Goal: Task Accomplishment & Management: Complete application form

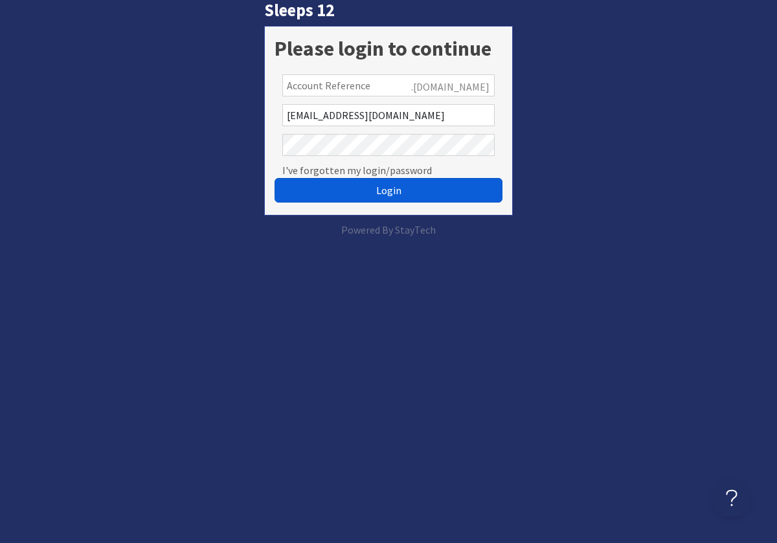
click at [397, 194] on span "Login" at bounding box center [388, 190] width 25 height 13
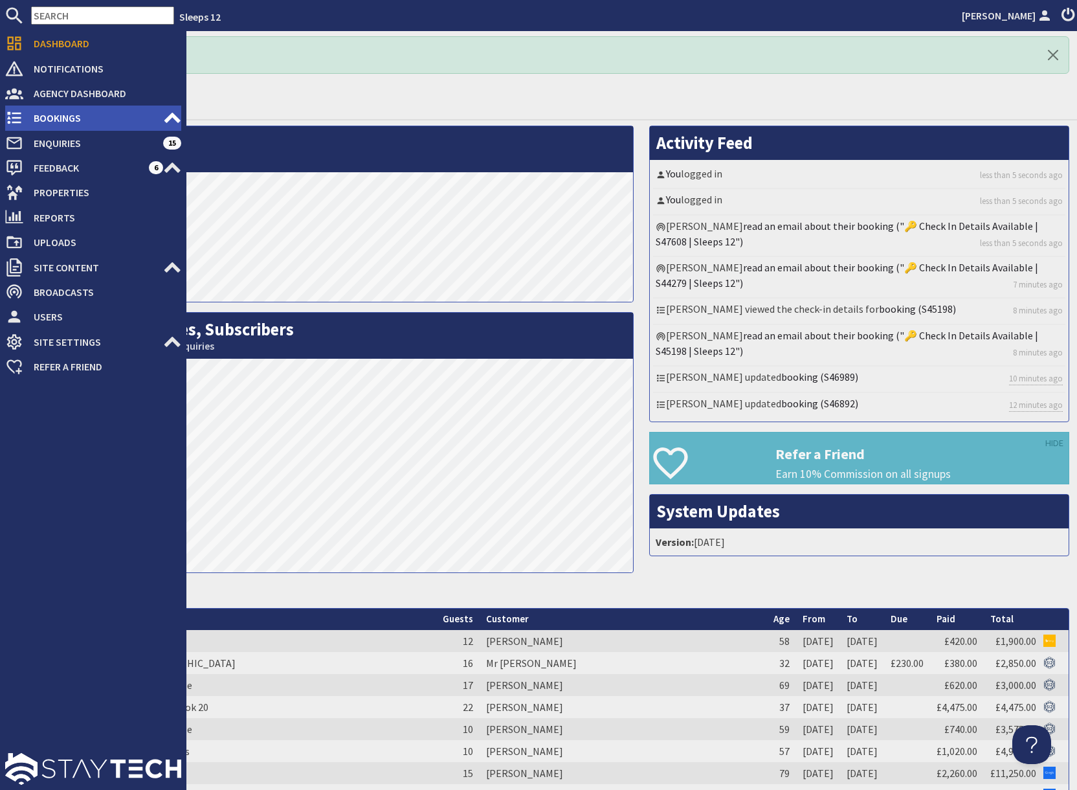
drag, startPoint x: 71, startPoint y: 114, endPoint x: 78, endPoint y: 113, distance: 7.2
click at [72, 113] on span "Bookings" at bounding box center [93, 117] width 140 height 21
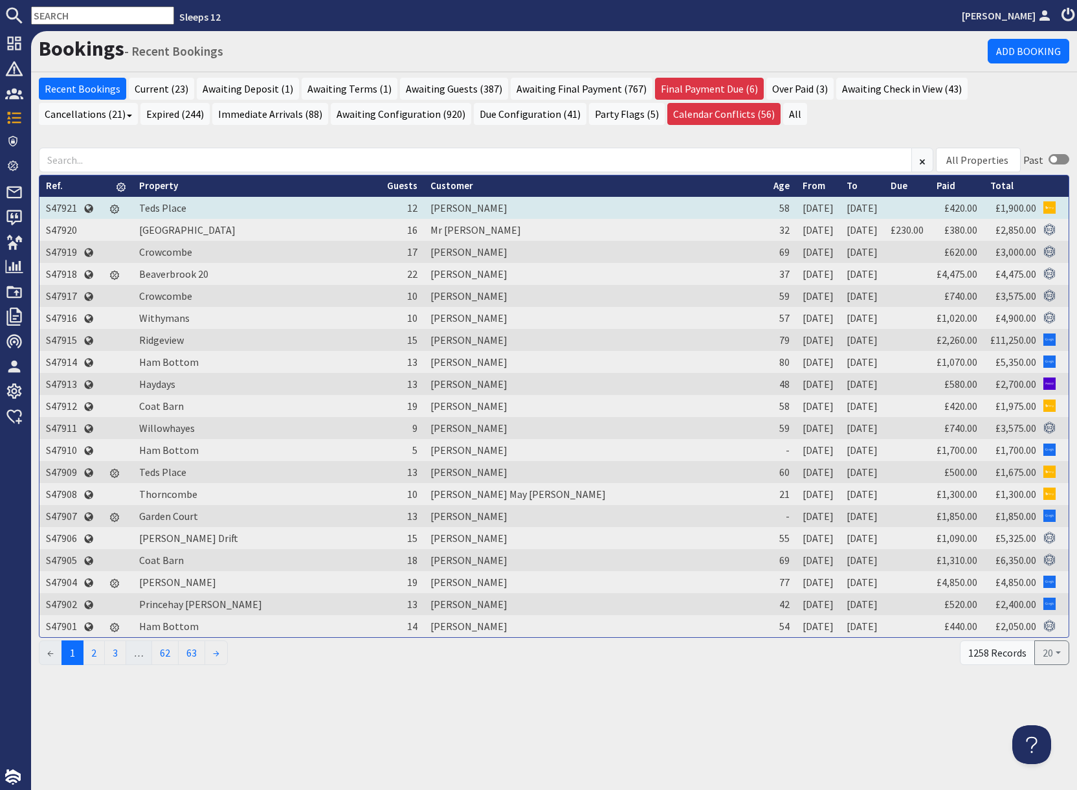
drag, startPoint x: 65, startPoint y: 209, endPoint x: 91, endPoint y: 216, distance: 27.3
click at [65, 209] on td "S47921" at bounding box center [61, 208] width 44 height 22
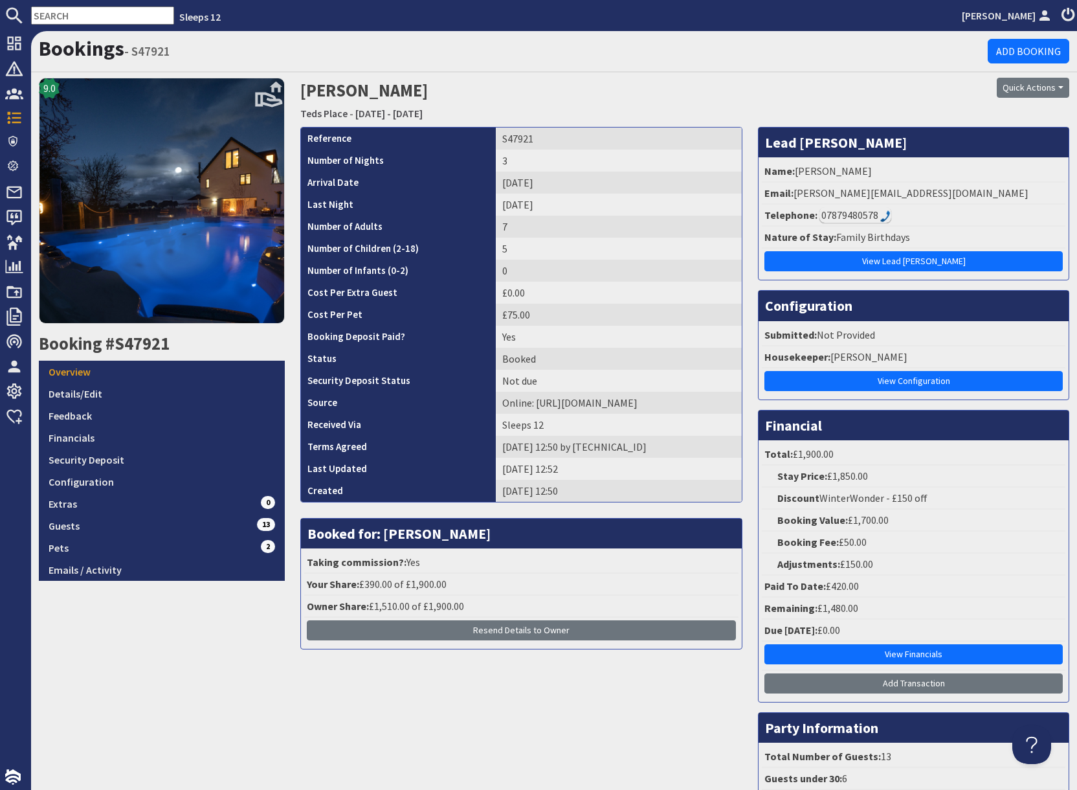
click at [776, 216] on div "07879480578" at bounding box center [856, 215] width 72 height 16
click at [729, 69] on div "Bookings - S47921 Add Booking" at bounding box center [554, 51] width 1046 height 41
click at [776, 220] on div "07879480578" at bounding box center [856, 215] width 72 height 16
click at [776, 214] on div "07879480578" at bounding box center [856, 215] width 72 height 16
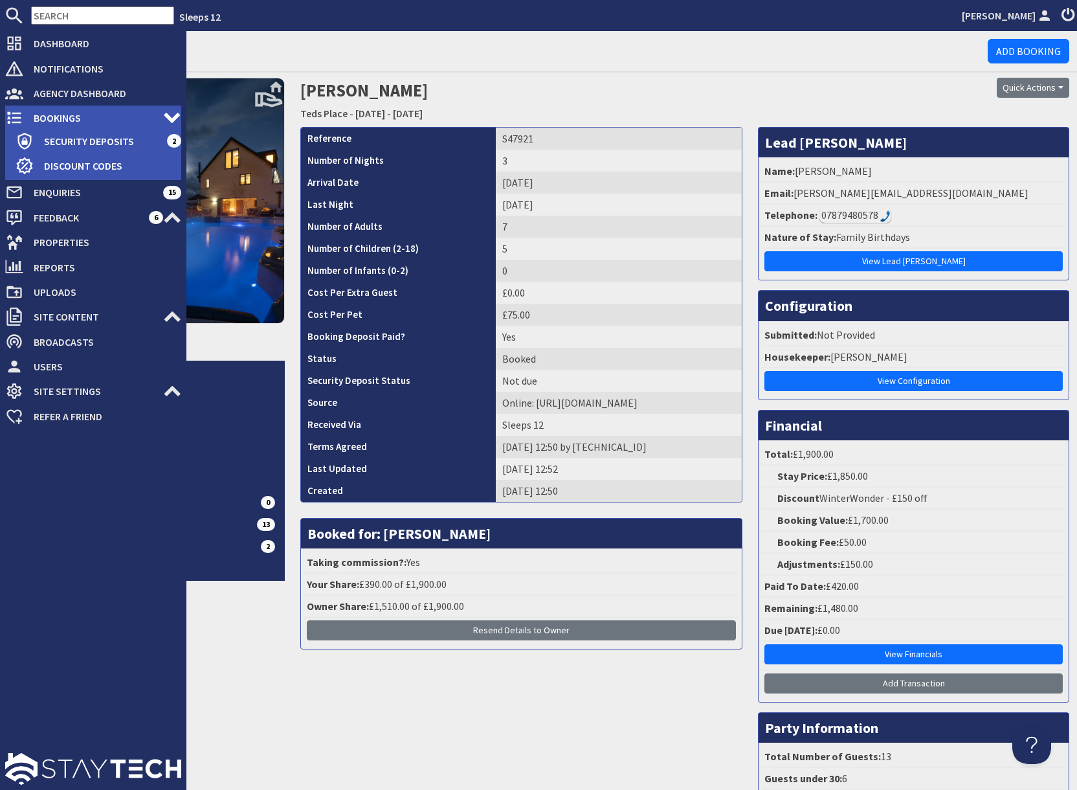
click at [49, 117] on span "Bookings" at bounding box center [93, 117] width 140 height 21
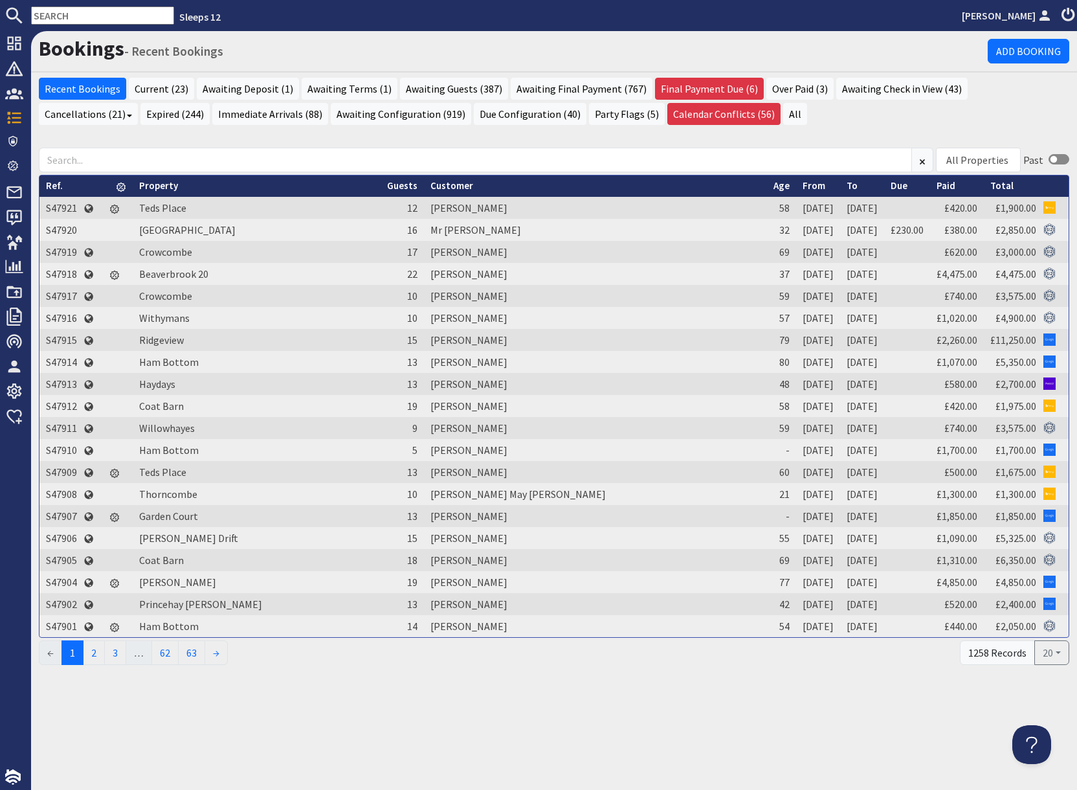
click at [253, 50] on h1 "Bookings - Recent Bookings" at bounding box center [513, 48] width 949 height 25
click at [87, 17] on input "text" at bounding box center [102, 15] width 143 height 18
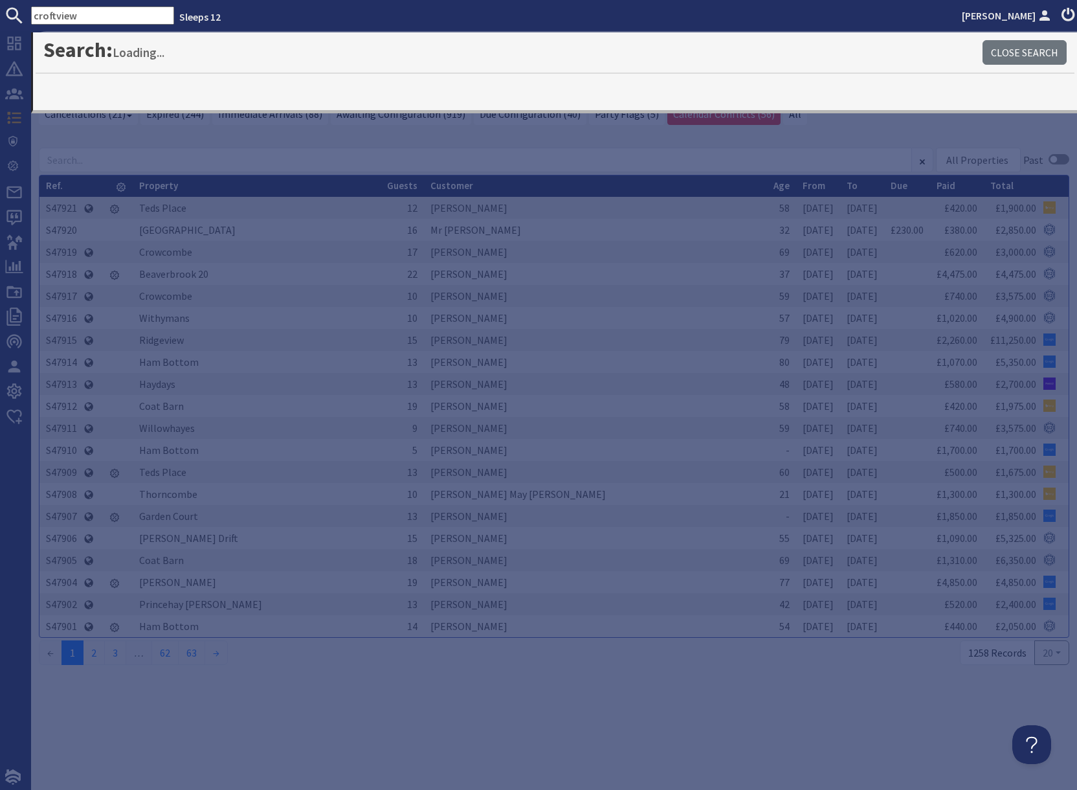
type input "croftview"
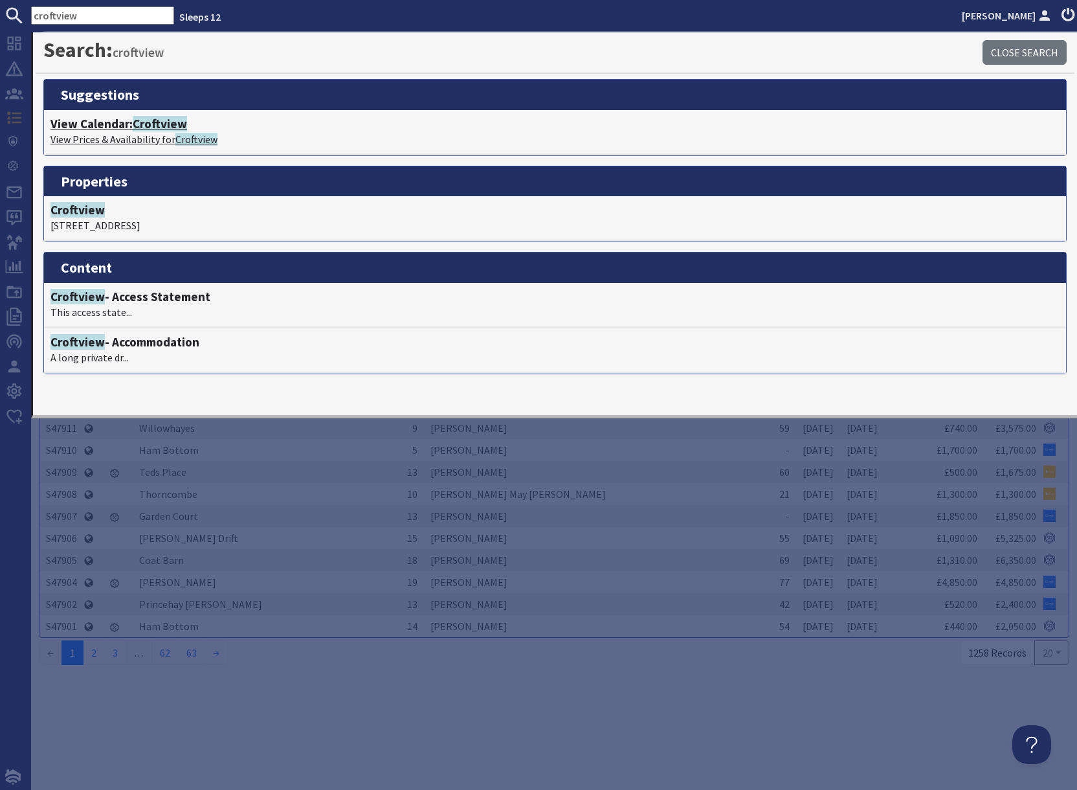
click at [168, 124] on span "Croftview" at bounding box center [160, 124] width 54 height 16
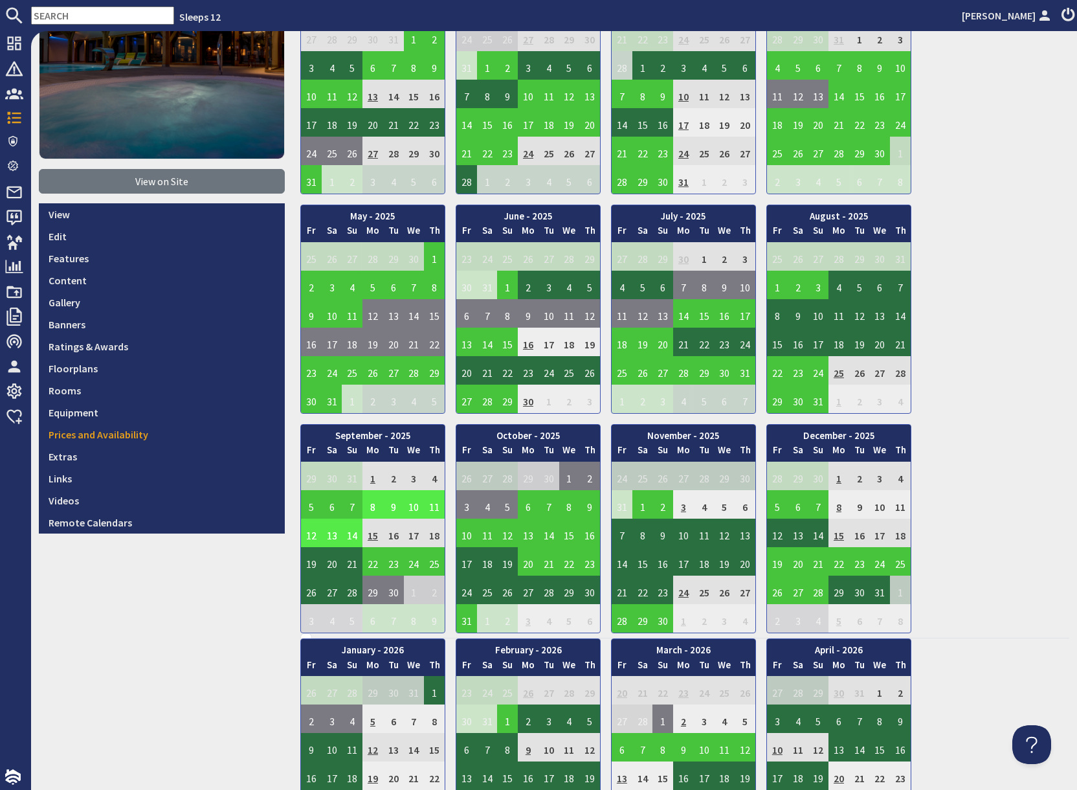
scroll to position [165, 0]
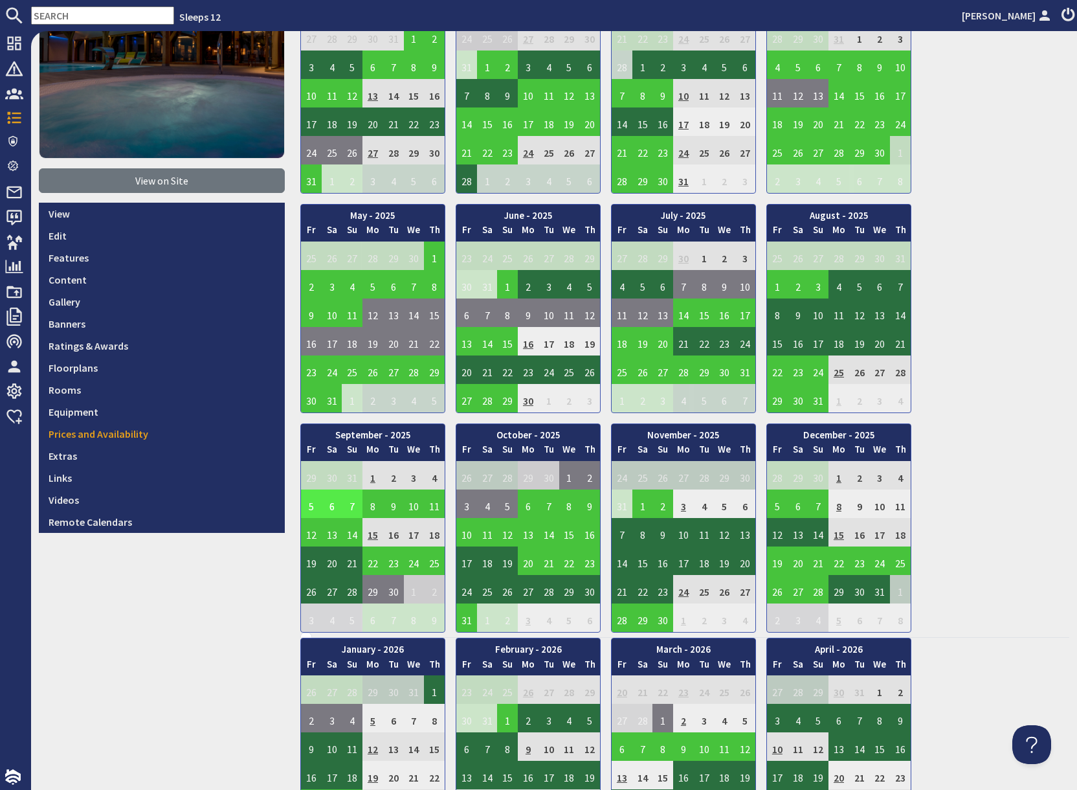
click at [311, 506] on td "5" at bounding box center [311, 503] width 21 height 28
click at [306, 542] on link "View booking" at bounding box center [304, 564] width 68 height 14
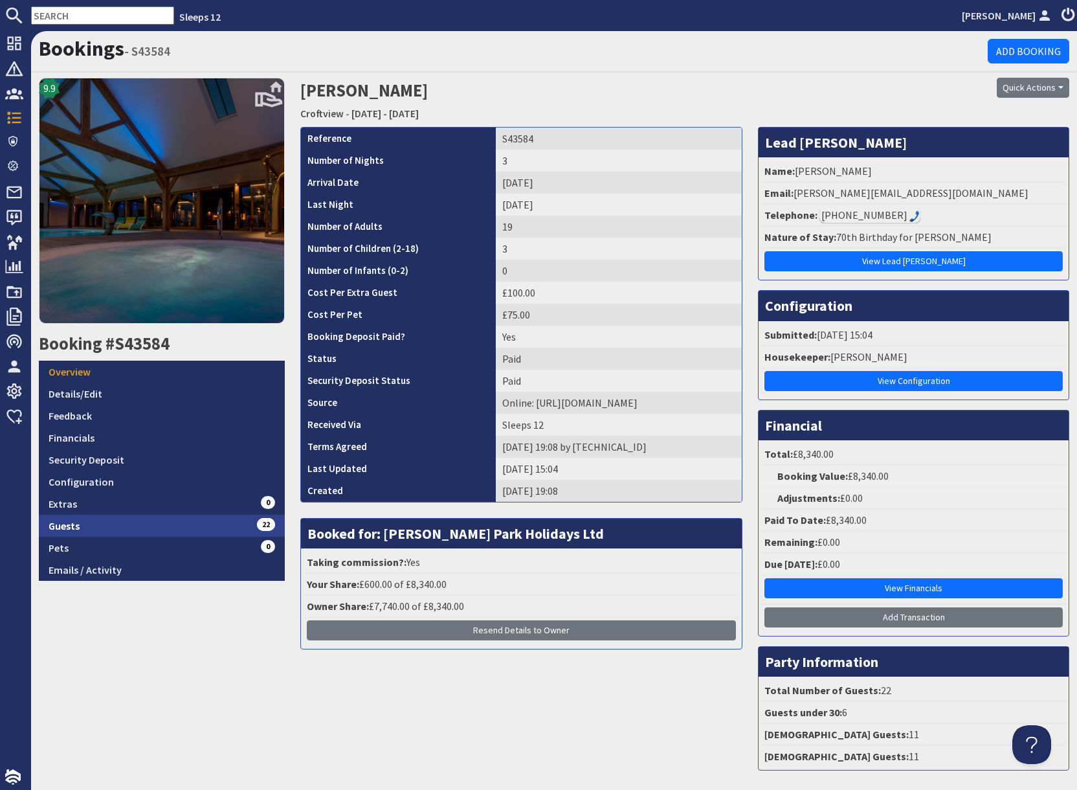
click at [182, 524] on link "Guests 22" at bounding box center [162, 526] width 246 height 22
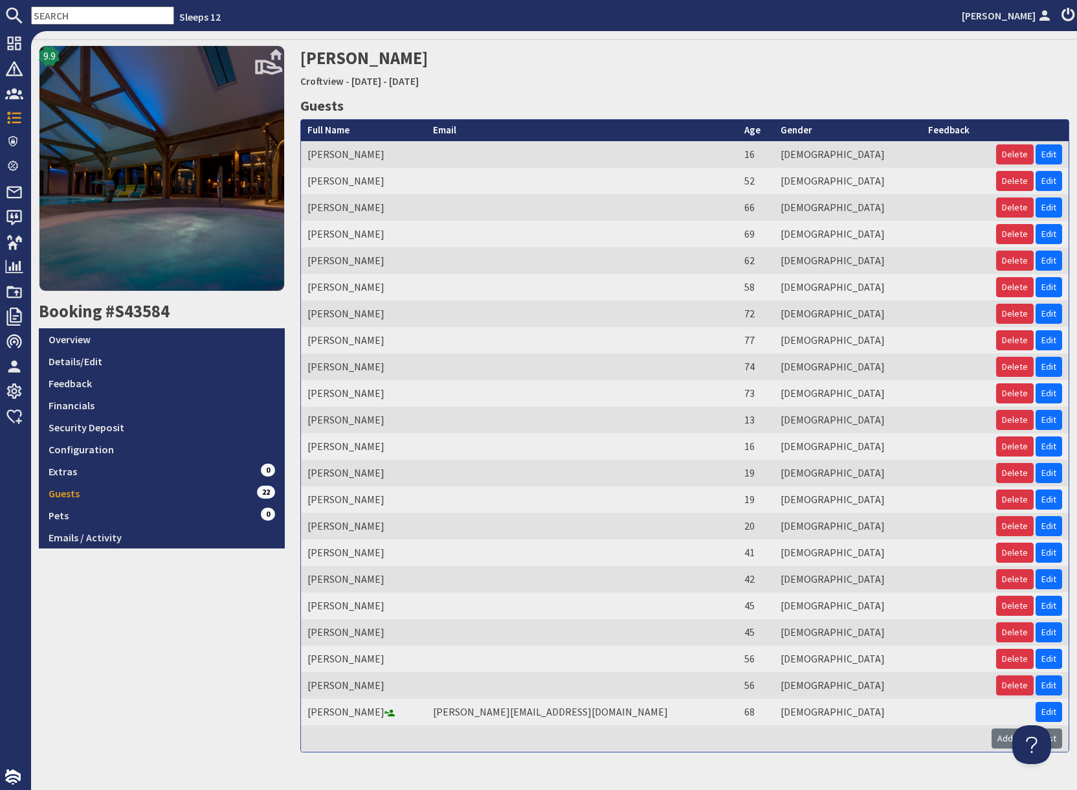
scroll to position [60, 0]
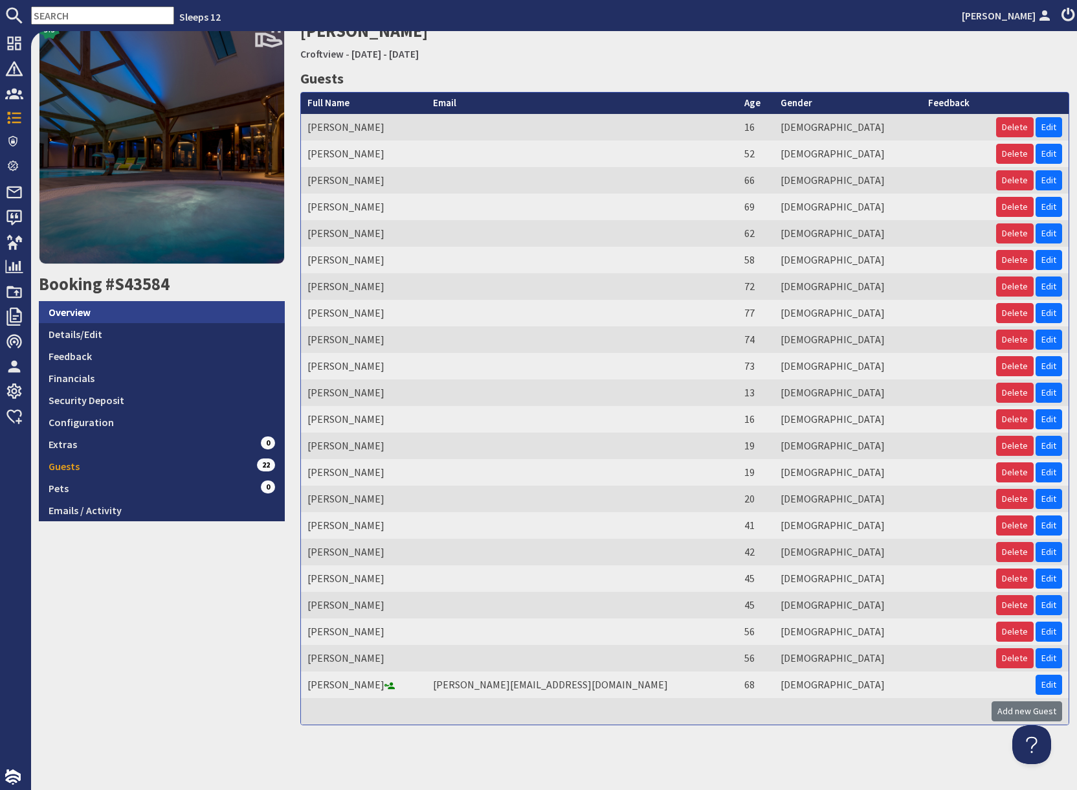
click at [115, 313] on link "Overview" at bounding box center [162, 312] width 246 height 22
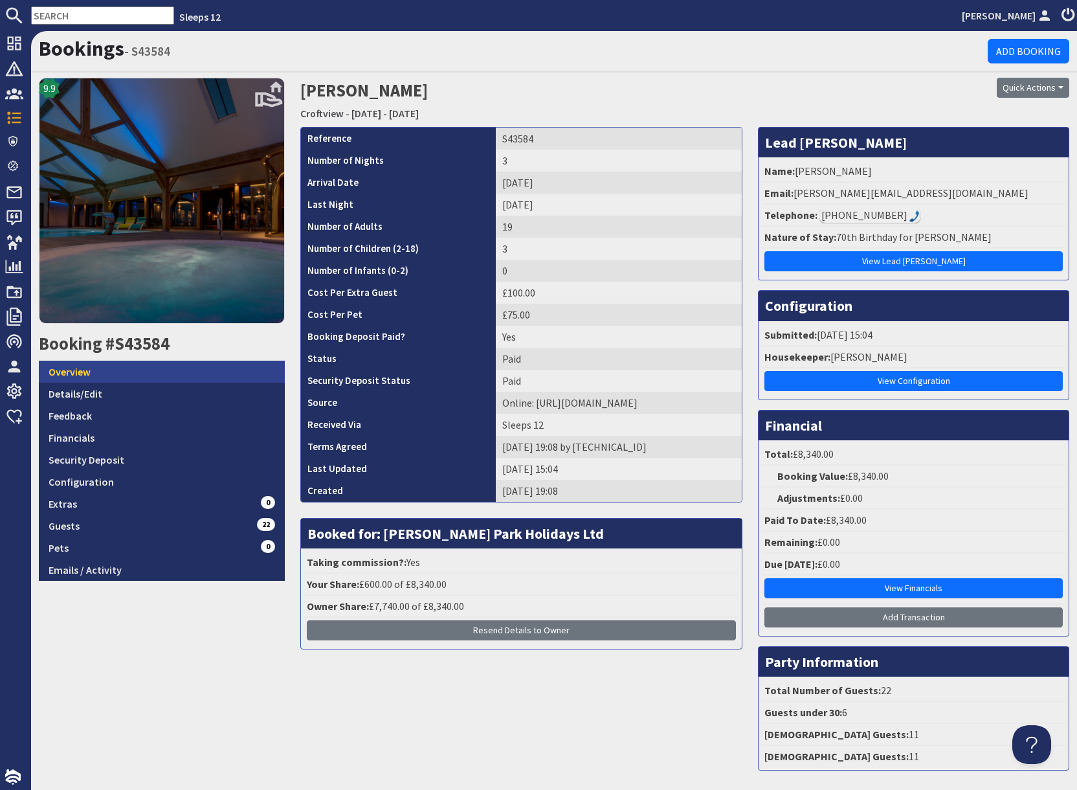
click at [93, 375] on link "Overview" at bounding box center [162, 372] width 246 height 22
click at [78, 372] on link "Overview" at bounding box center [162, 372] width 246 height 22
drag, startPoint x: 152, startPoint y: 642, endPoint x: 154, endPoint y: 629, distance: 13.1
click at [152, 542] on div "9.9 Booking #S43584 Overview Details/Edit Feedback Financials Security Deposit …" at bounding box center [162, 429] width 262 height 702
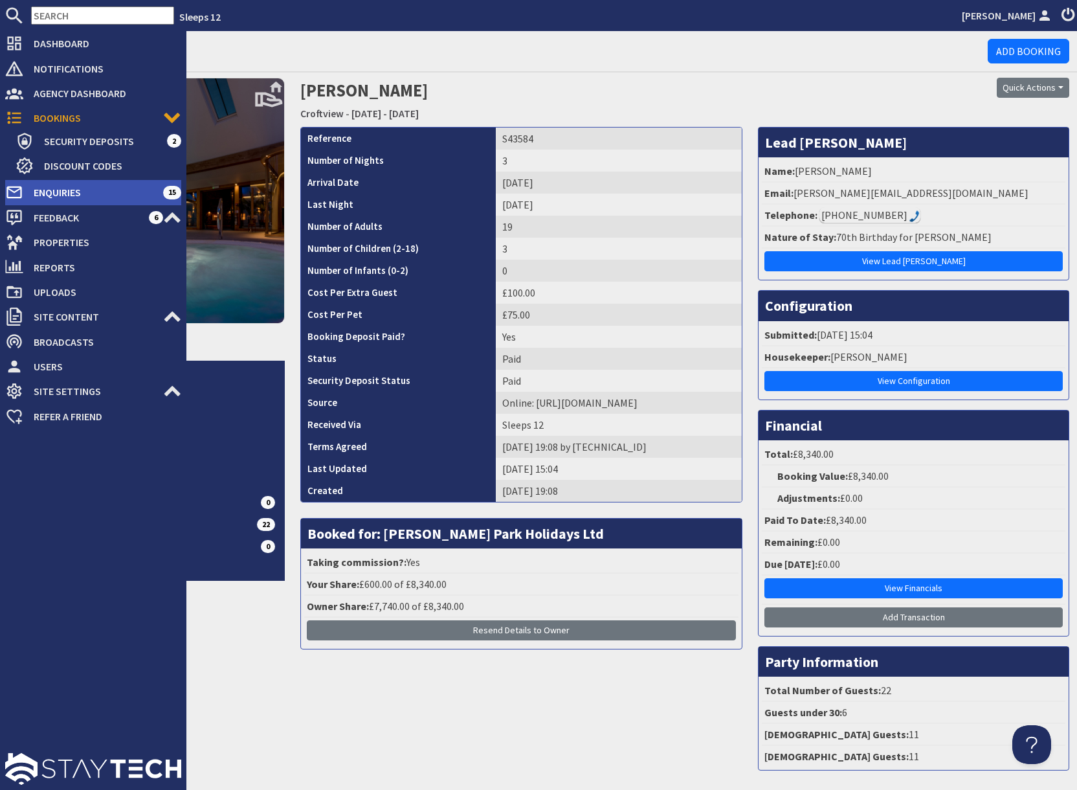
drag, startPoint x: 45, startPoint y: 120, endPoint x: 104, endPoint y: 197, distance: 97.4
click at [45, 120] on span "Bookings" at bounding box center [93, 117] width 140 height 21
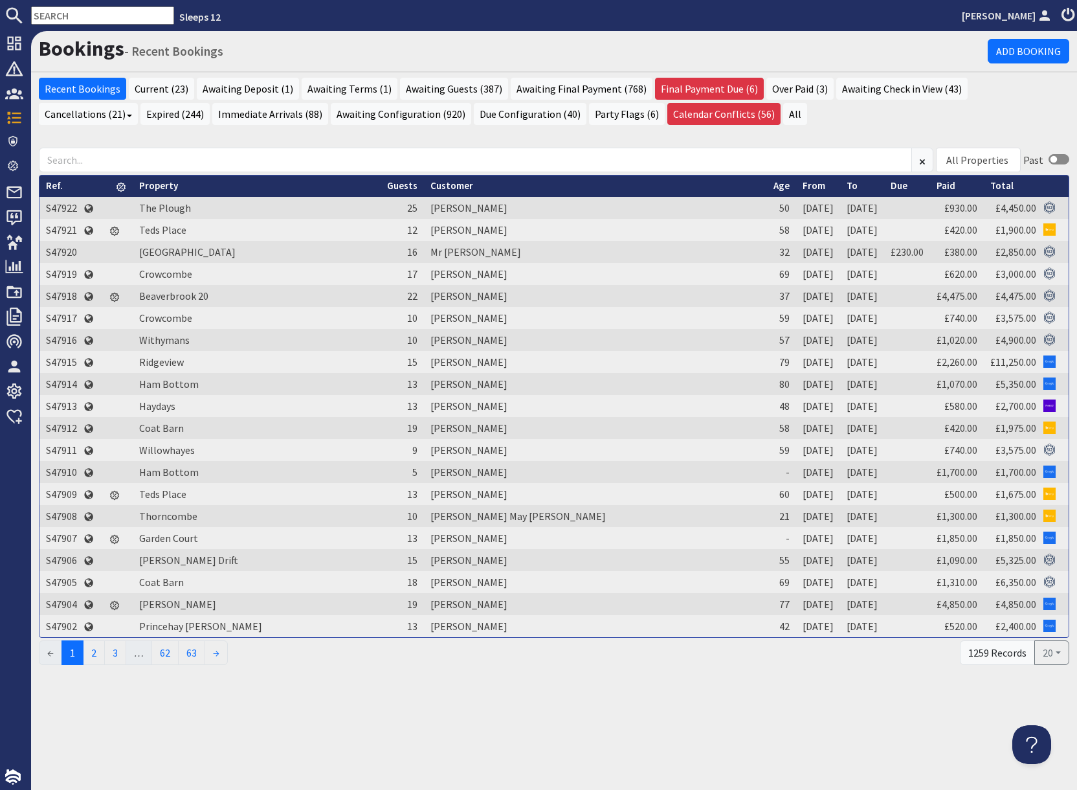
click at [95, 15] on input "text" at bounding box center [102, 15] width 143 height 18
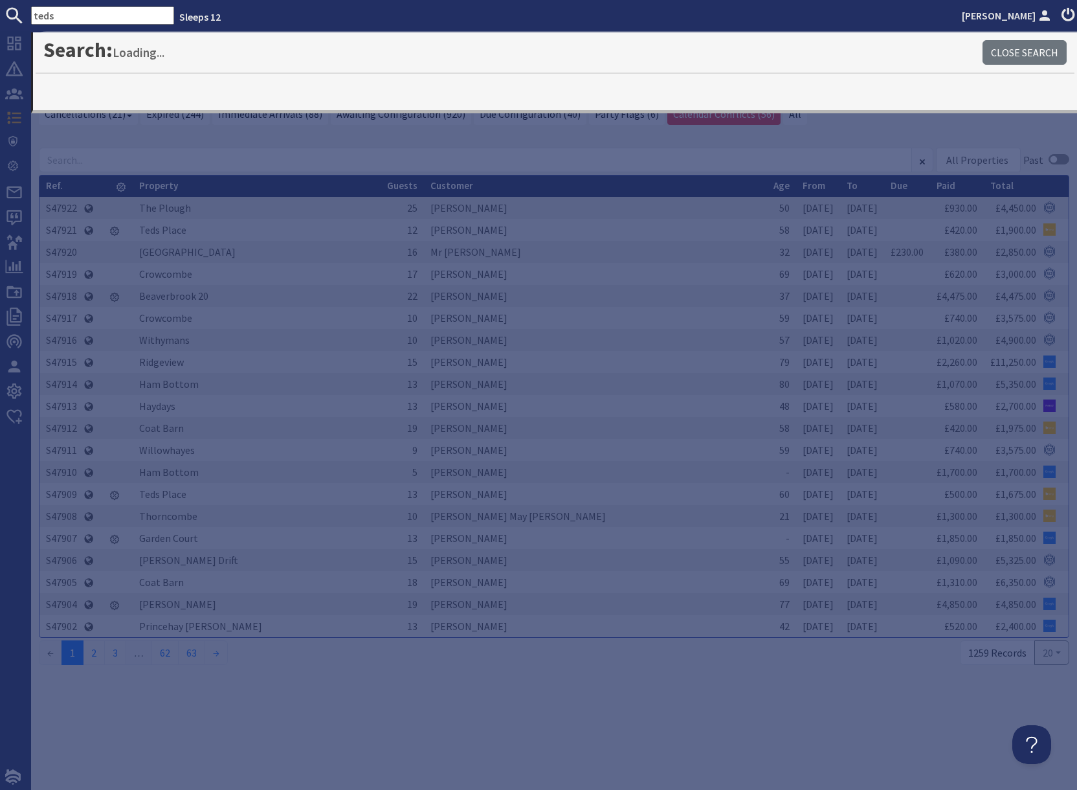
type input "teds"
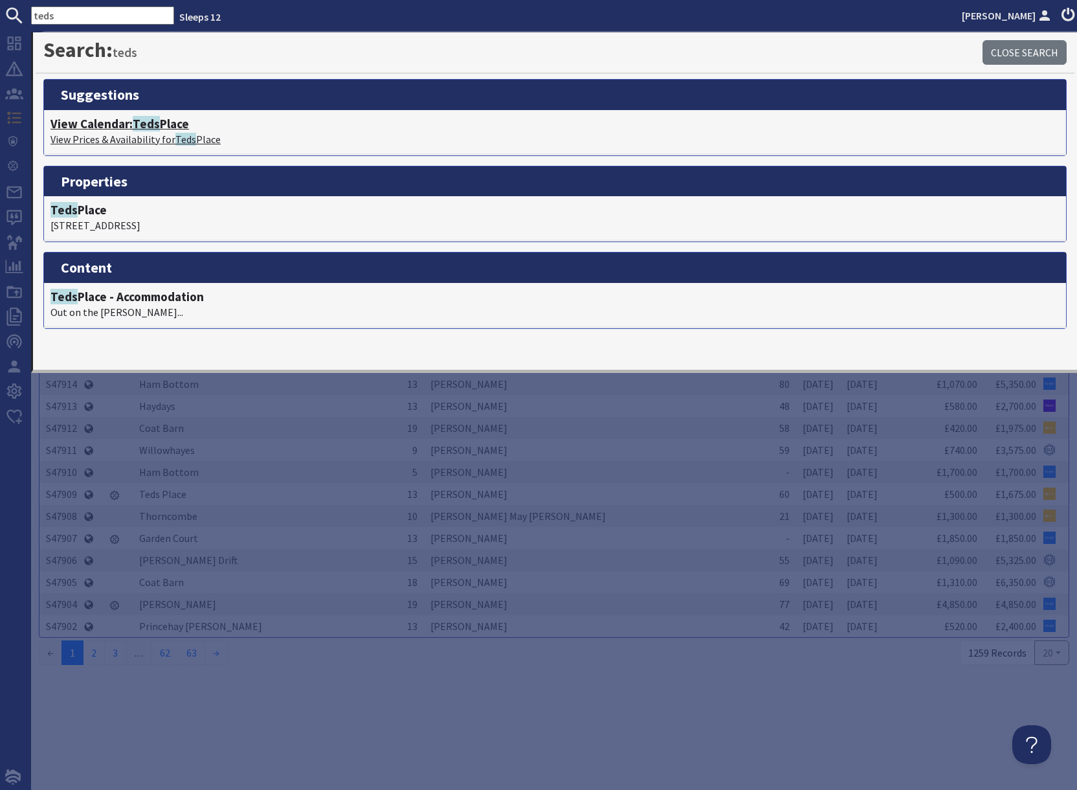
click at [139, 130] on span "Teds" at bounding box center [146, 124] width 27 height 16
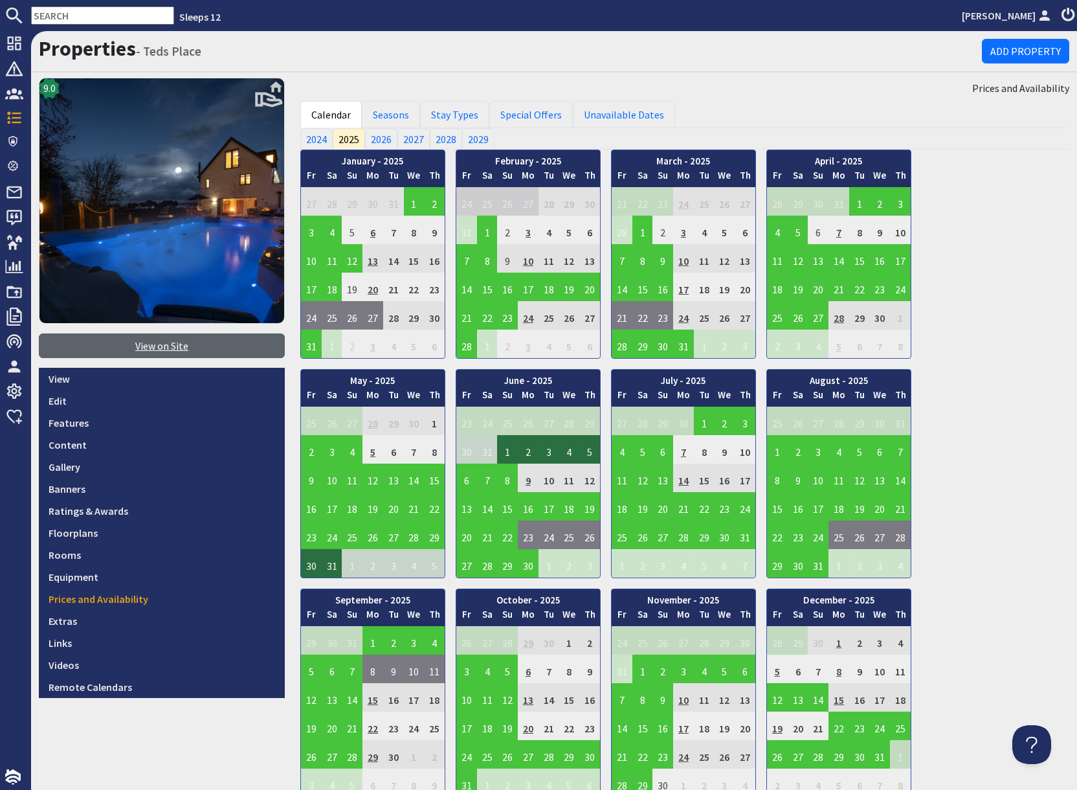
click at [138, 350] on link "View on Site" at bounding box center [162, 345] width 246 height 25
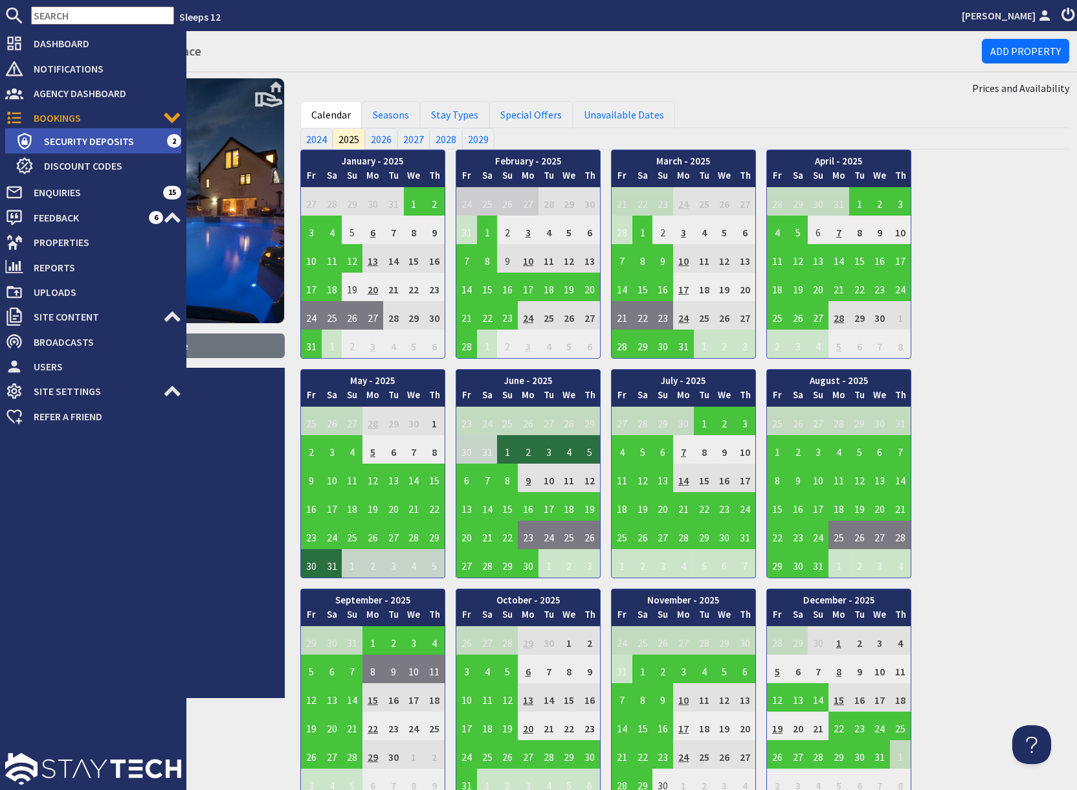
click at [66, 143] on span "Security Deposits" at bounding box center [100, 141] width 133 height 21
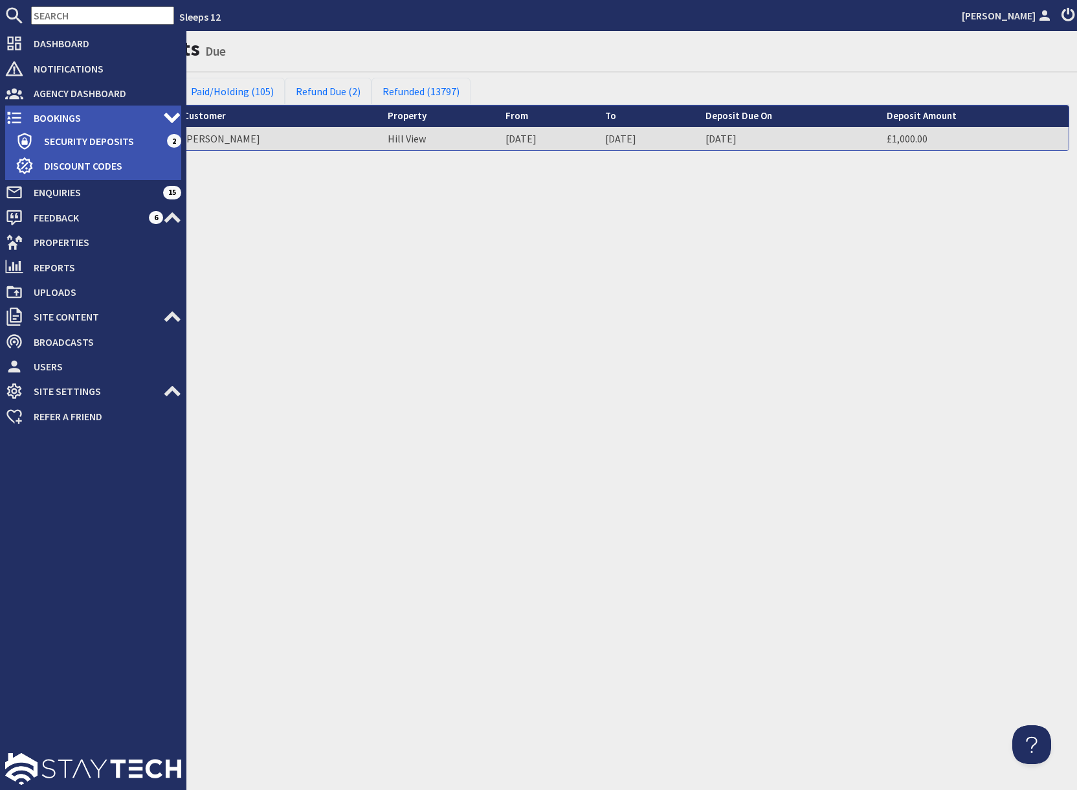
drag, startPoint x: 96, startPoint y: 118, endPoint x: 118, endPoint y: 120, distance: 22.2
click at [96, 118] on span "Bookings" at bounding box center [93, 117] width 140 height 21
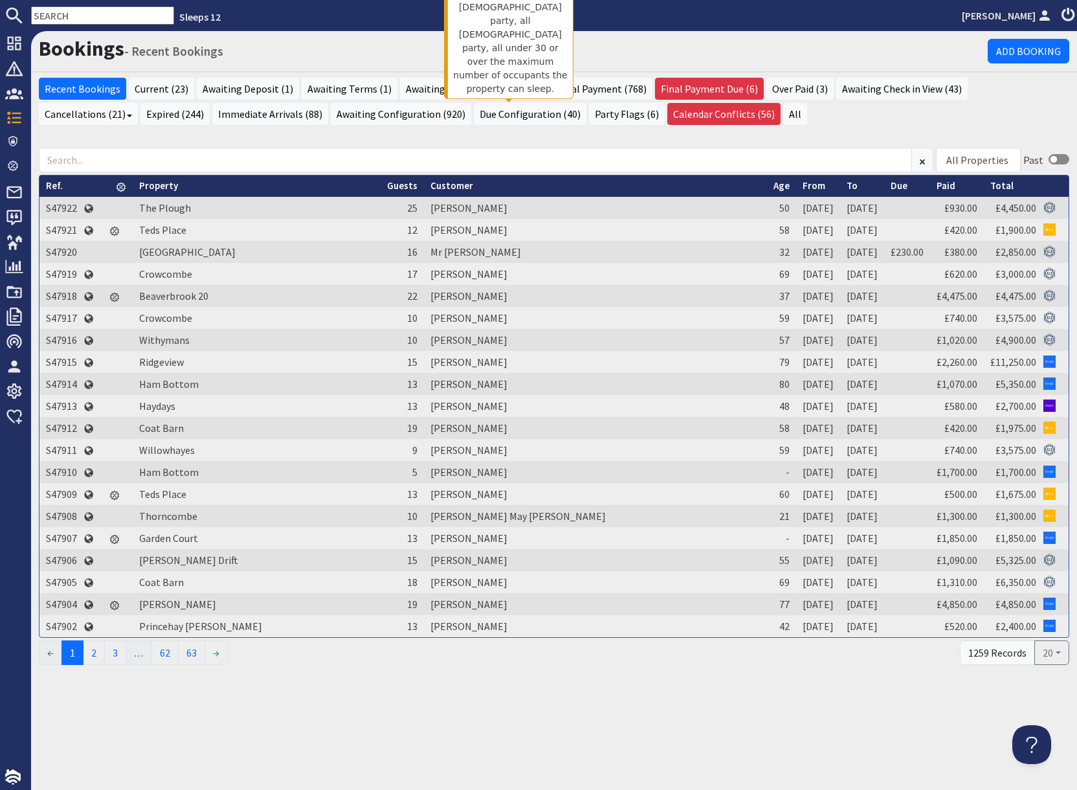
drag, startPoint x: 499, startPoint y: 115, endPoint x: 508, endPoint y: 130, distance: 17.4
click at [589, 115] on link "Party Flags (6)" at bounding box center [627, 114] width 76 height 22
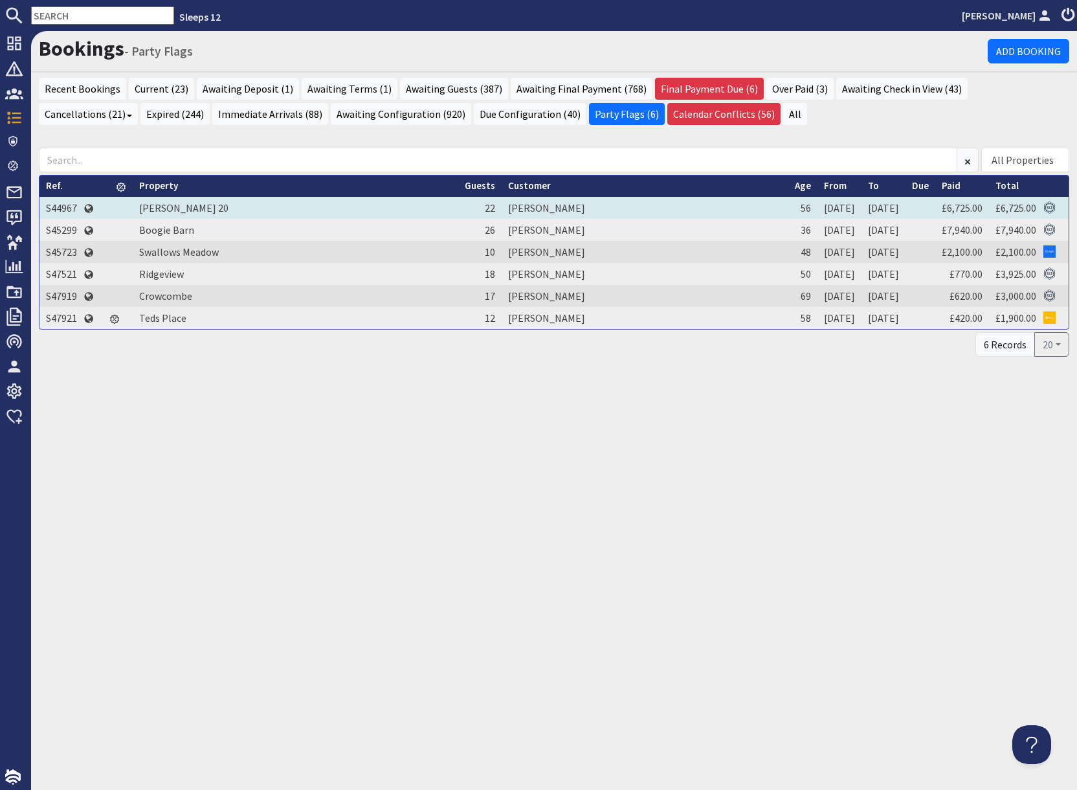
click at [73, 208] on td "S44967" at bounding box center [61, 208] width 44 height 22
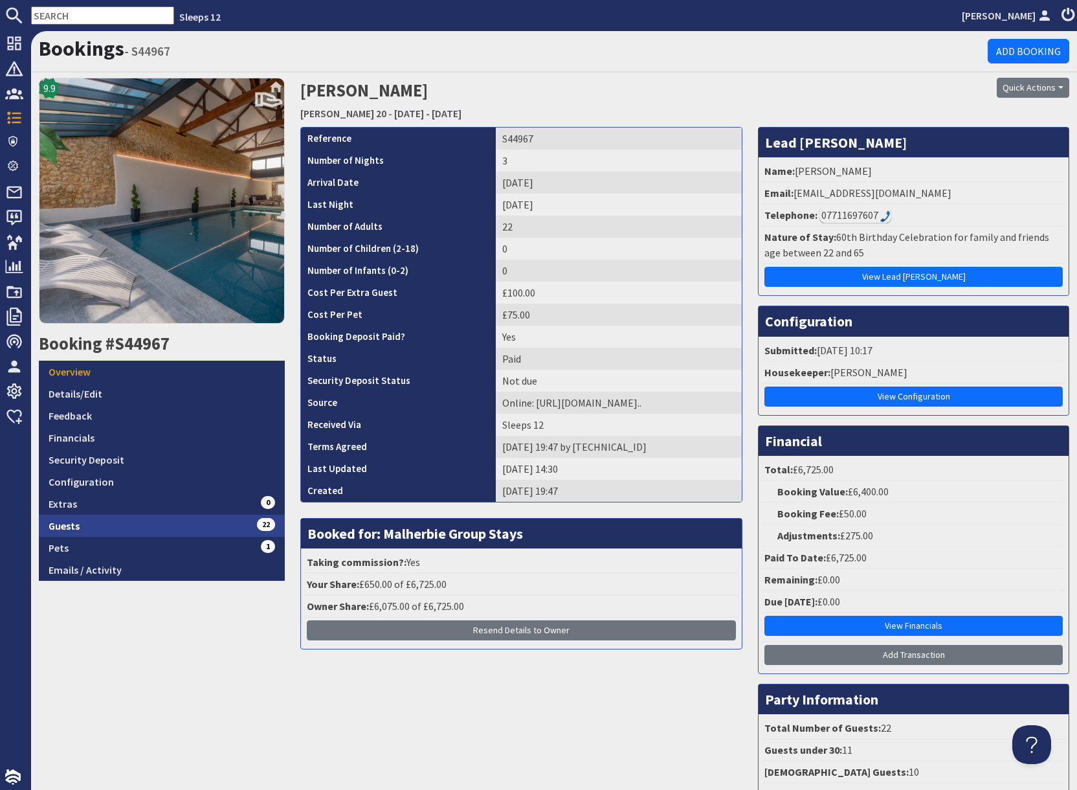
click at [211, 521] on link "Guests 22" at bounding box center [162, 526] width 246 height 22
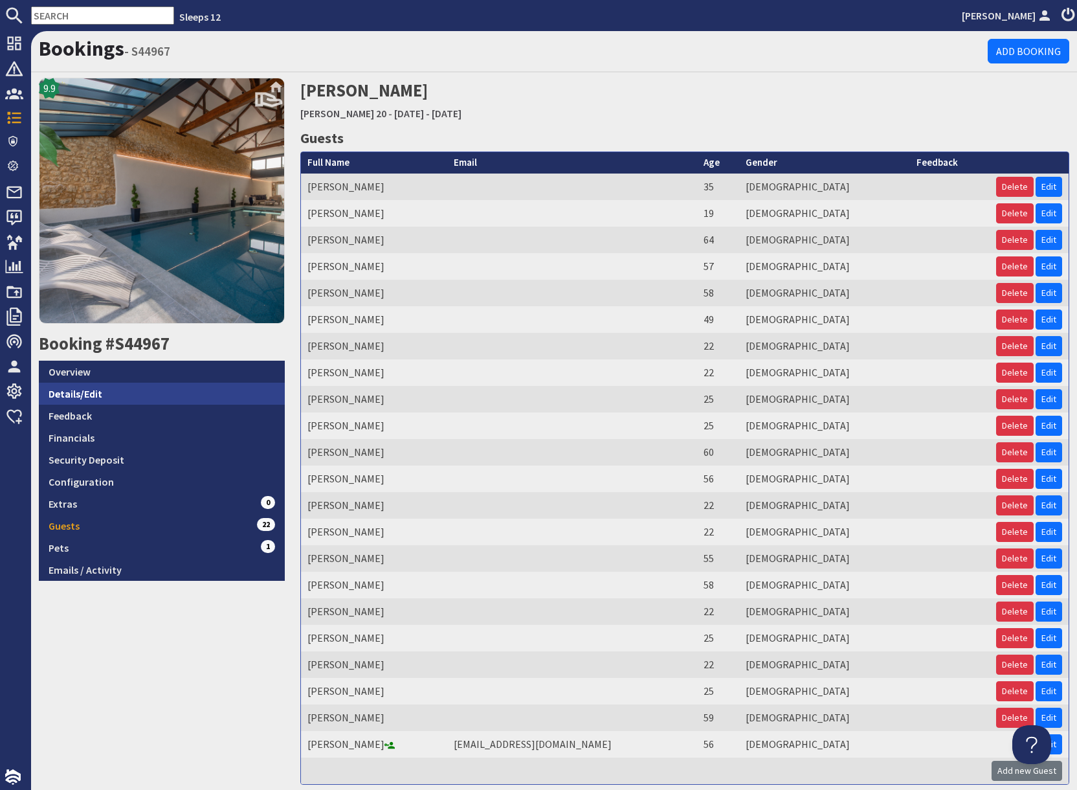
click at [148, 392] on link "Details/Edit" at bounding box center [162, 394] width 246 height 22
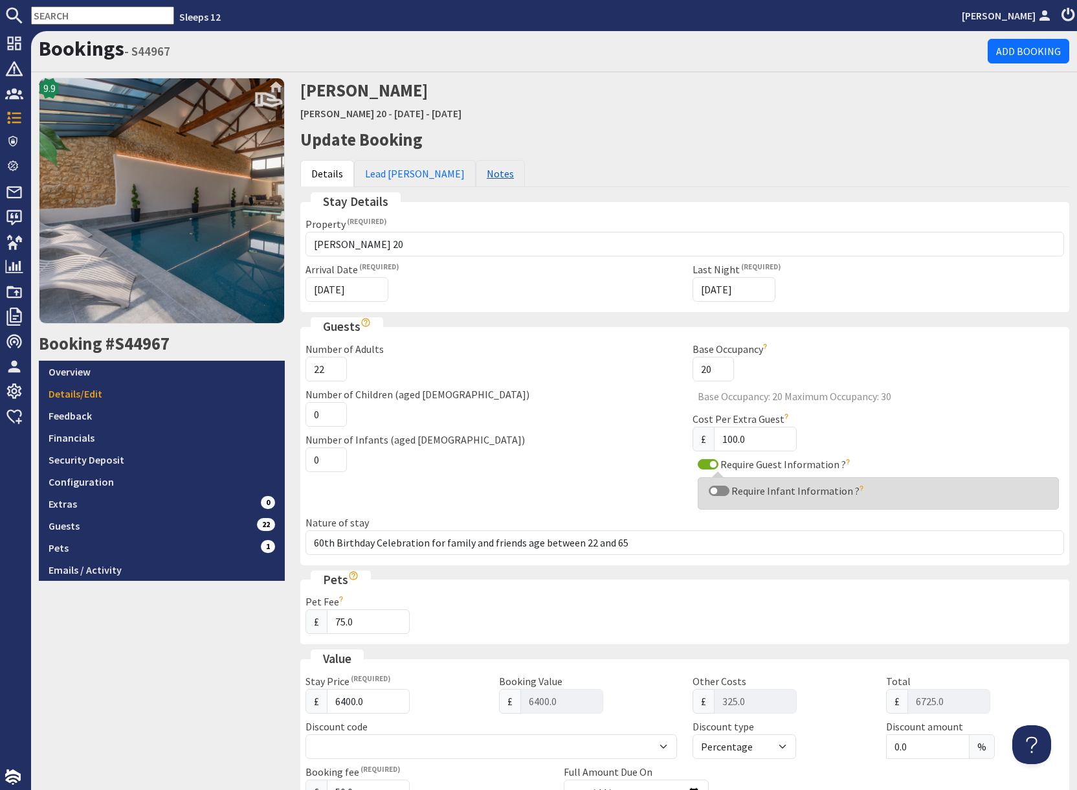
click at [476, 177] on link "Notes" at bounding box center [500, 173] width 49 height 27
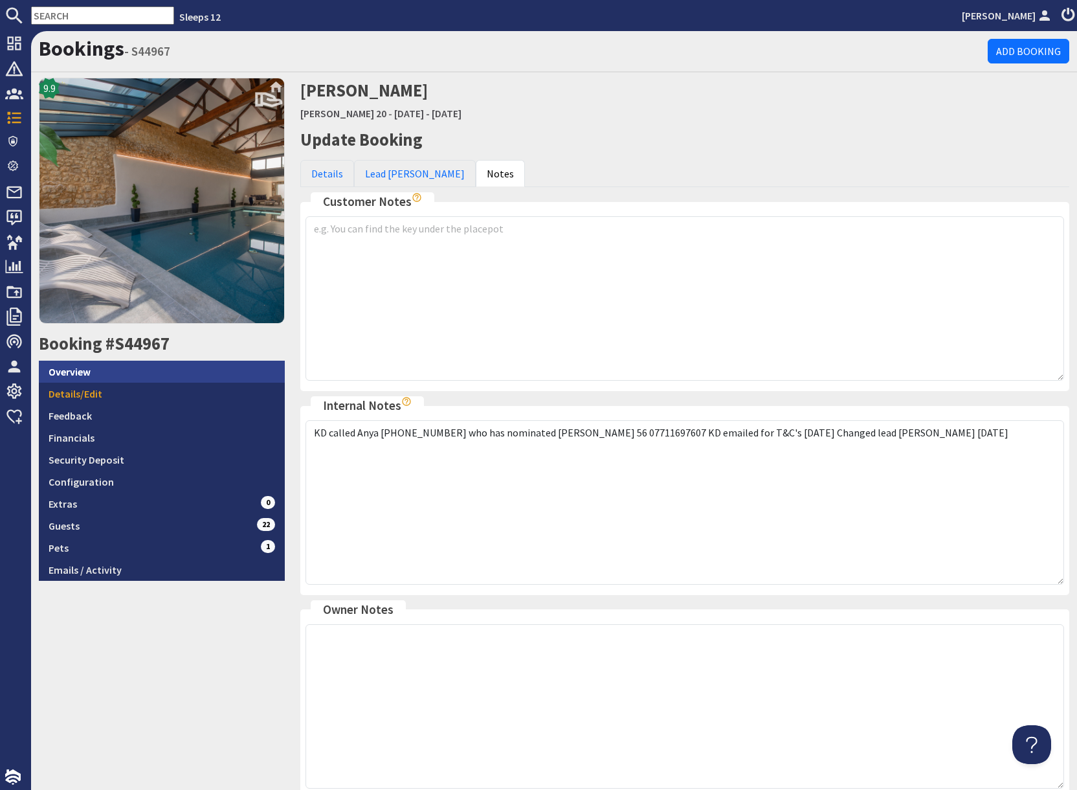
click at [82, 379] on link "Overview" at bounding box center [162, 372] width 246 height 22
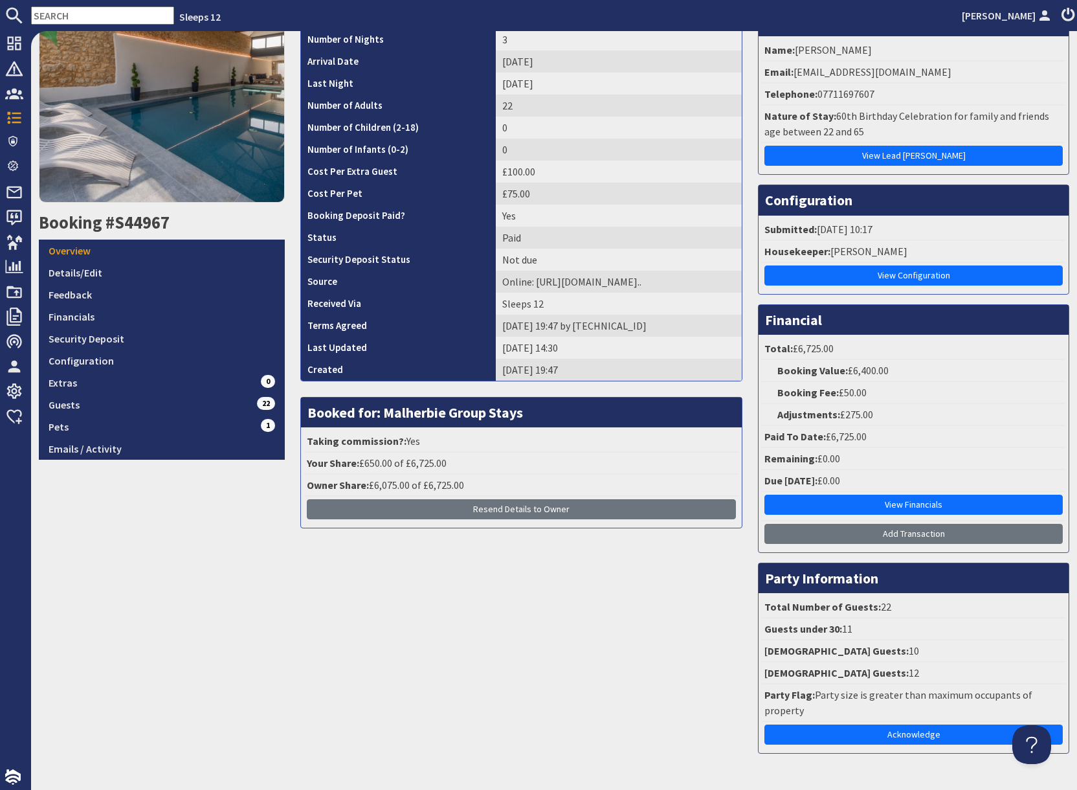
scroll to position [159, 0]
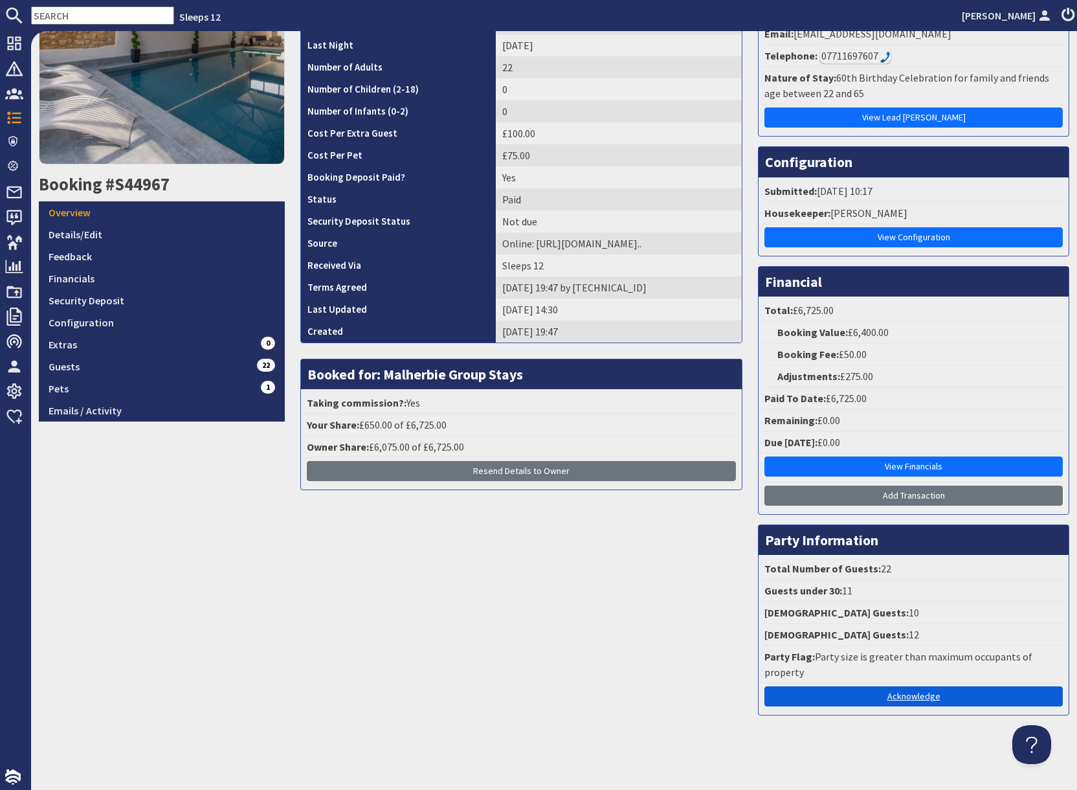
click at [776, 542] on link "Acknowledge" at bounding box center [914, 696] width 298 height 20
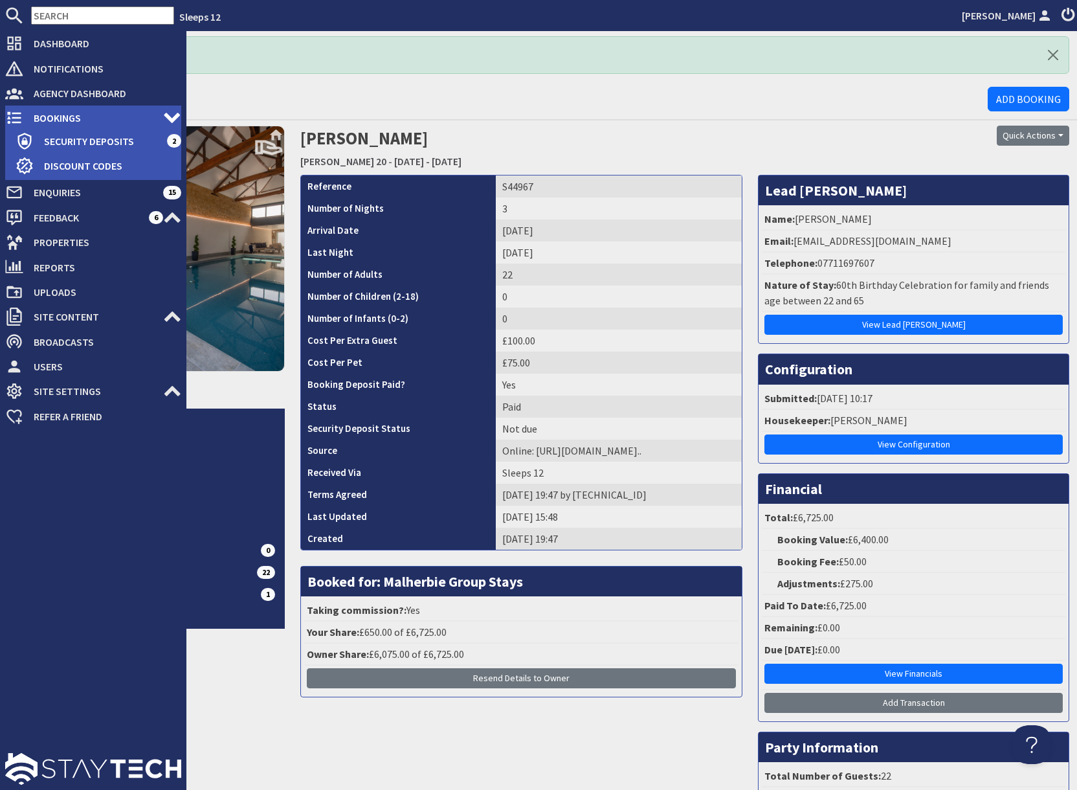
click at [43, 115] on span "Bookings" at bounding box center [93, 117] width 140 height 21
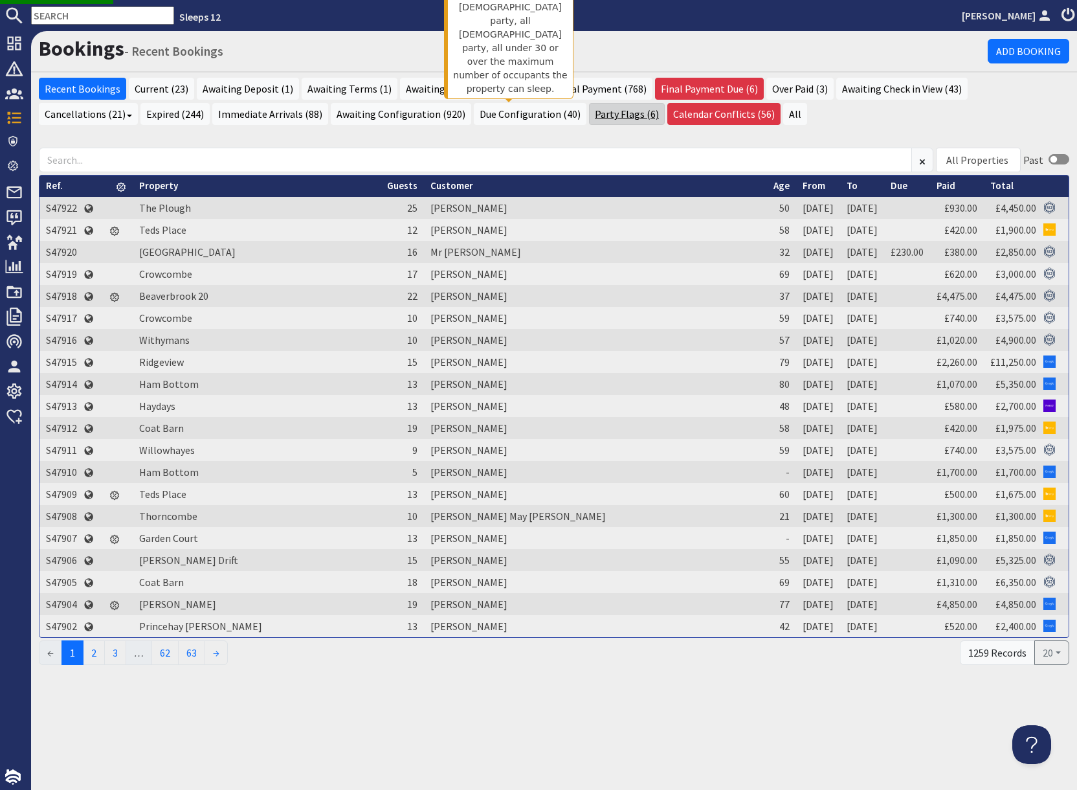
click at [589, 116] on link "Party Flags (6)" at bounding box center [627, 114] width 76 height 22
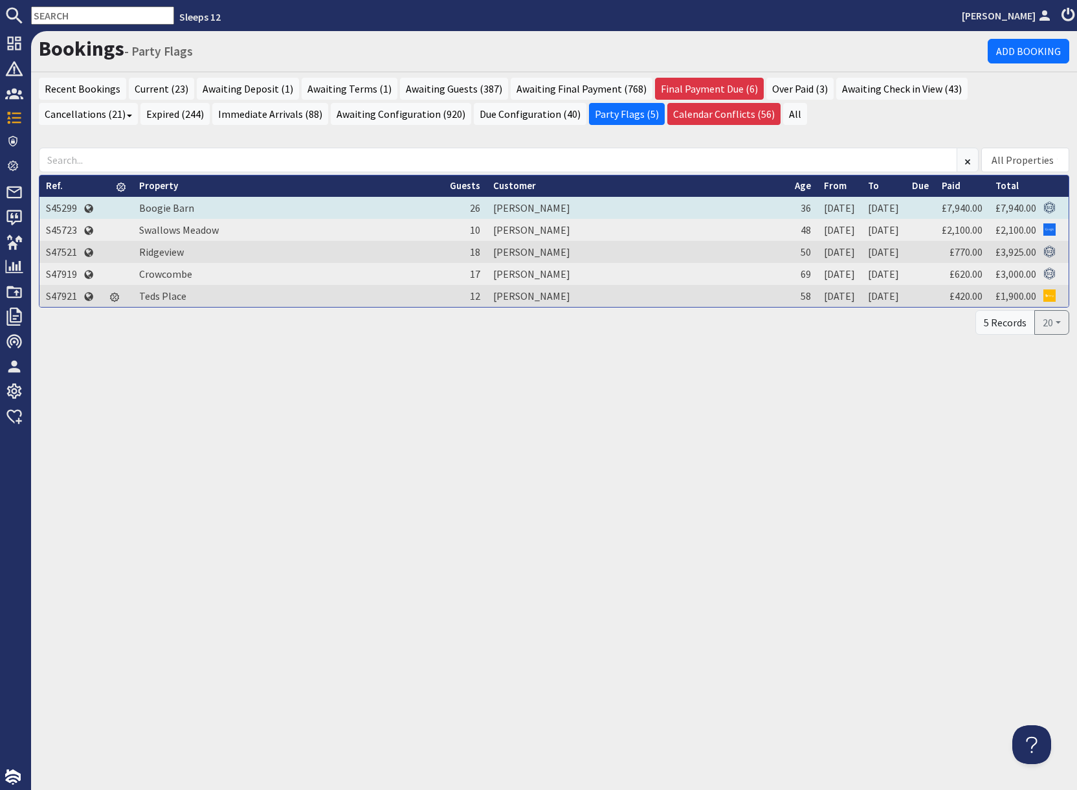
click at [65, 208] on td "S45299" at bounding box center [61, 208] width 44 height 22
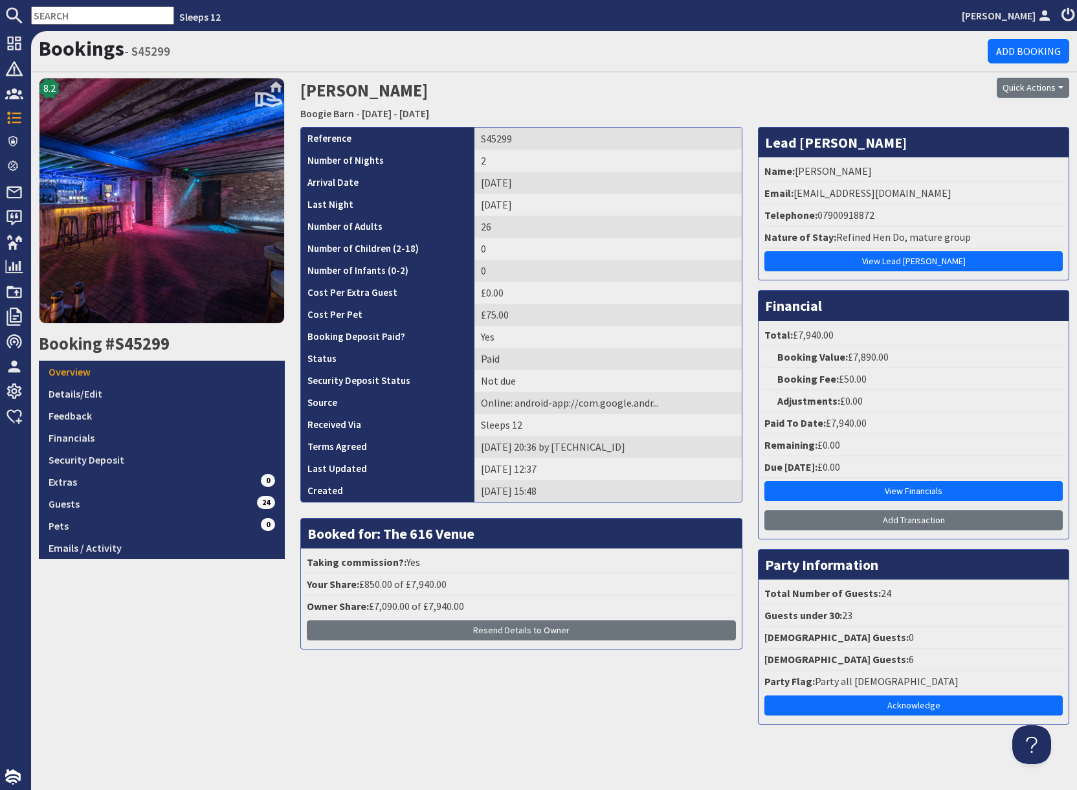
scroll to position [9, 0]
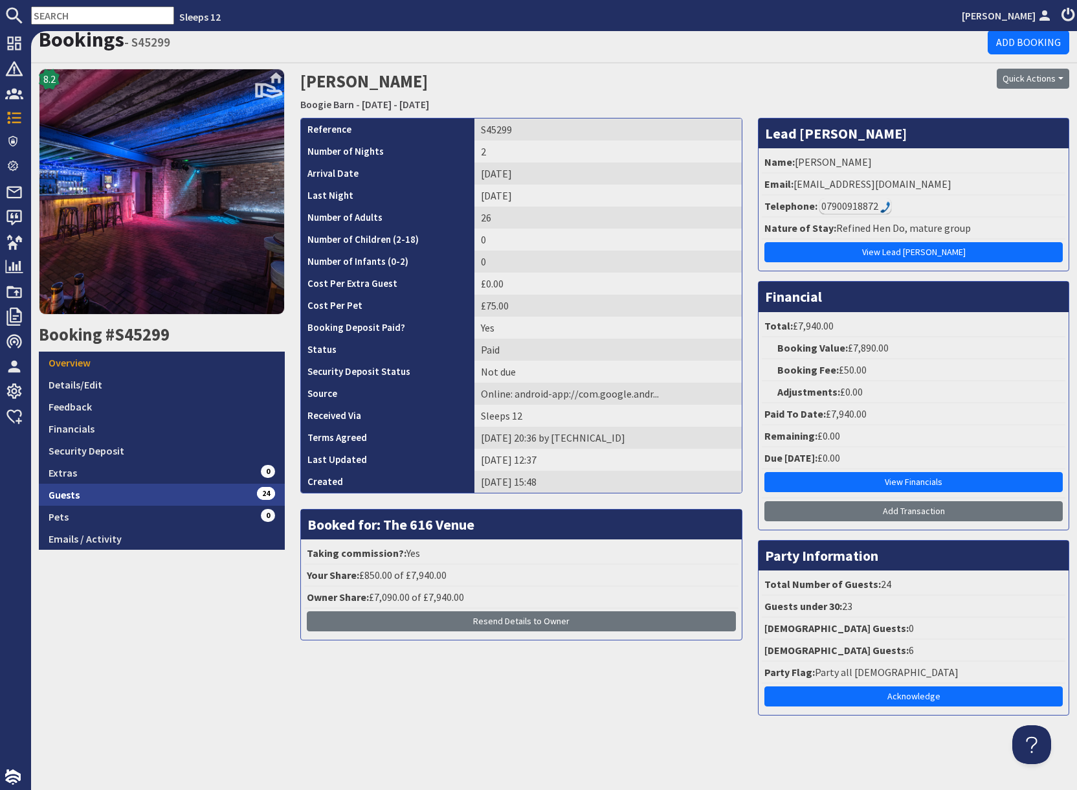
click at [181, 500] on link "Guests 24" at bounding box center [162, 495] width 246 height 22
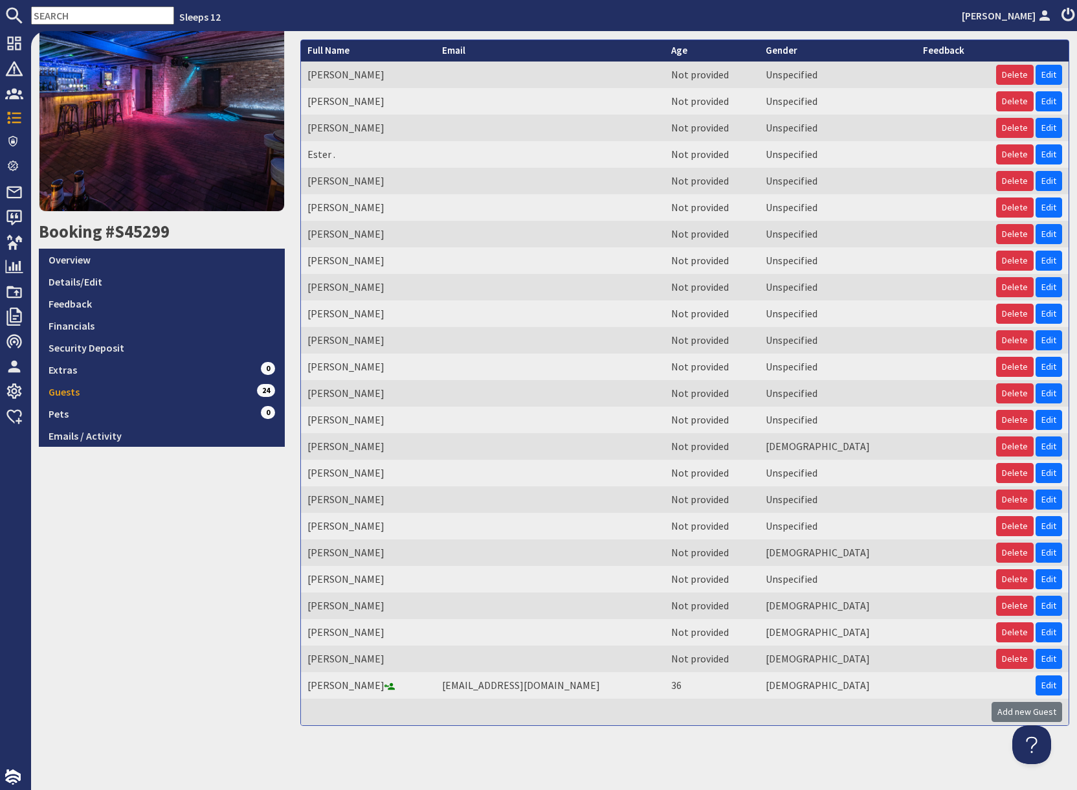
scroll to position [113, 0]
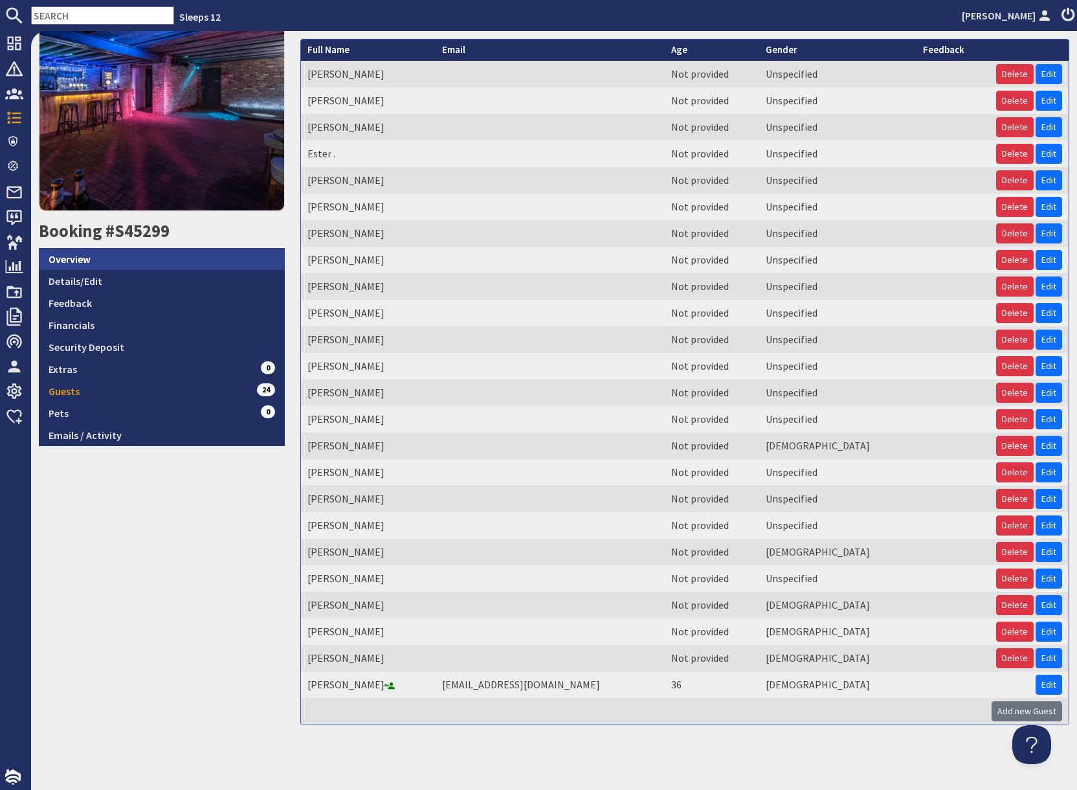
click at [82, 257] on link "Overview" at bounding box center [162, 259] width 246 height 22
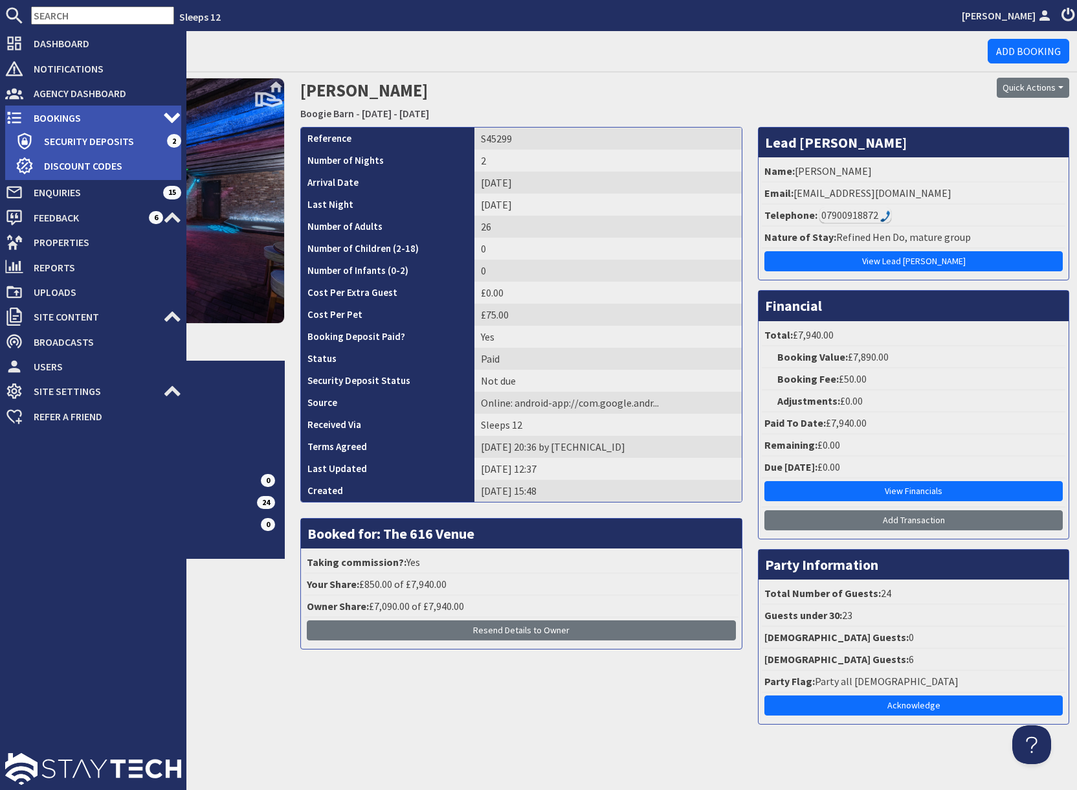
click at [60, 120] on span "Bookings" at bounding box center [93, 117] width 140 height 21
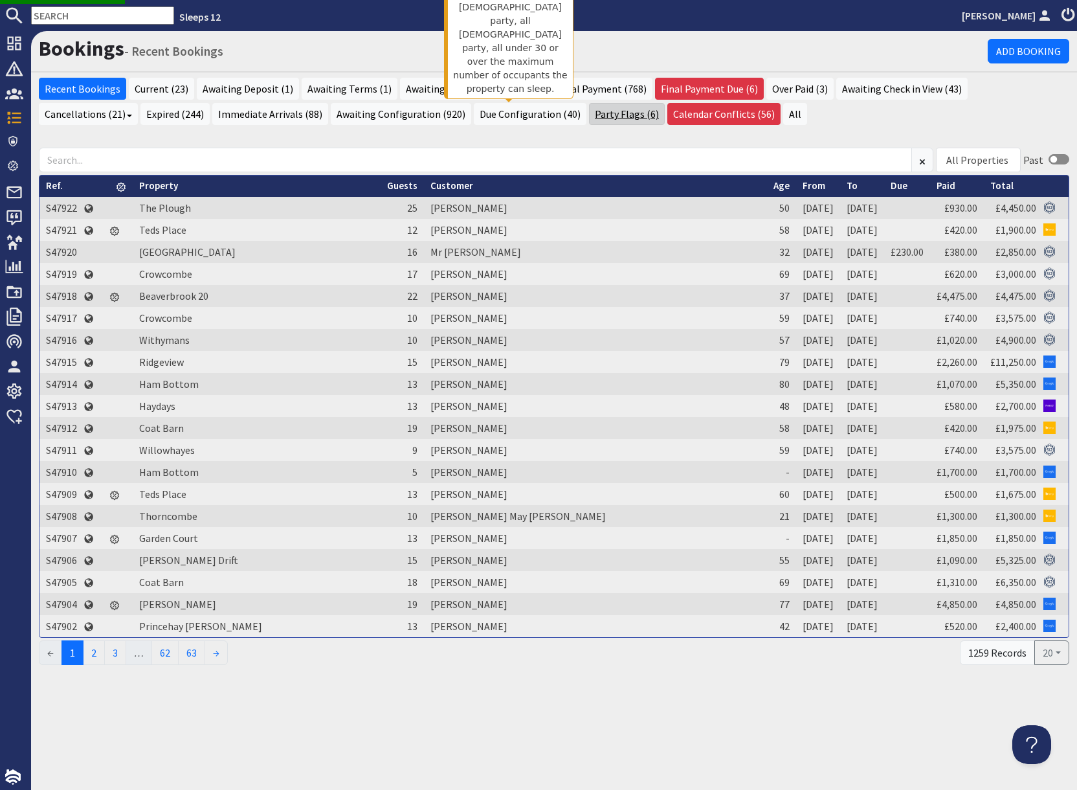
click at [589, 115] on link "Party Flags (6)" at bounding box center [627, 114] width 76 height 22
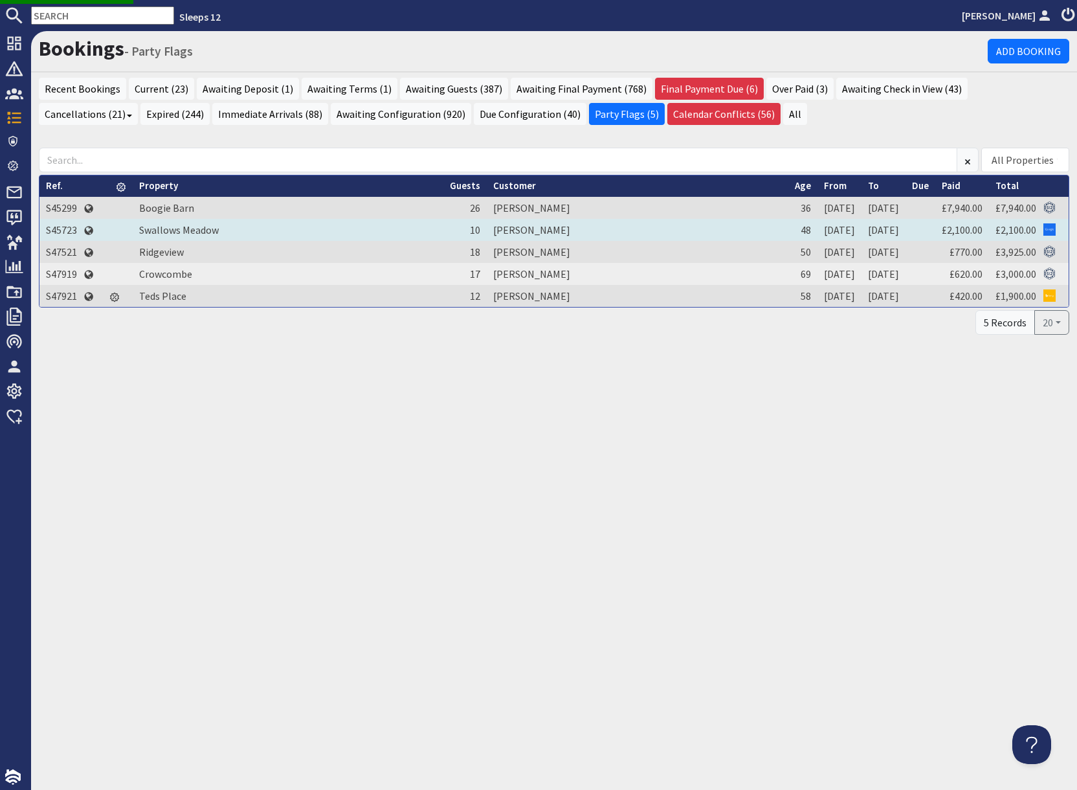
click at [60, 231] on td "S45723" at bounding box center [61, 230] width 44 height 22
click at [53, 231] on td "S45723" at bounding box center [61, 230] width 44 height 22
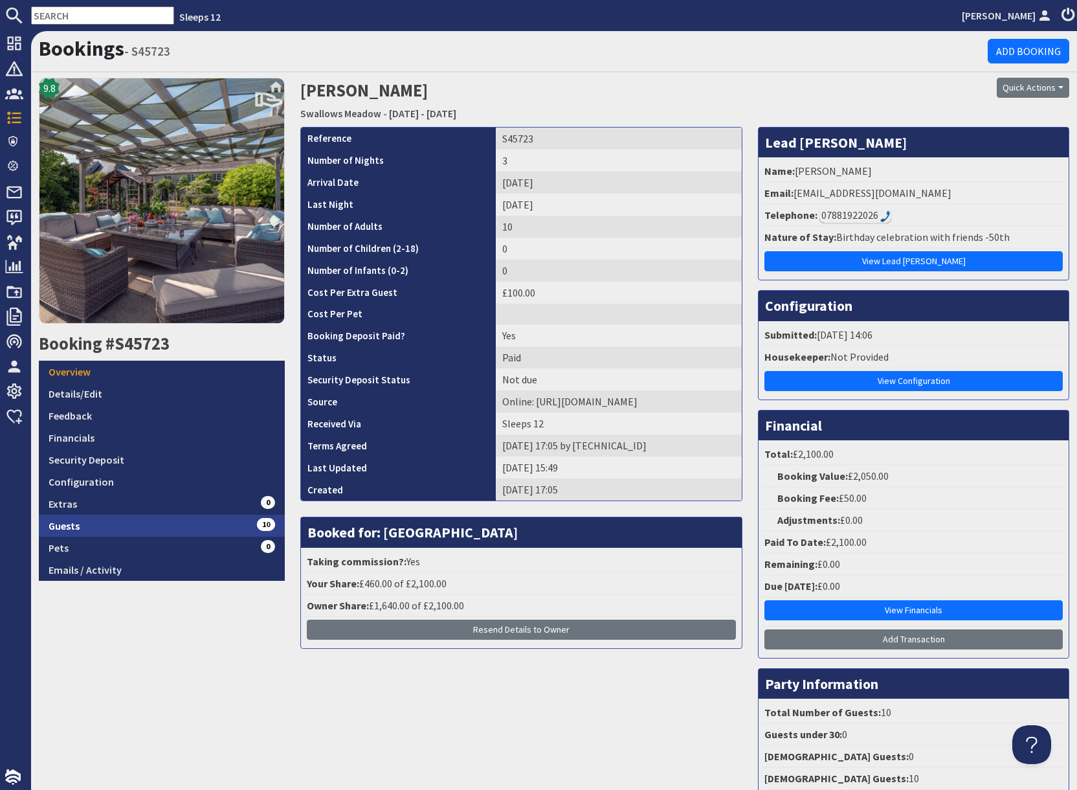
click at [133, 530] on link "Guests 10" at bounding box center [162, 526] width 246 height 22
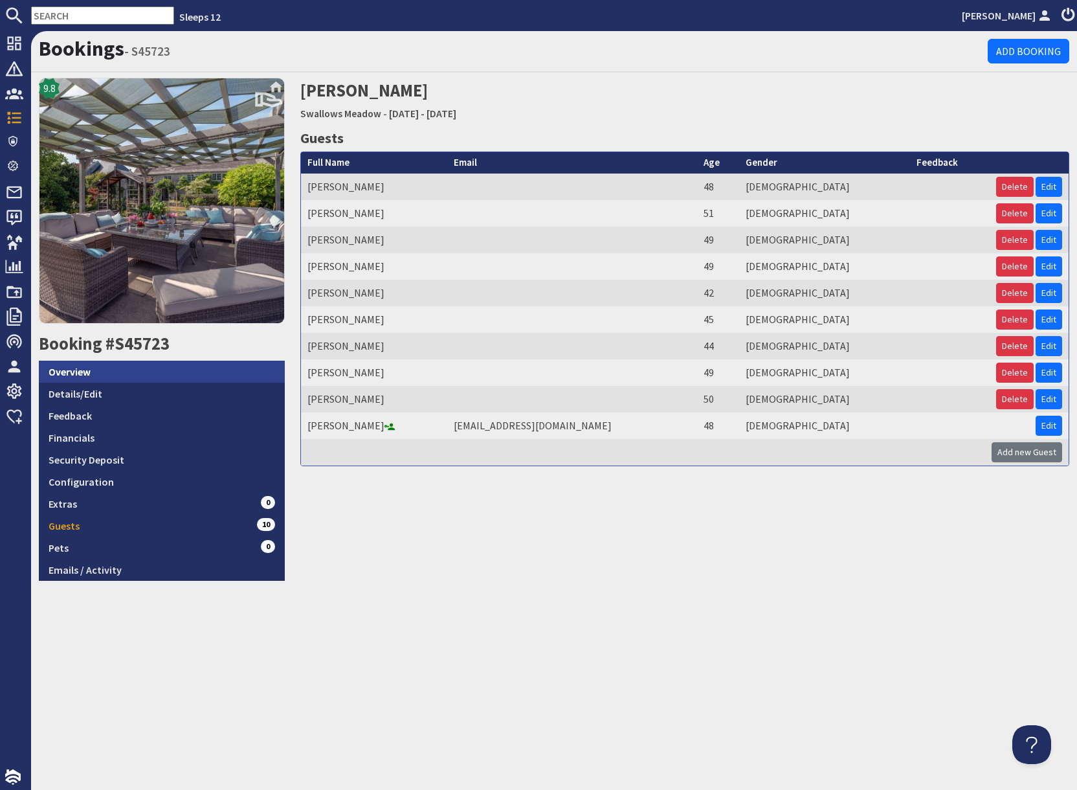
click at [106, 374] on link "Overview" at bounding box center [162, 372] width 246 height 22
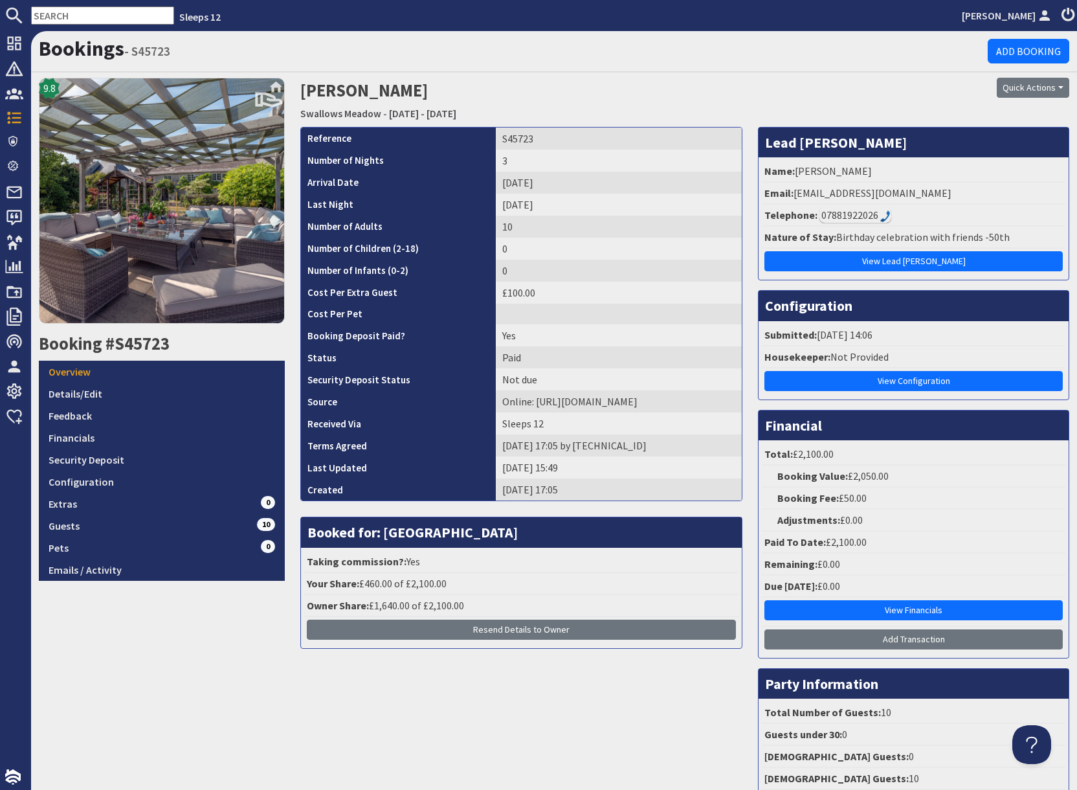
click at [77, 15] on input "text" at bounding box center [102, 15] width 143 height 18
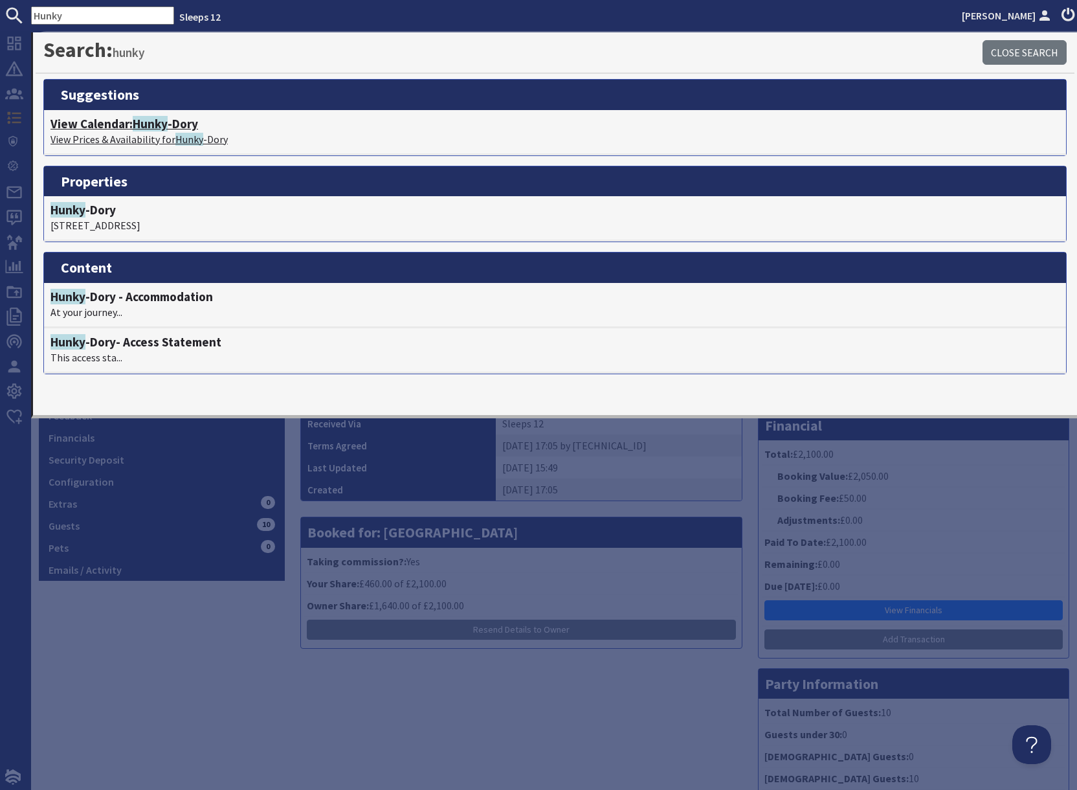
type input "Hunky"
click at [120, 128] on h4 "View Calendar: Hunky -Dory" at bounding box center [554, 124] width 1009 height 15
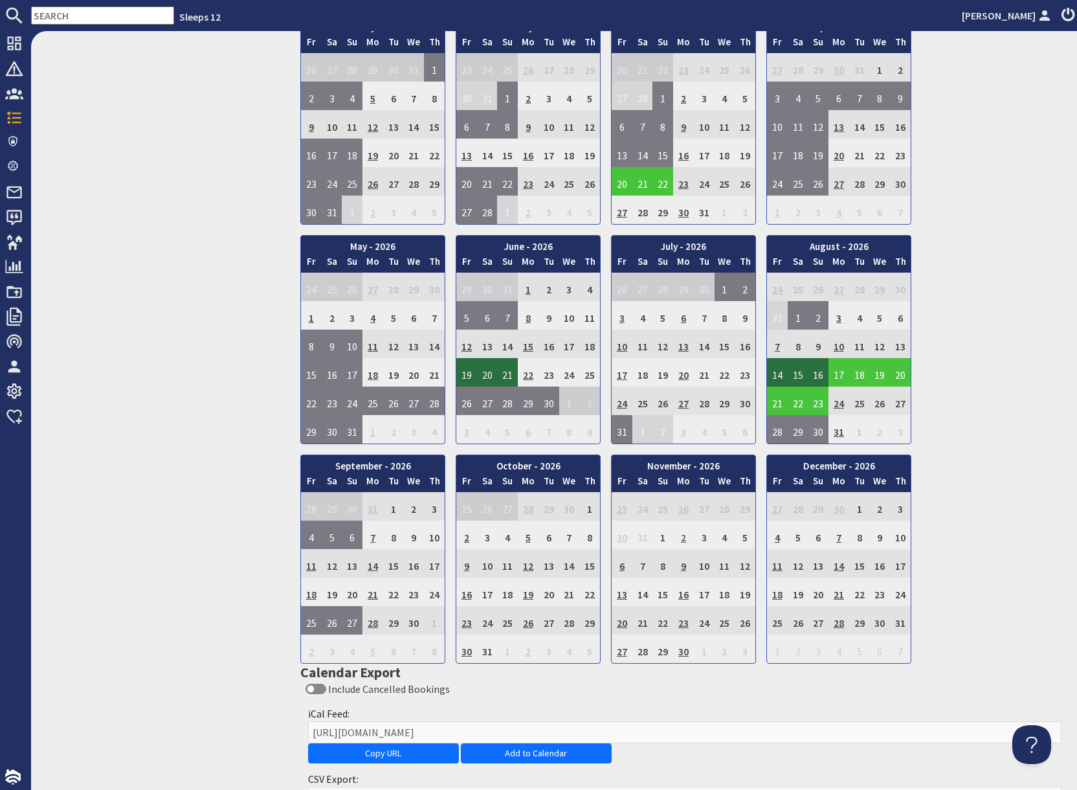
scroll to position [787, 0]
click at [776, 535] on td "4" at bounding box center [777, 535] width 21 height 28
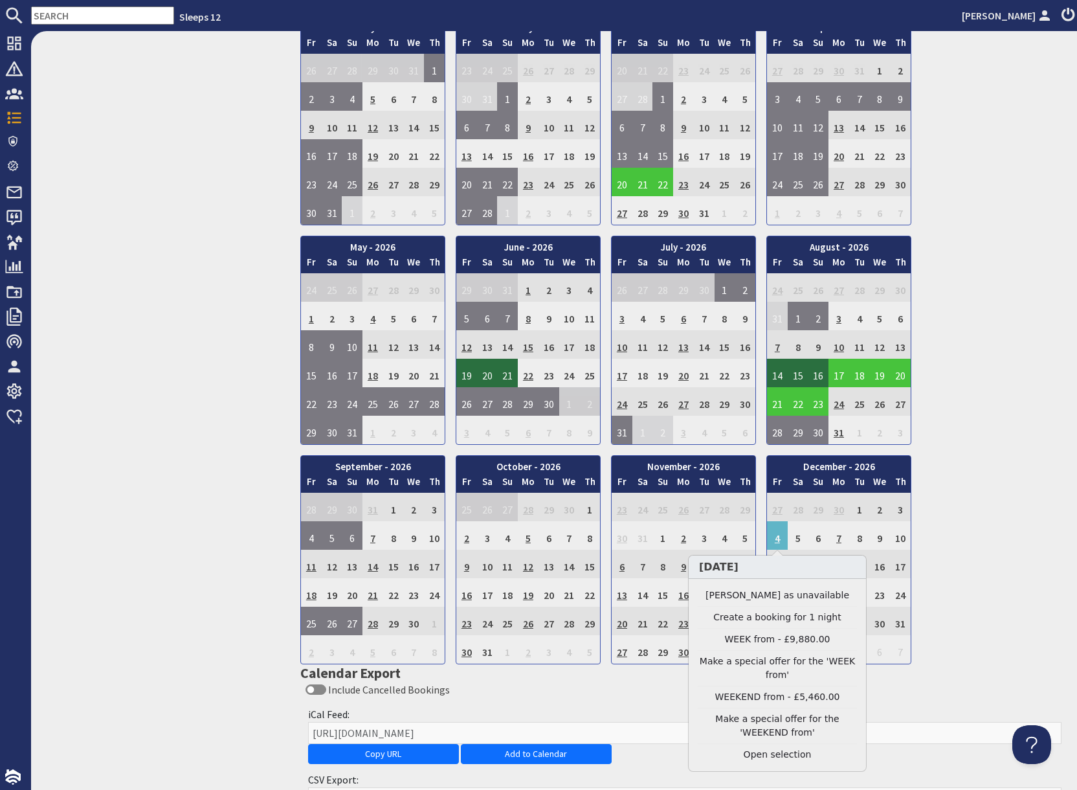
click at [776, 542] on link "WEEKEND from - £5,460.00" at bounding box center [777, 697] width 159 height 14
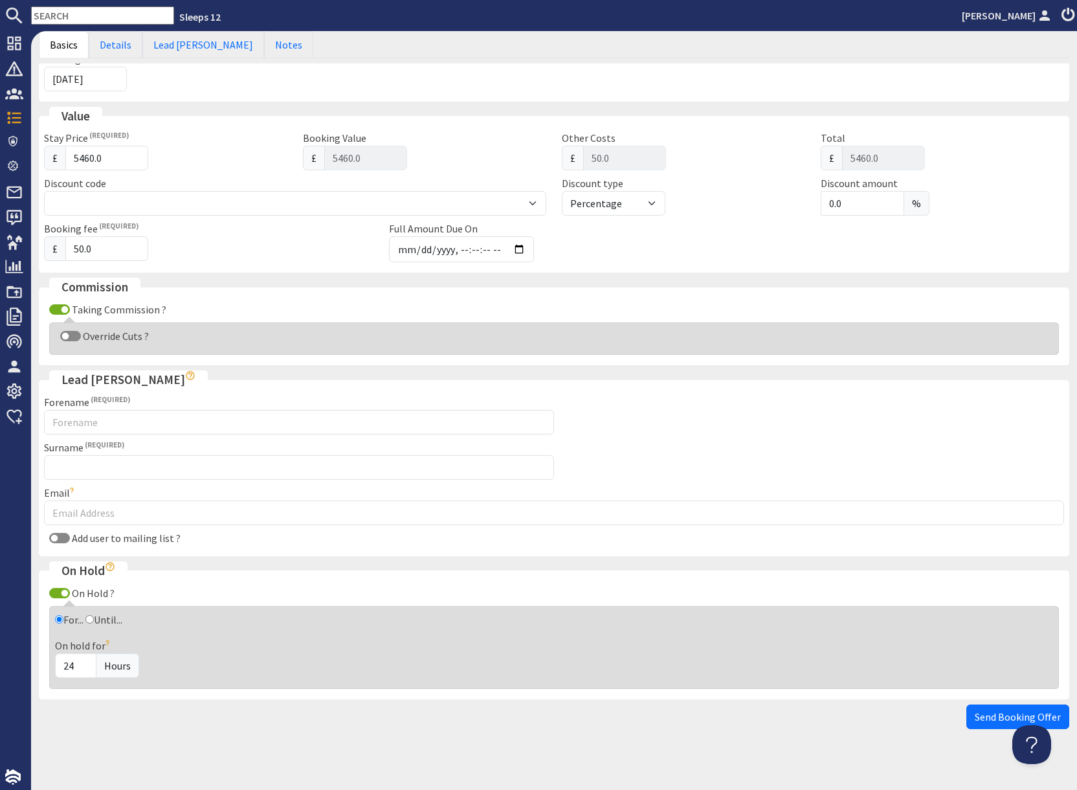
scroll to position [293, 0]
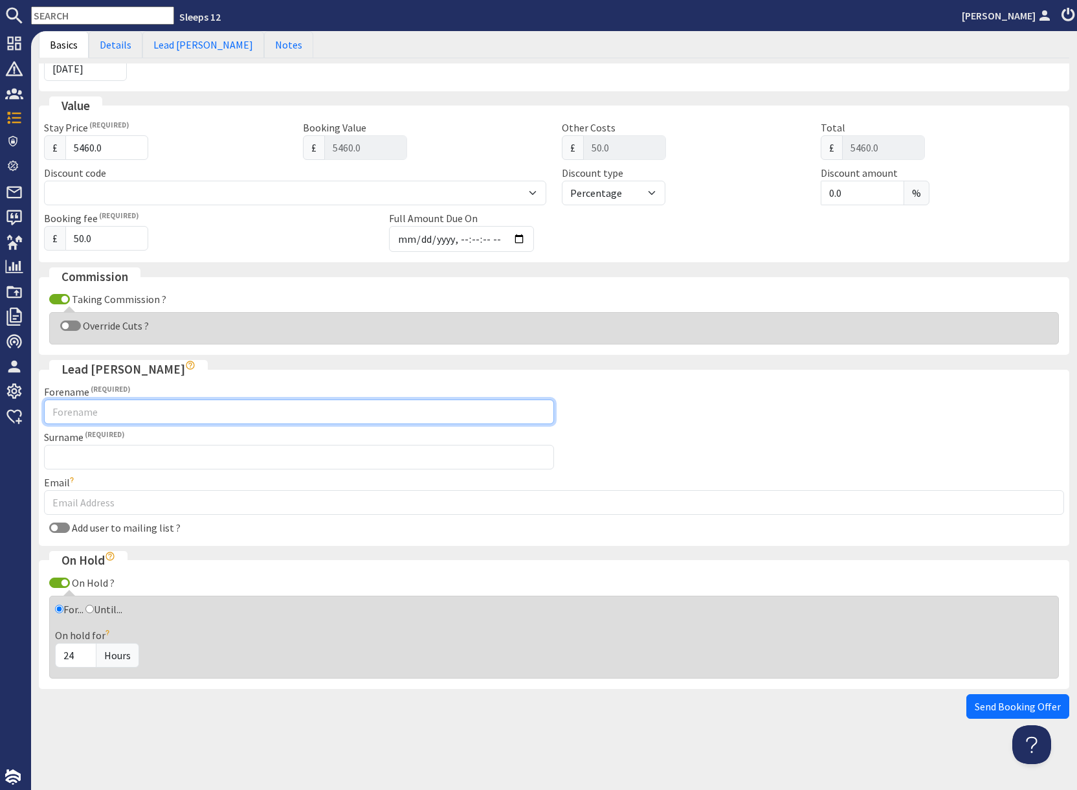
click at [162, 415] on input "Forename" at bounding box center [299, 411] width 510 height 25
type input "[PERSON_NAME]"
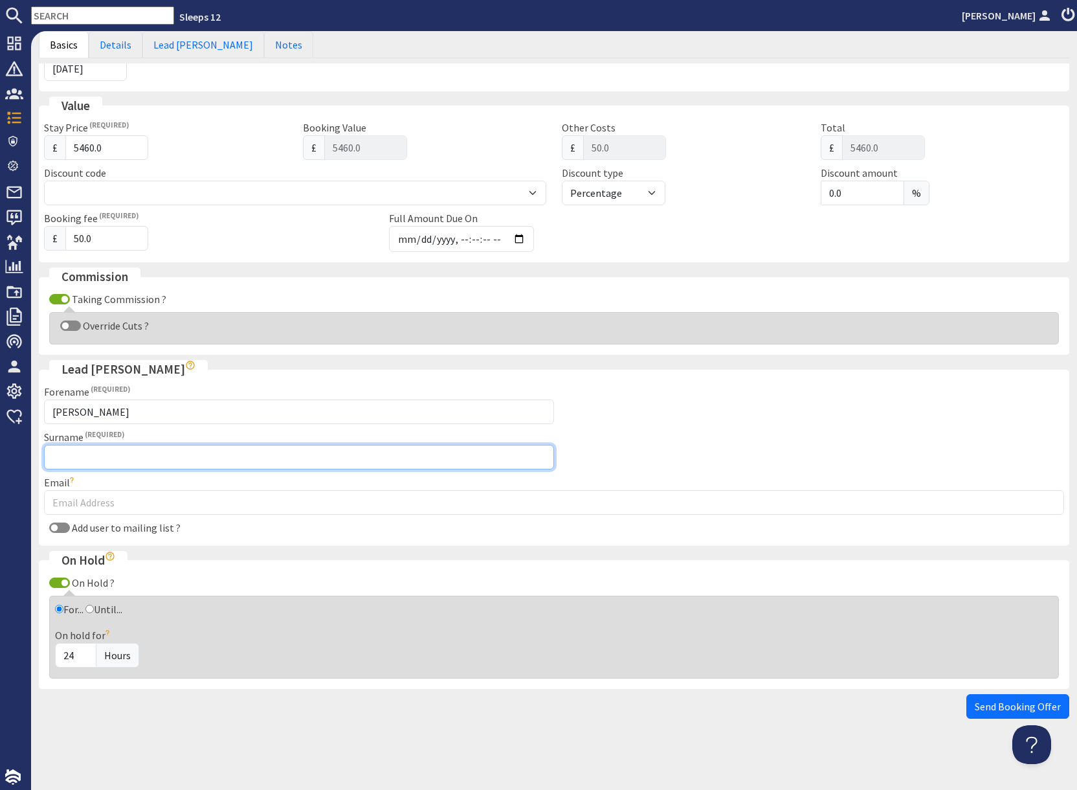
click at [259, 458] on input "Surname" at bounding box center [299, 457] width 510 height 25
click at [196, 456] on input "Surname" at bounding box center [299, 457] width 510 height 25
type input "[PERSON_NAME]"
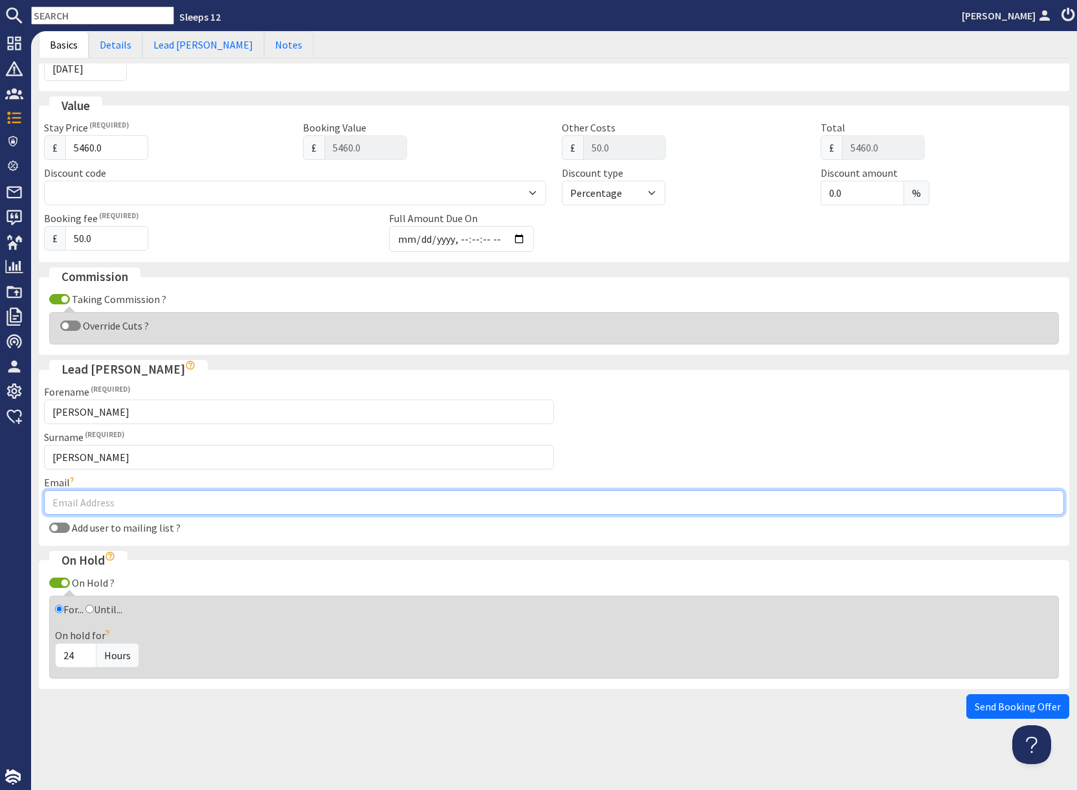
click at [293, 497] on input "Email" at bounding box center [554, 502] width 1020 height 25
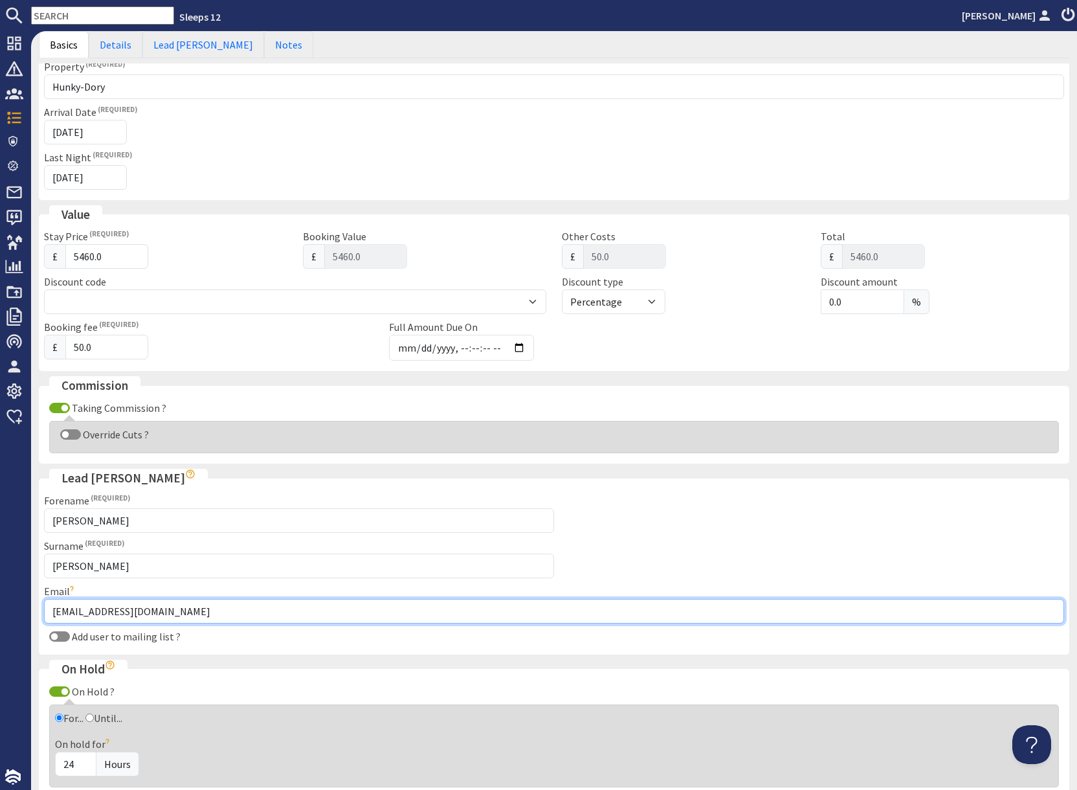
scroll to position [0, 0]
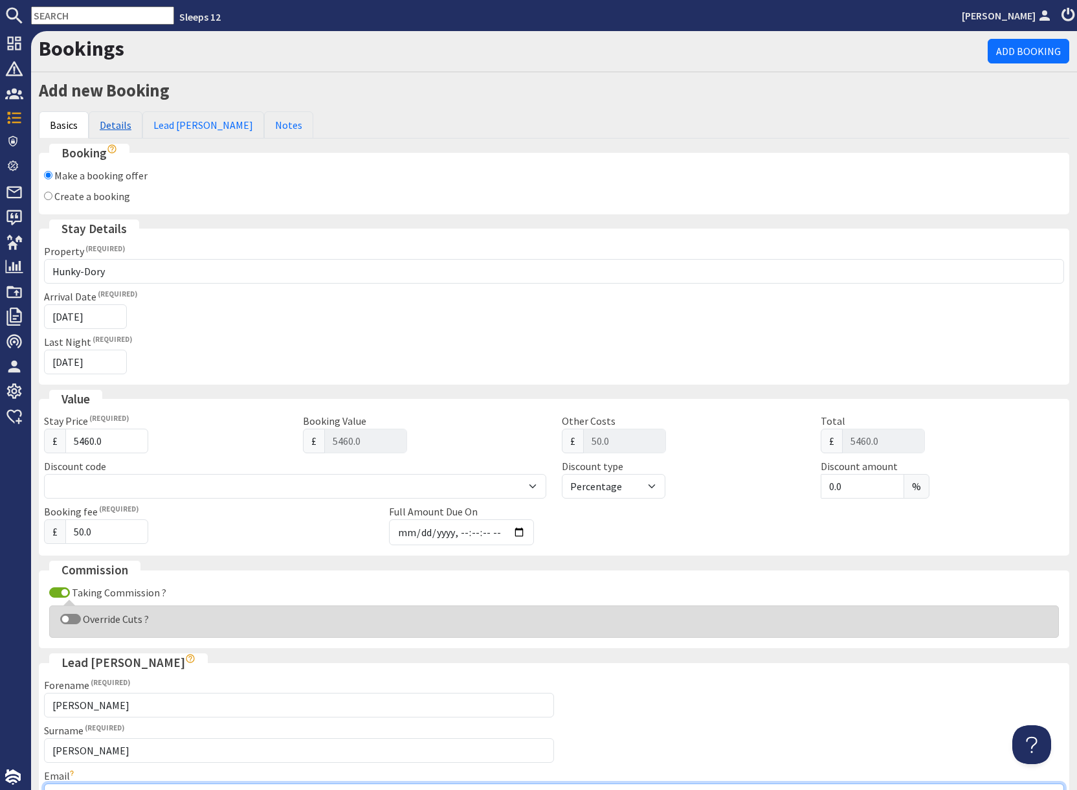
type input "[EMAIL_ADDRESS][DOMAIN_NAME]"
click at [119, 122] on link "Details" at bounding box center [116, 124] width 54 height 27
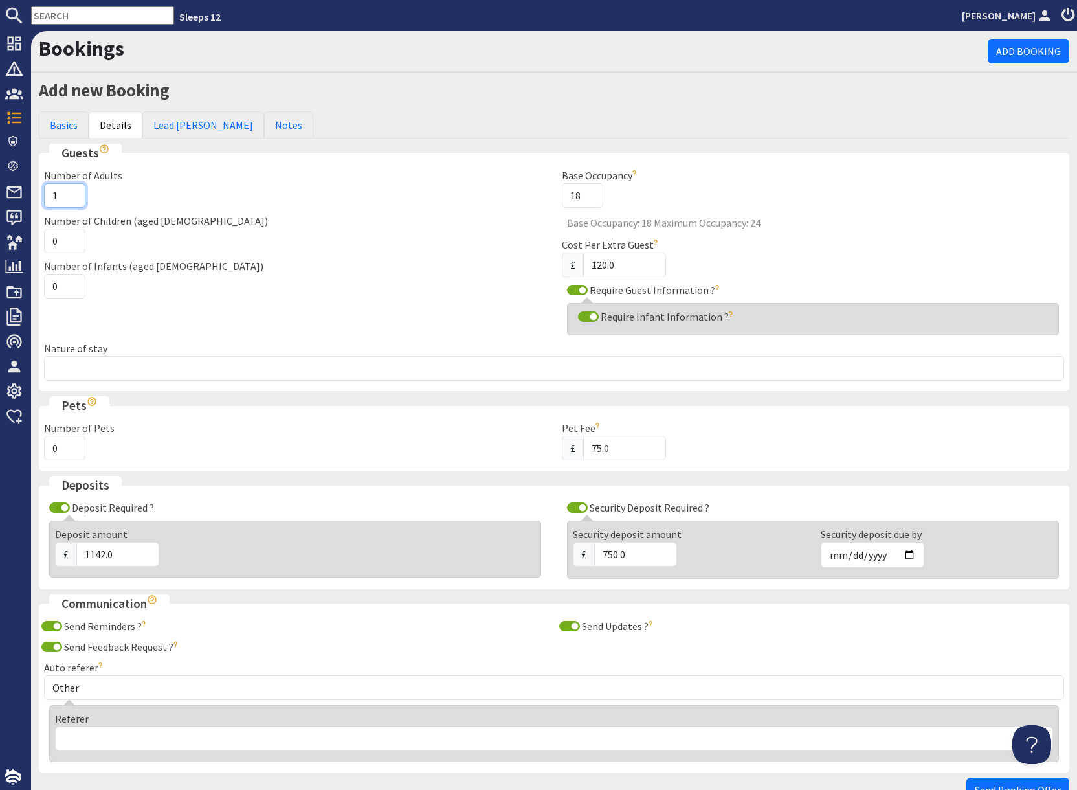
click at [64, 196] on input "1" at bounding box center [64, 195] width 41 height 25
type input "14"
click at [59, 241] on input "0" at bounding box center [64, 241] width 41 height 25
type input "5"
click at [194, 284] on div "Number of Infants (aged [DEMOGRAPHIC_DATA]) 0" at bounding box center [295, 278] width 518 height 40
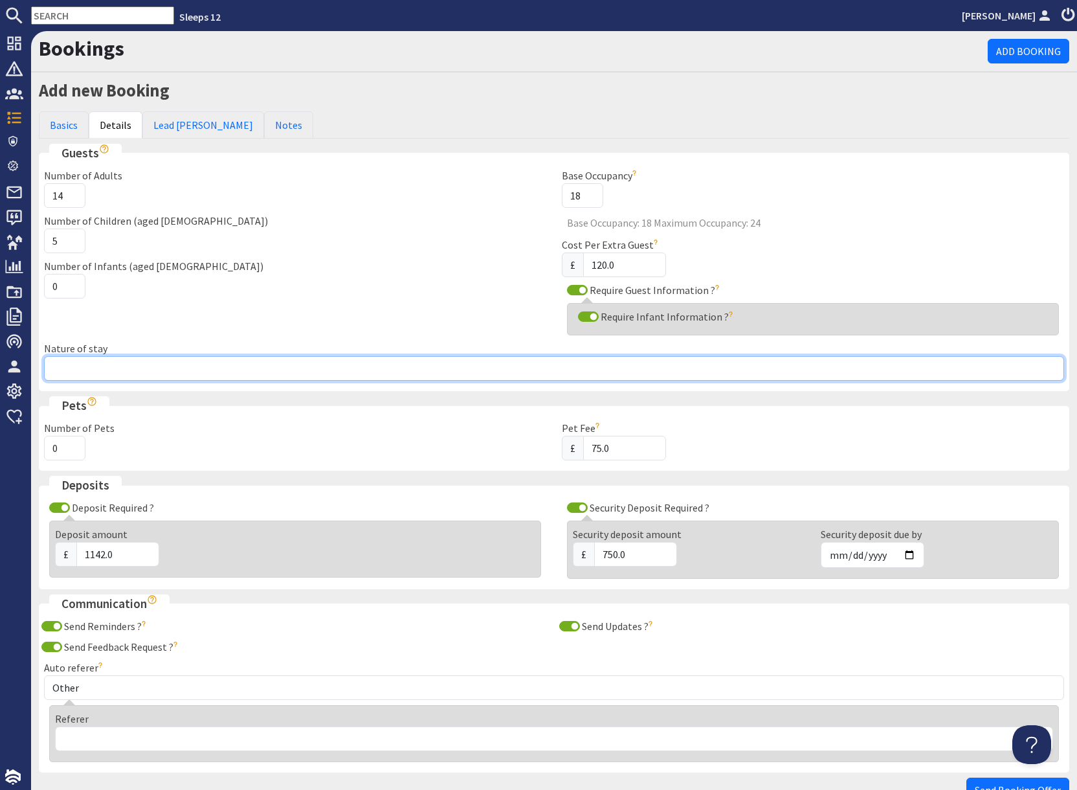
click at [118, 367] on input "Nature of stay" at bounding box center [554, 368] width 1020 height 25
type input "Family group"
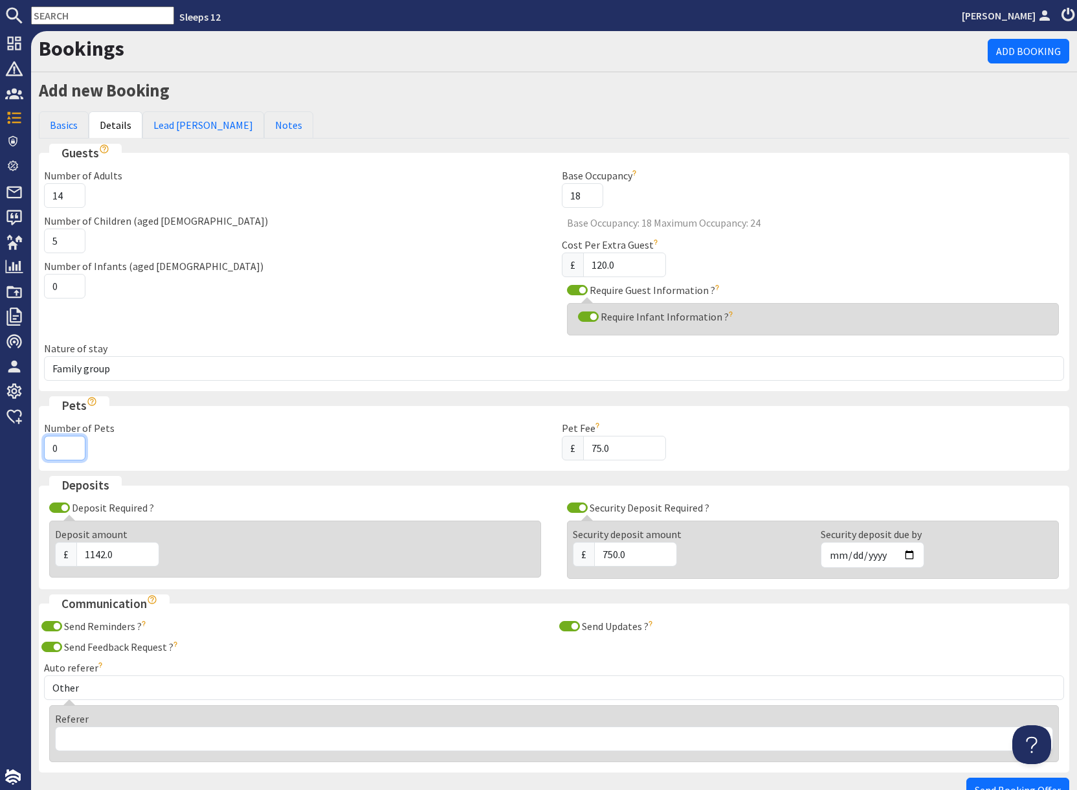
click at [58, 449] on input "0" at bounding box center [64, 448] width 41 height 25
type input "2"
click at [181, 129] on link "Lead [PERSON_NAME]" at bounding box center [203, 124] width 122 height 27
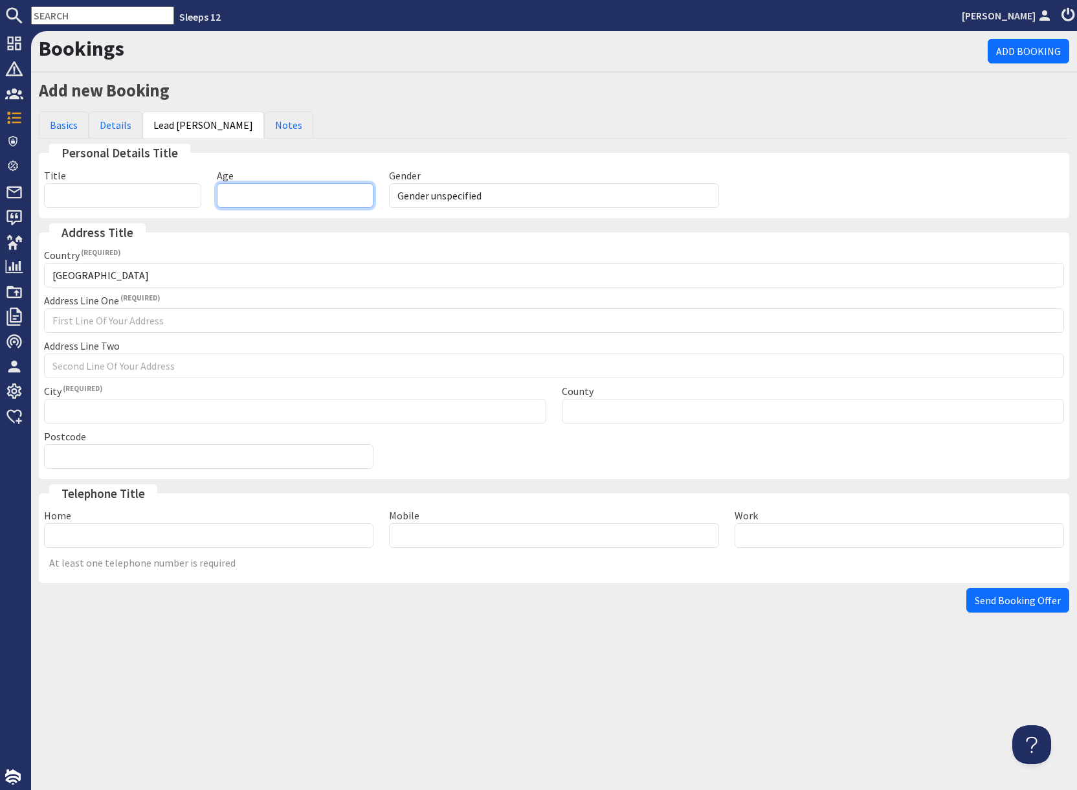
drag, startPoint x: 274, startPoint y: 200, endPoint x: 399, endPoint y: 214, distance: 125.7
click at [274, 200] on input "Age" at bounding box center [295, 195] width 157 height 25
click at [498, 201] on select "Gender unspecified Gender [DEMOGRAPHIC_DATA] Gender [DEMOGRAPHIC_DATA]" at bounding box center [554, 195] width 330 height 25
select select "gender_[DEMOGRAPHIC_DATA]"
click at [389, 183] on select "Gender unspecified Gender [DEMOGRAPHIC_DATA] Gender [DEMOGRAPHIC_DATA]" at bounding box center [554, 195] width 330 height 25
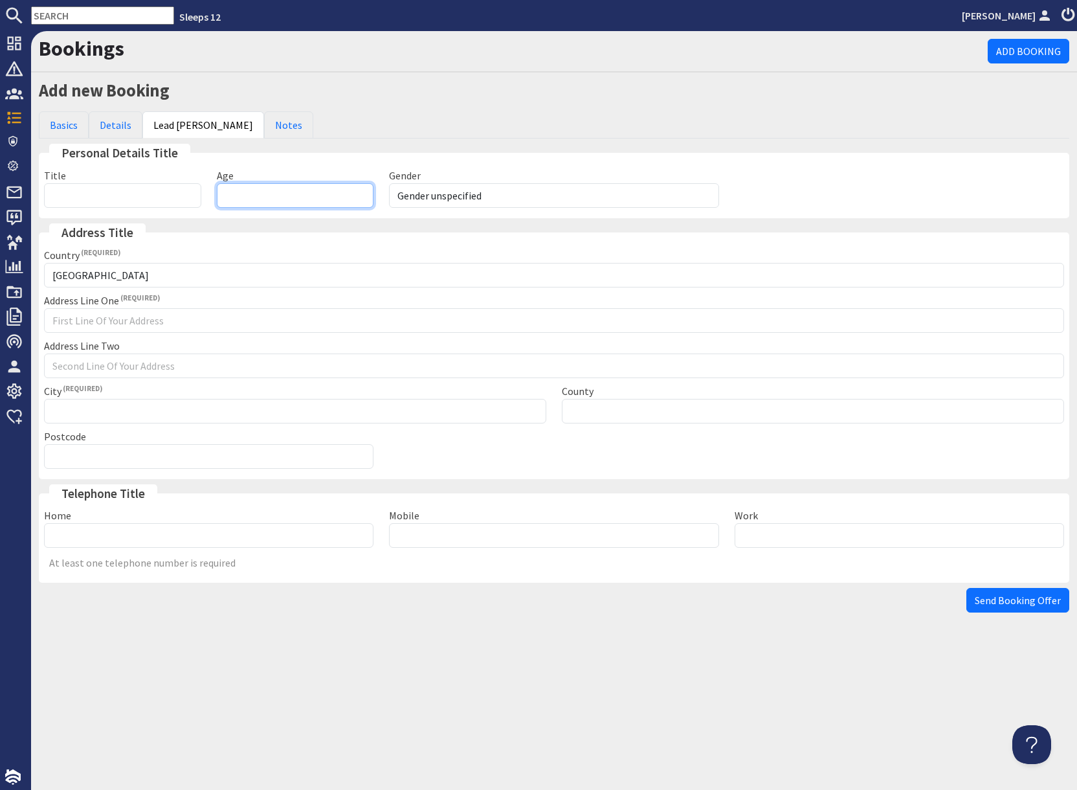
click at [236, 191] on input "Age" at bounding box center [295, 195] width 157 height 25
type input "68"
click at [194, 537] on input "Home" at bounding box center [209, 535] width 330 height 25
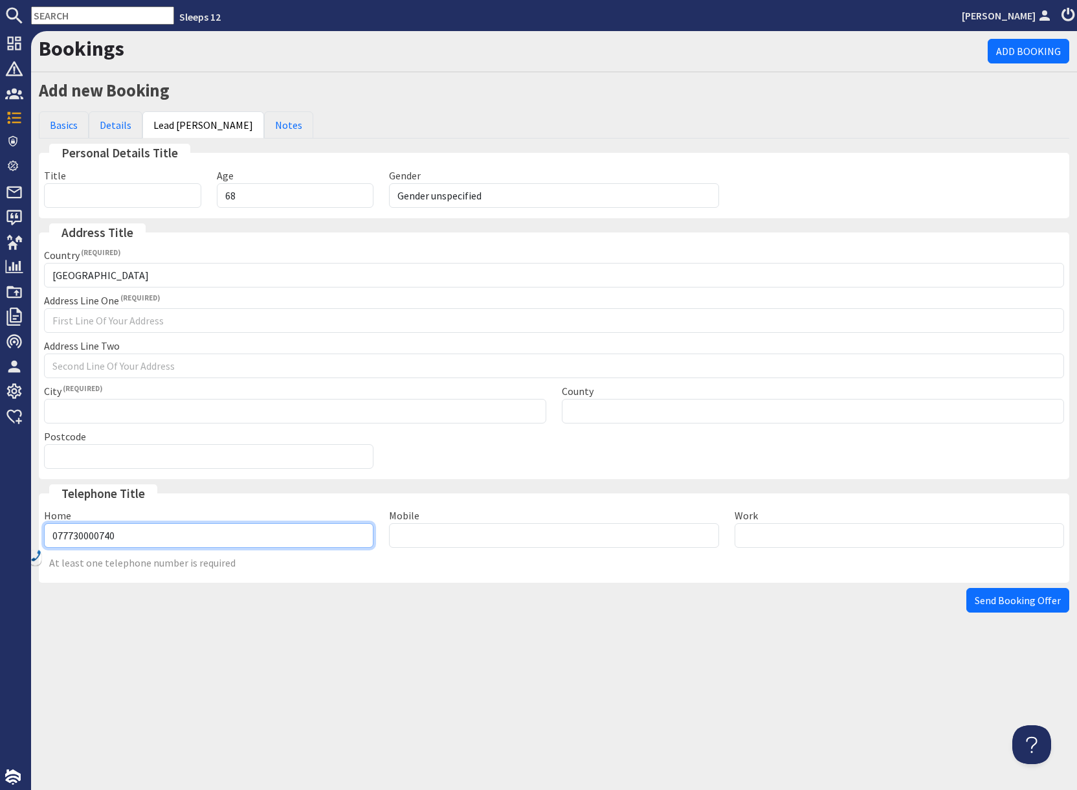
type input "077730000740"
click at [492, 542] on div "Send Booking Offer" at bounding box center [554, 600] width 1031 height 25
click at [776, 542] on span "Send Booking Offer" at bounding box center [1018, 600] width 86 height 13
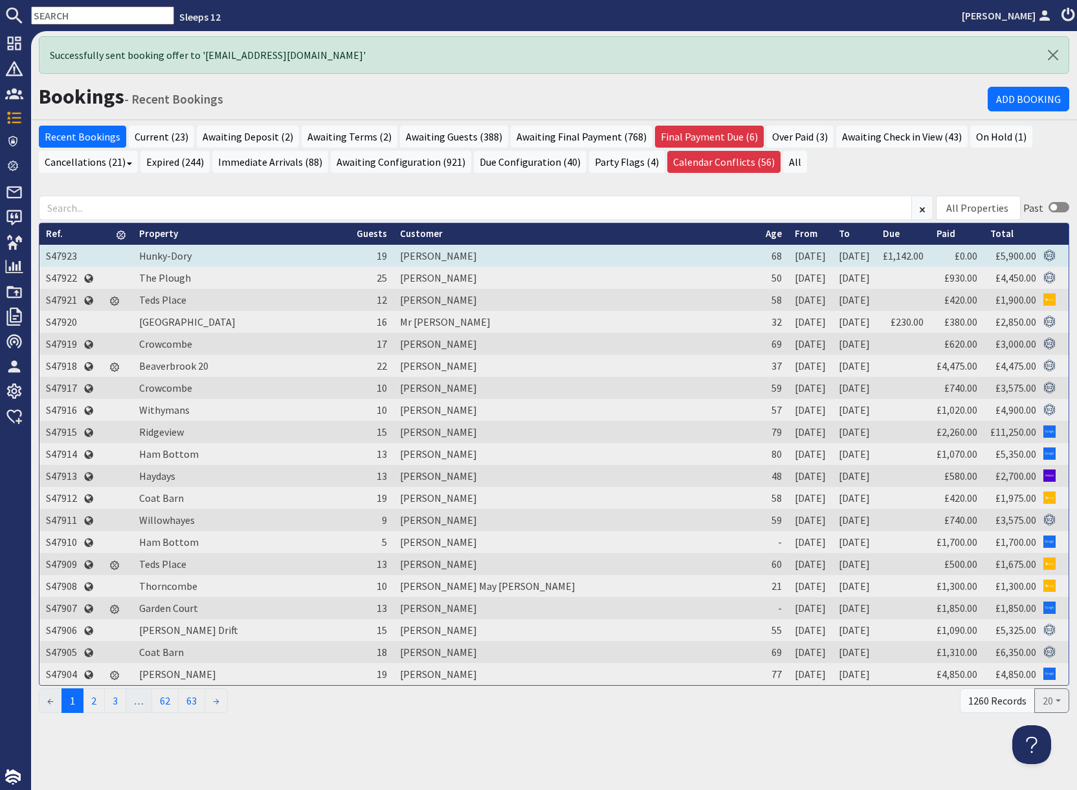
click at [56, 253] on td "S47923" at bounding box center [61, 256] width 44 height 22
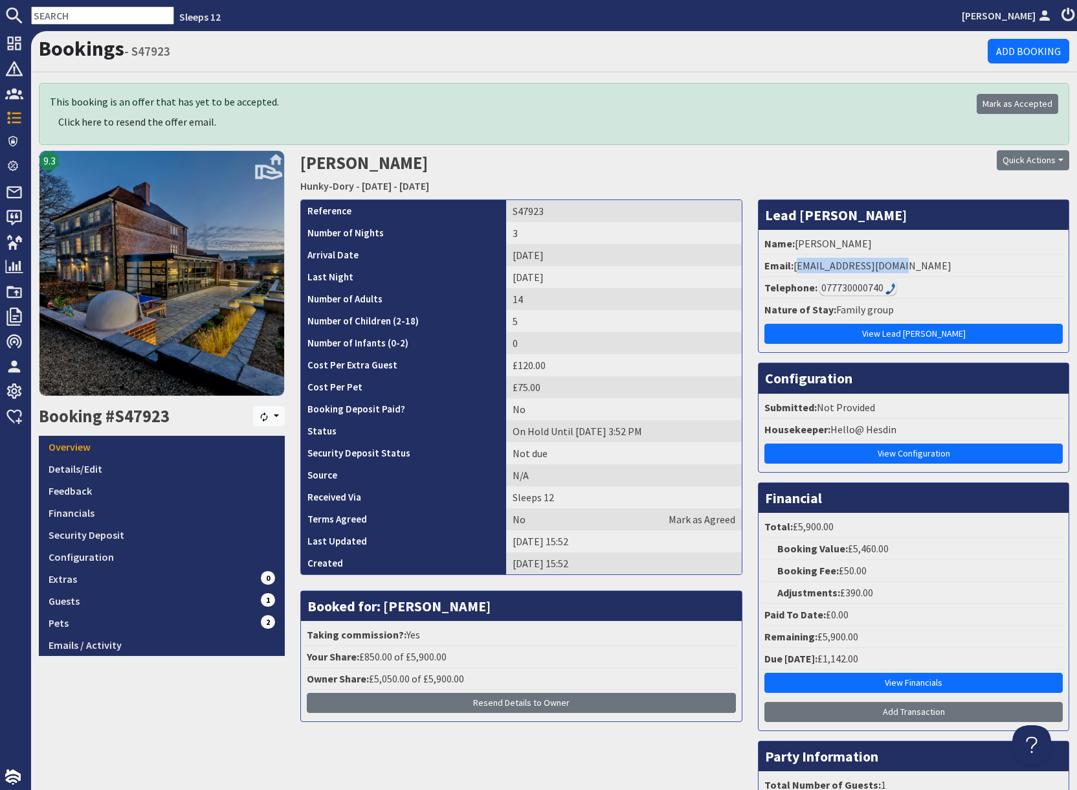
drag, startPoint x: 796, startPoint y: 263, endPoint x: 917, endPoint y: 267, distance: 121.1
click at [776, 267] on li "Email: [EMAIL_ADDRESS][DOMAIN_NAME]" at bounding box center [914, 266] width 304 height 22
copy li "[EMAIL_ADDRESS][DOMAIN_NAME]"
drag, startPoint x: 501, startPoint y: 212, endPoint x: 561, endPoint y: 212, distance: 59.6
click at [563, 212] on td "S47923" at bounding box center [624, 211] width 236 height 22
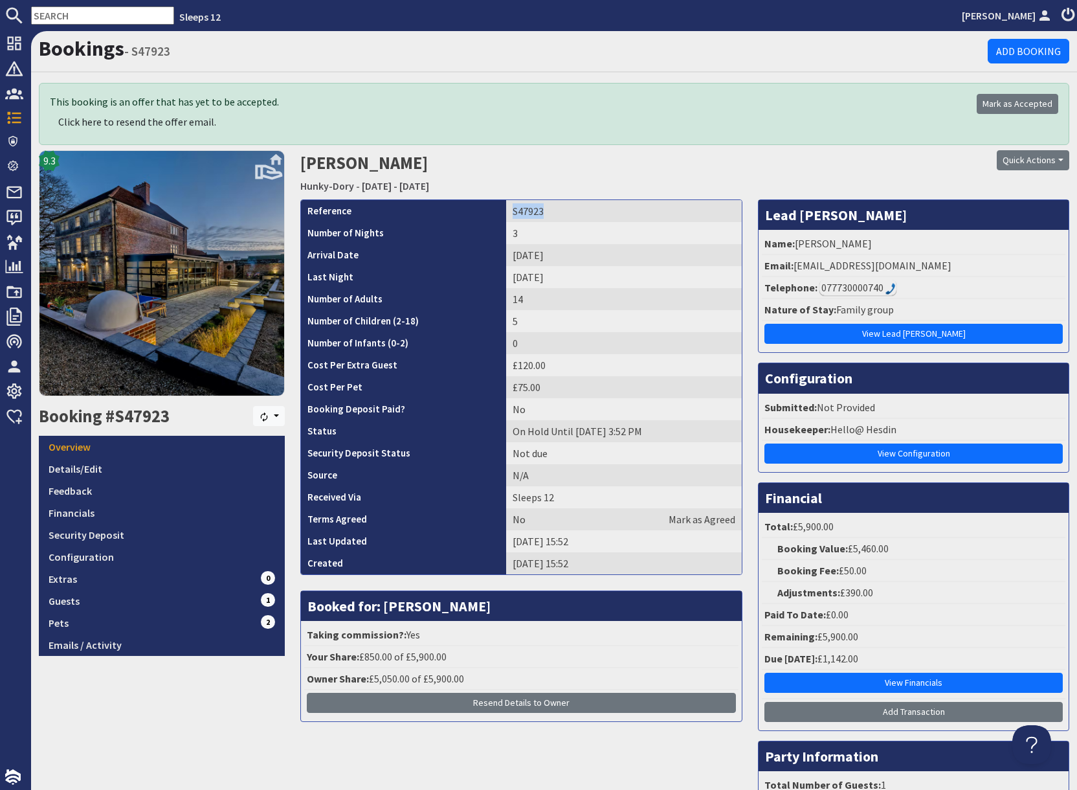
copy td "S47923"
click at [776, 289] on img at bounding box center [891, 289] width 10 height 12
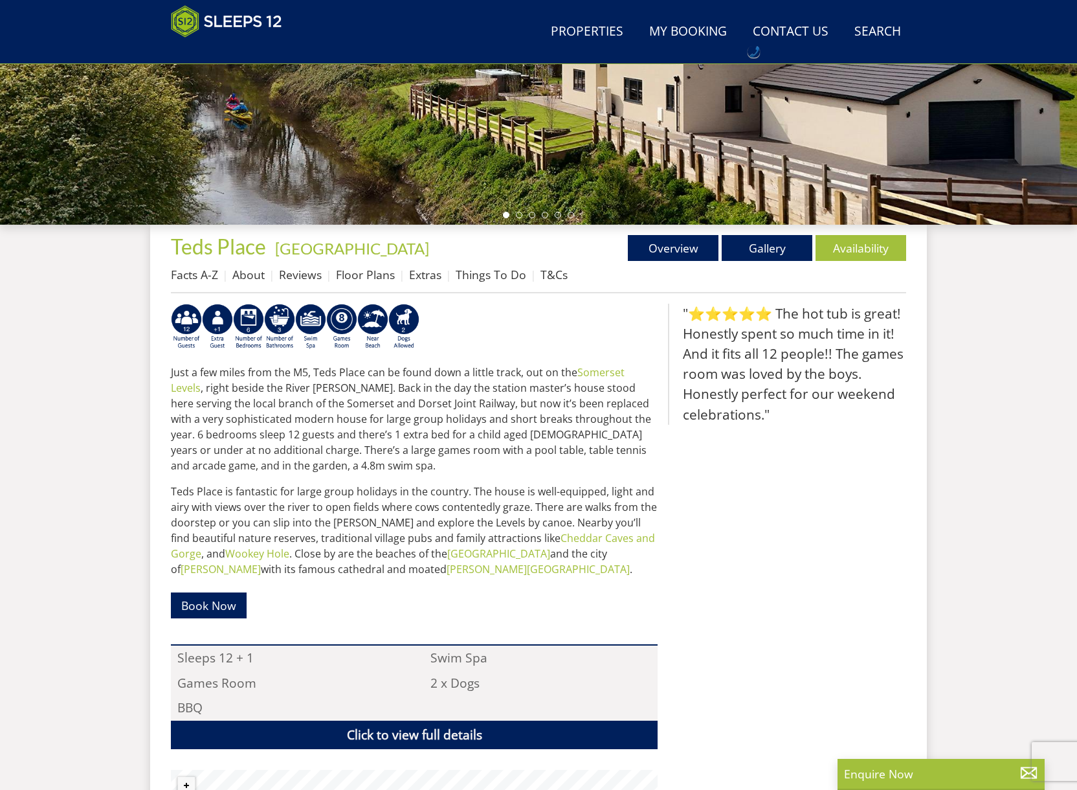
scroll to position [322, 0]
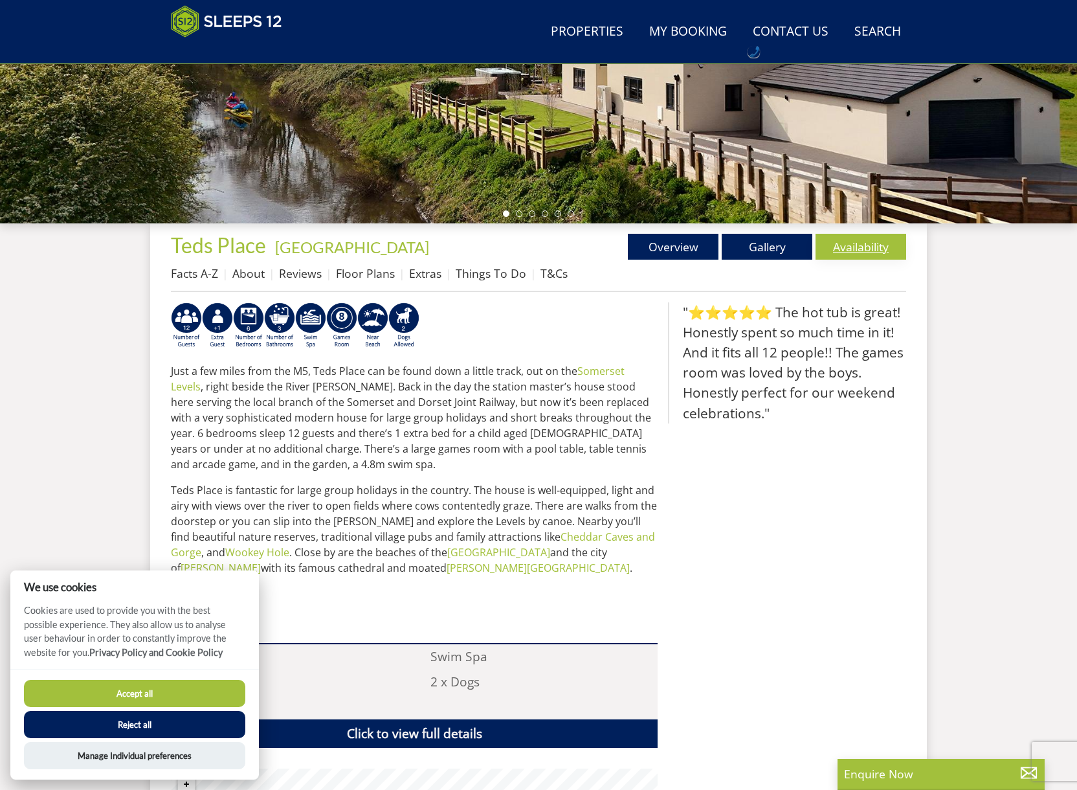
click at [858, 252] on link "Availability" at bounding box center [861, 247] width 91 height 26
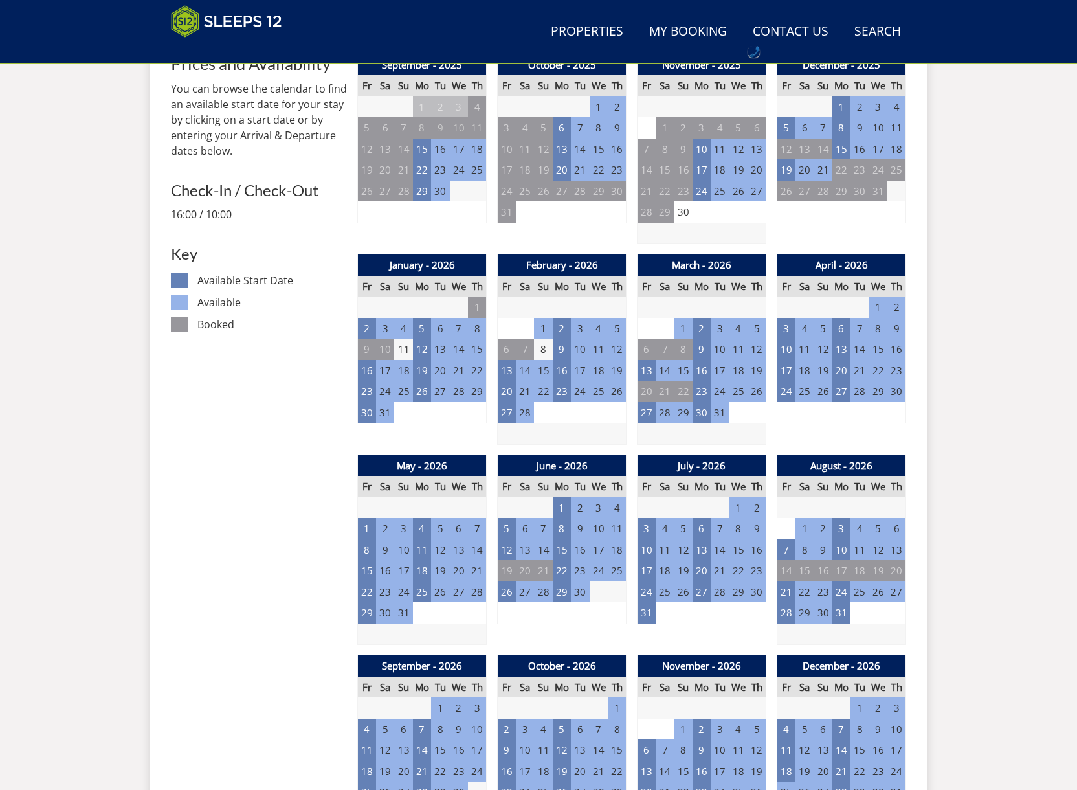
scroll to position [588, 0]
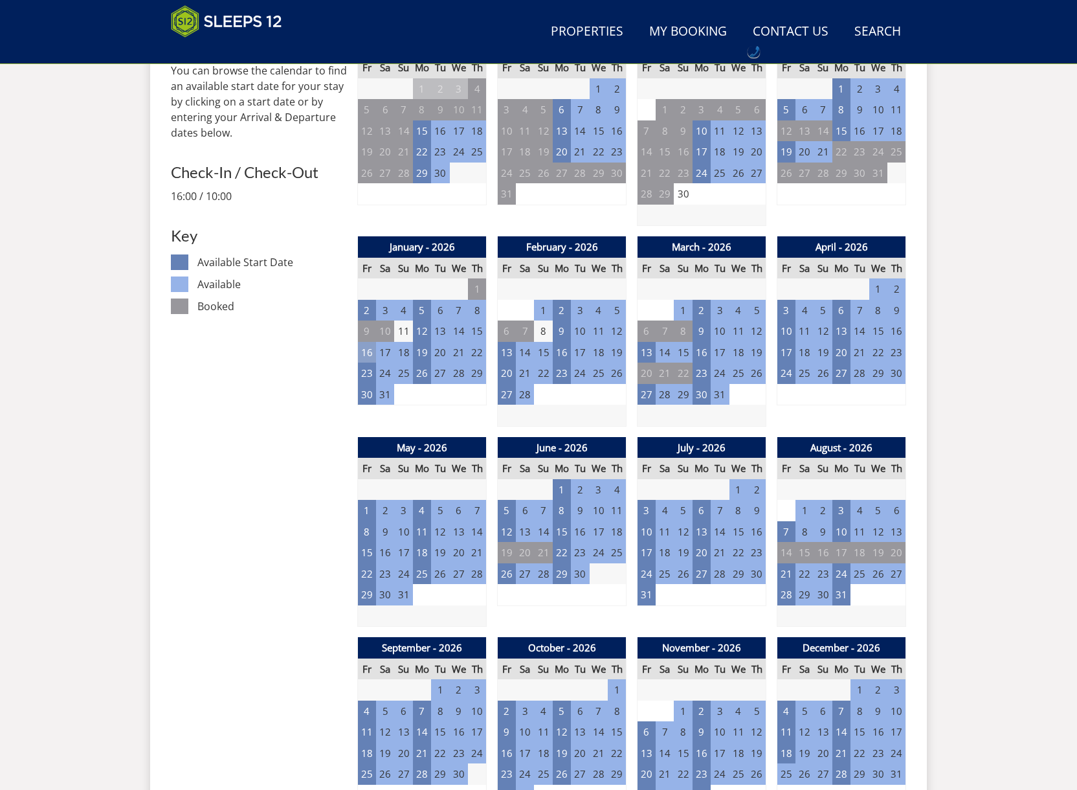
click at [369, 358] on td "16" at bounding box center [367, 352] width 18 height 21
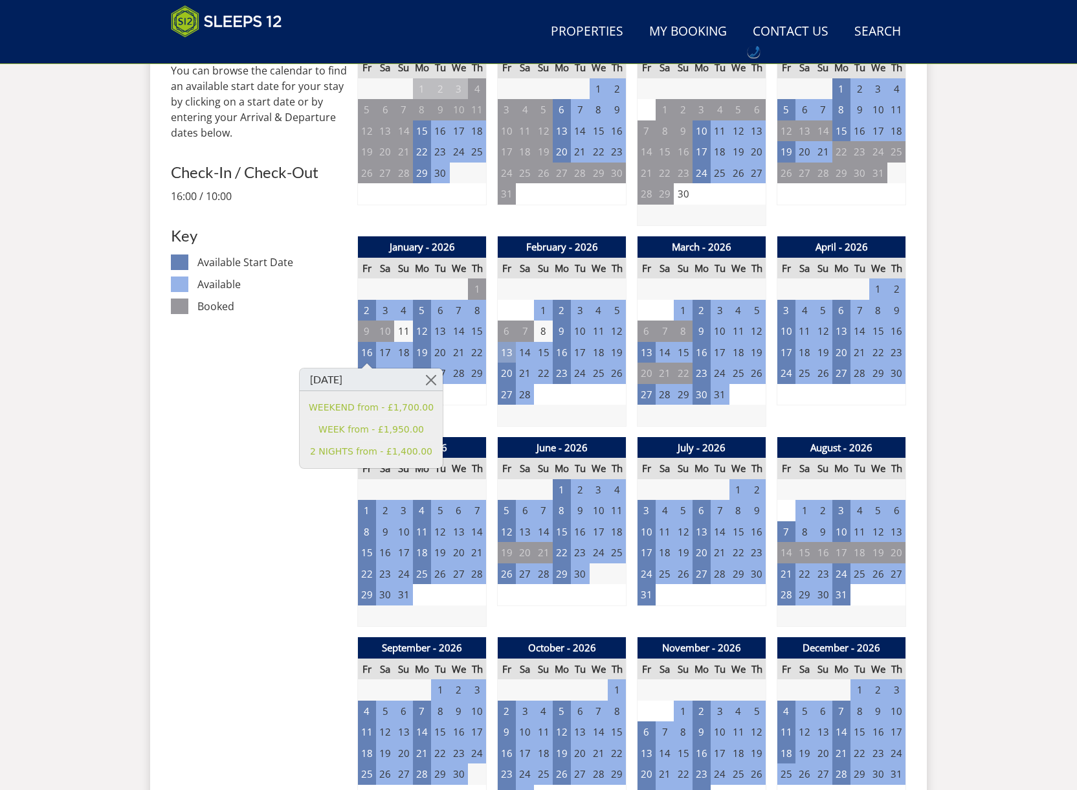
click at [508, 356] on td "13" at bounding box center [507, 352] width 18 height 21
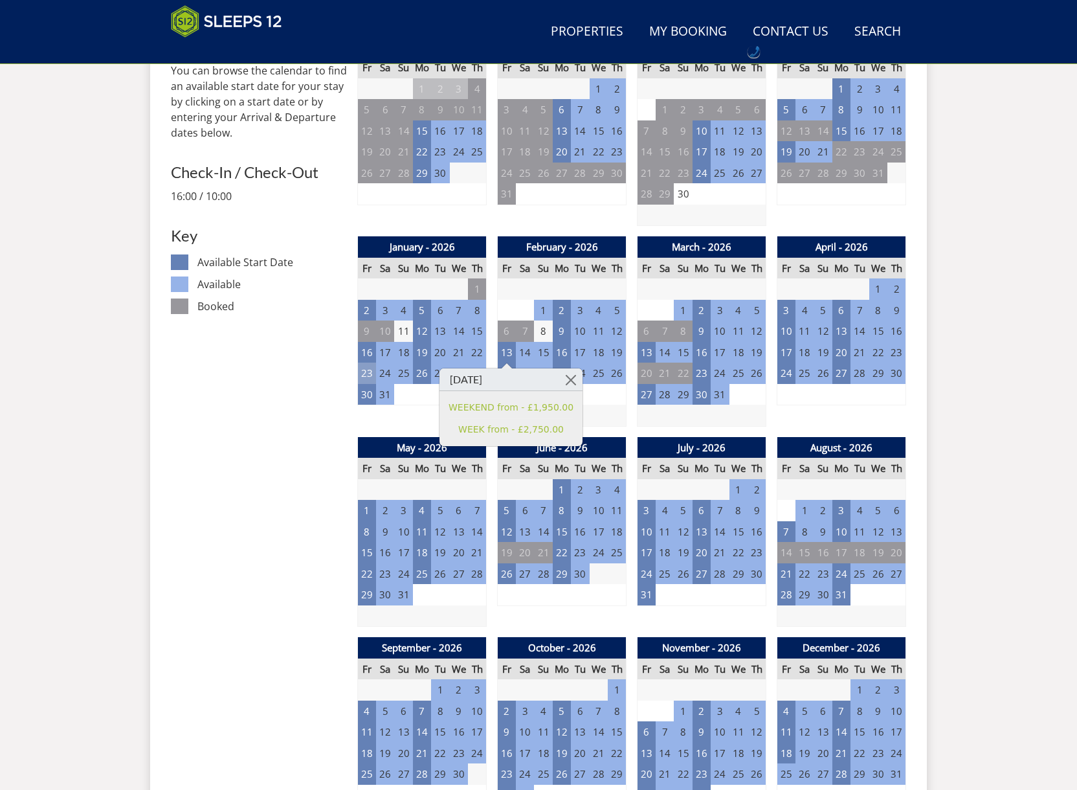
click at [368, 377] on td "23" at bounding box center [367, 373] width 18 height 21
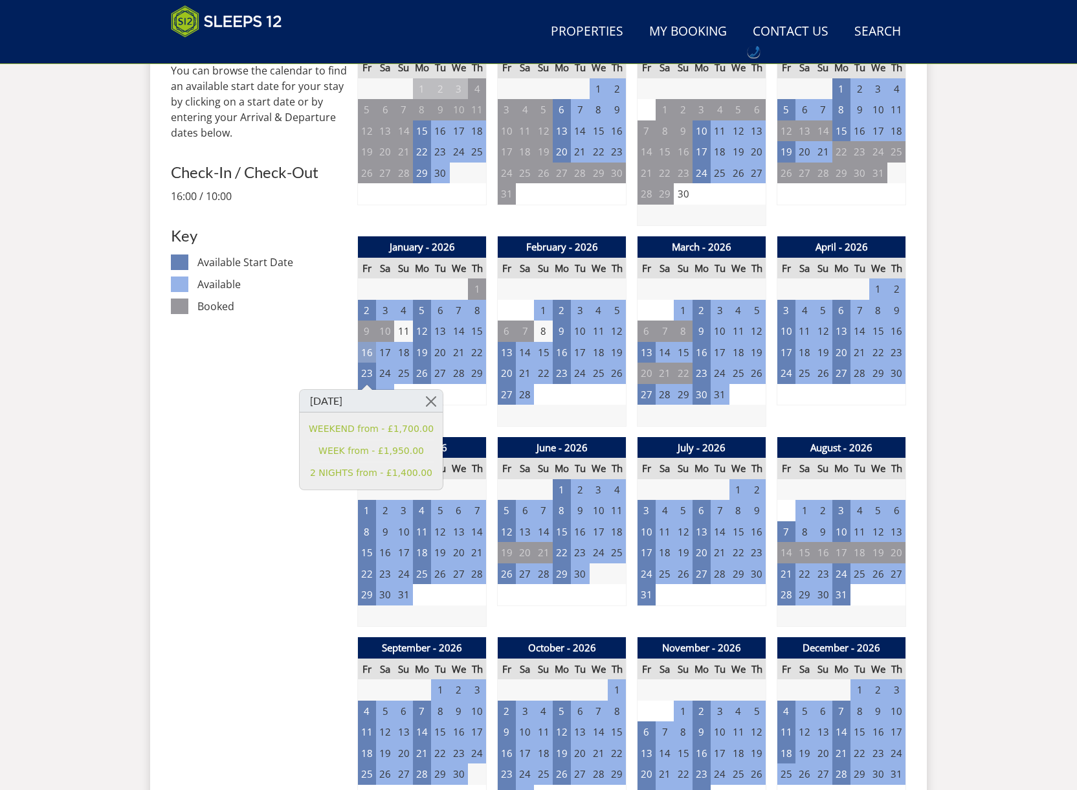
click at [368, 353] on td "16" at bounding box center [367, 352] width 18 height 21
click at [511, 399] on td "27" at bounding box center [507, 394] width 18 height 21
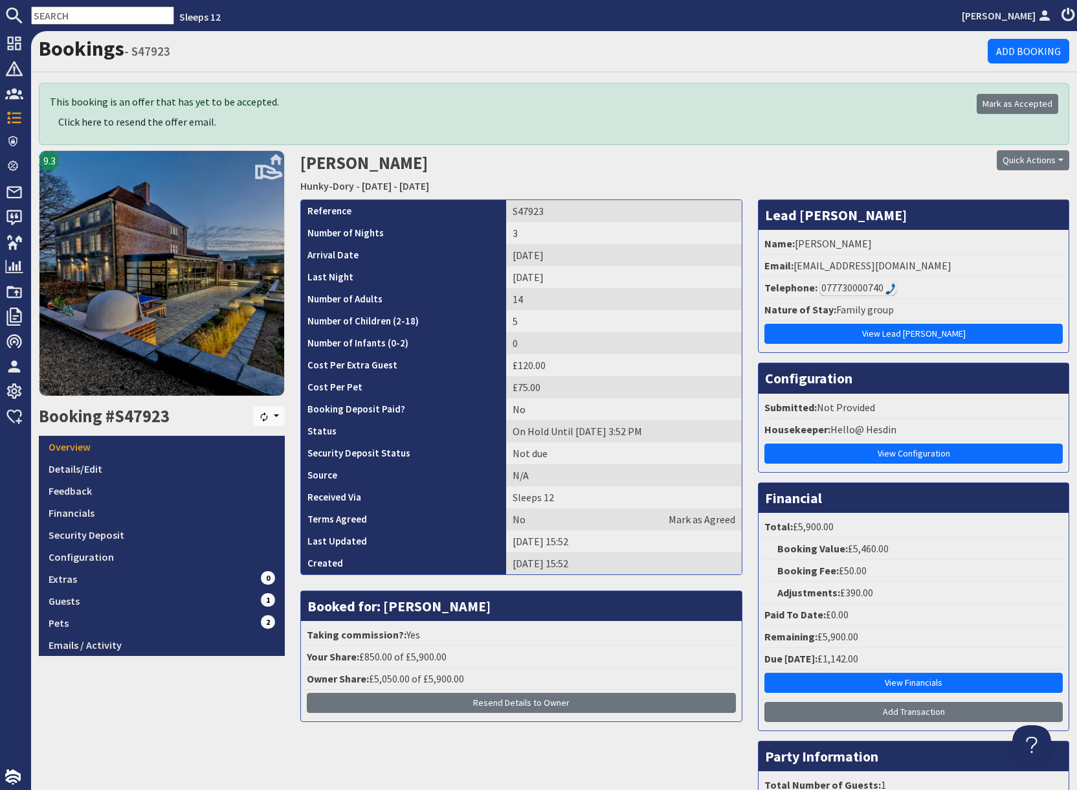
click at [881, 289] on div "077730000740" at bounding box center [858, 288] width 77 height 16
click at [889, 285] on img at bounding box center [891, 289] width 10 height 12
click at [864, 285] on div "077730000740" at bounding box center [858, 288] width 77 height 16
click at [864, 287] on div "077730000740" at bounding box center [858, 288] width 77 height 16
click at [869, 294] on div "077730000740" at bounding box center [858, 288] width 77 height 16
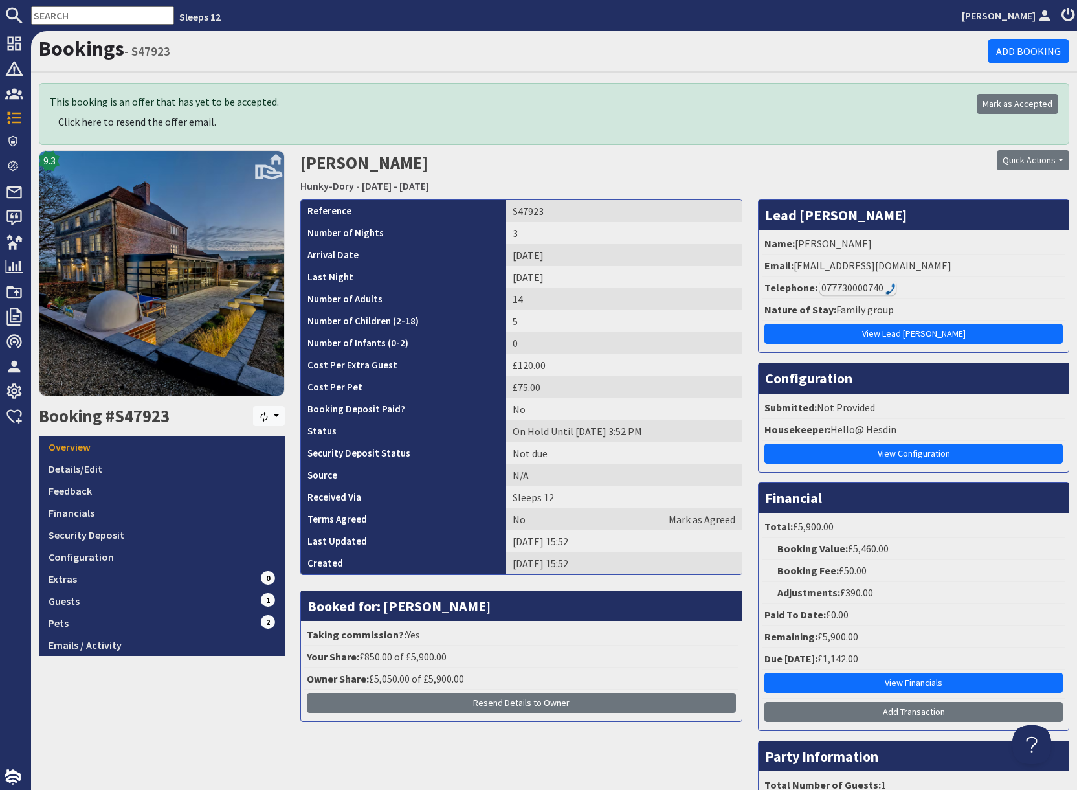
click at [869, 289] on div "077730000740" at bounding box center [858, 288] width 77 height 16
click at [878, 285] on div "077730000740" at bounding box center [858, 288] width 77 height 16
click at [880, 288] on div "077730000740" at bounding box center [858, 288] width 77 height 16
click at [888, 289] on img at bounding box center [891, 289] width 10 height 12
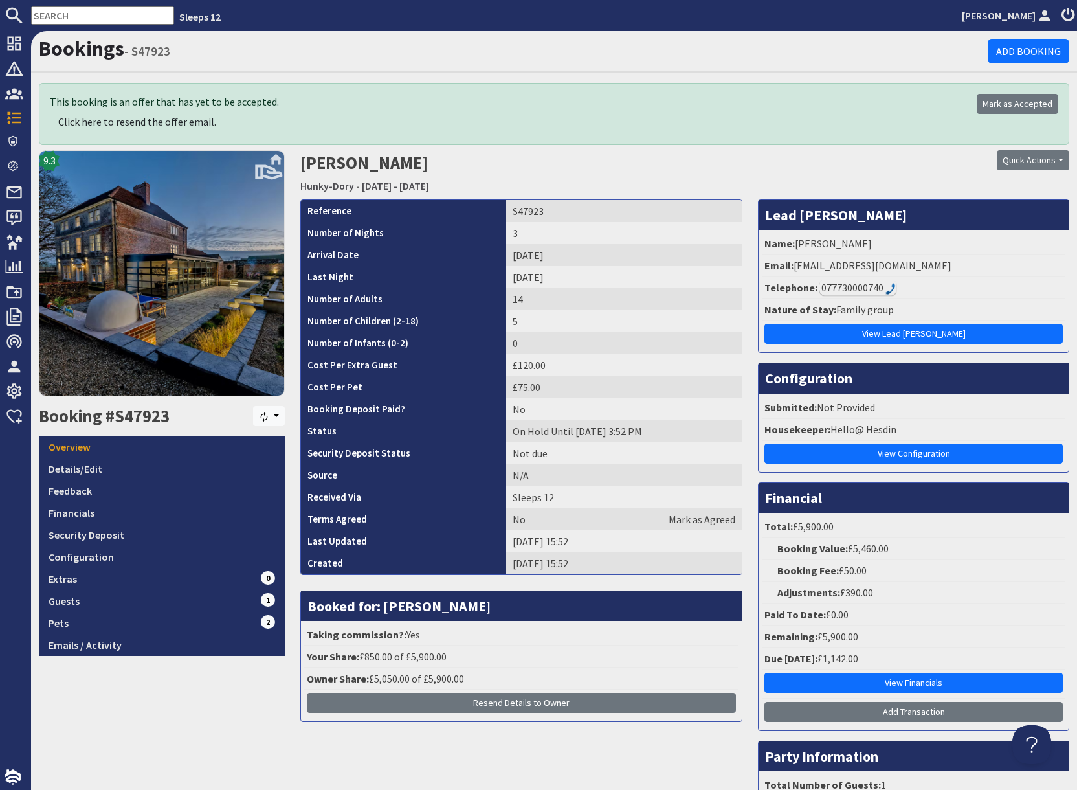
click at [888, 289] on img at bounding box center [891, 289] width 10 height 12
click at [869, 296] on li "Telephone: 077730000740" at bounding box center [914, 288] width 304 height 22
click at [870, 294] on div "077730000740" at bounding box center [858, 288] width 77 height 16
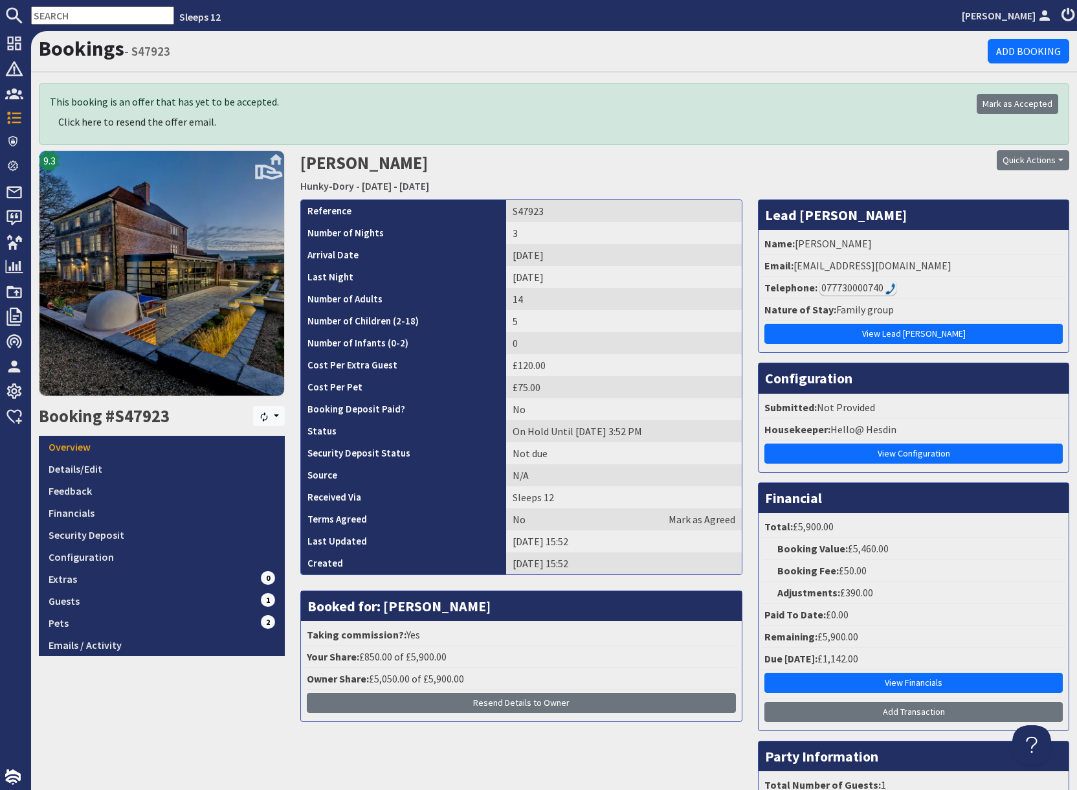
click at [783, 75] on div "Bookings - S47923 Add Booking This booking is an offer that has yet to be accep…" at bounding box center [554, 453] width 1046 height 844
click at [867, 290] on div "077730000740" at bounding box center [858, 288] width 77 height 16
click at [881, 289] on div "077730000740" at bounding box center [858, 288] width 77 height 16
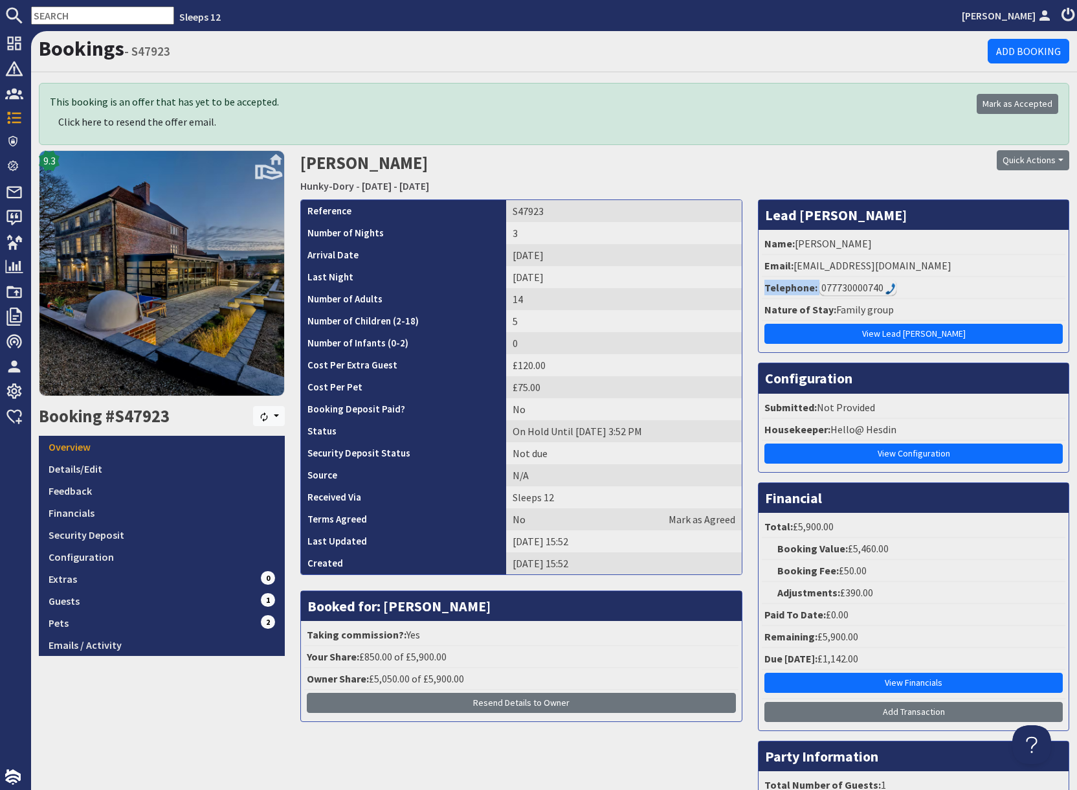
click at [889, 288] on img at bounding box center [891, 289] width 10 height 12
click at [831, 284] on div "077730000740" at bounding box center [858, 288] width 77 height 16
click at [789, 289] on strong "Telephone:" at bounding box center [791, 287] width 53 height 13
click at [886, 285] on img at bounding box center [891, 289] width 10 height 12
click at [891, 286] on img at bounding box center [891, 289] width 10 height 12
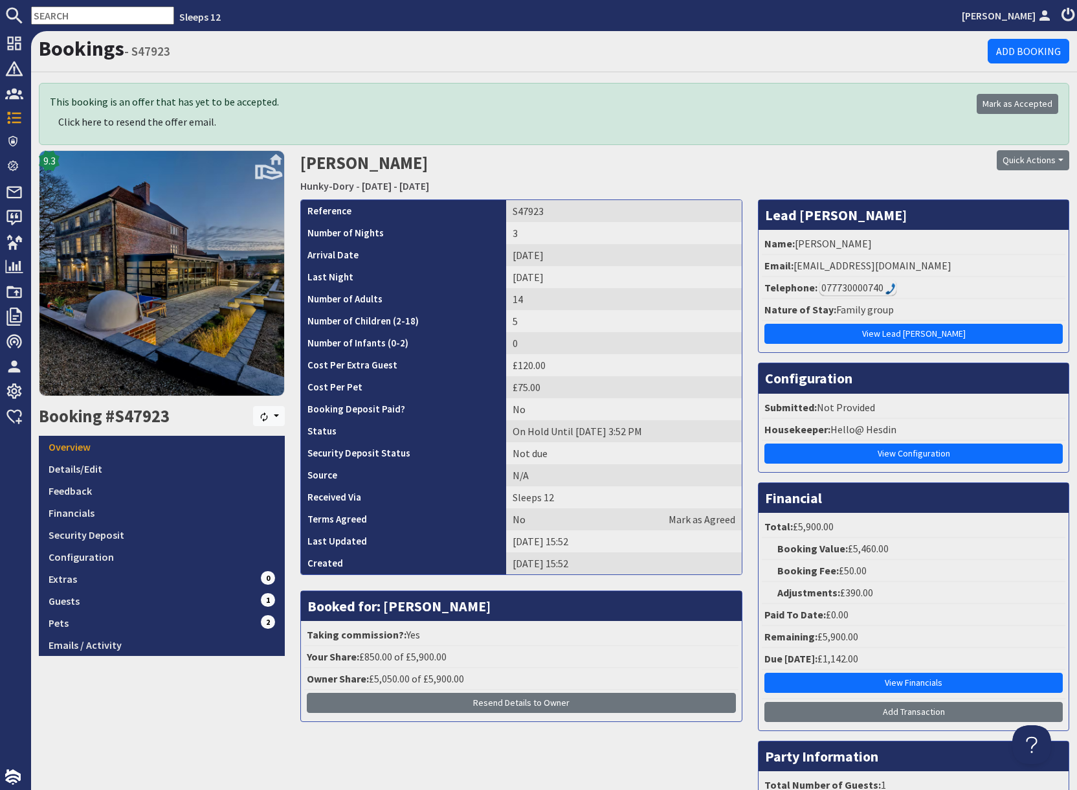
click at [891, 286] on img at bounding box center [891, 289] width 10 height 12
click at [853, 291] on div "077730000740" at bounding box center [858, 288] width 77 height 16
click at [875, 290] on div "077730000740" at bounding box center [858, 288] width 77 height 16
click at [875, 289] on div "077730000740" at bounding box center [858, 288] width 77 height 16
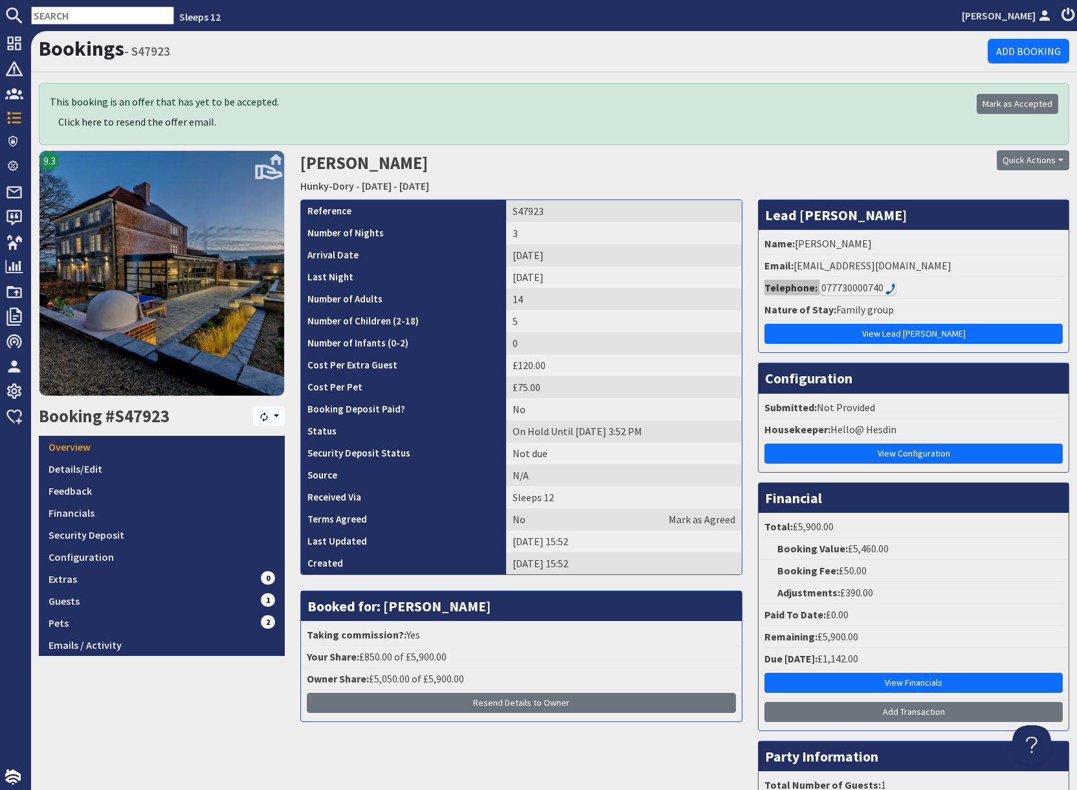
click at [875, 289] on div "077730000740" at bounding box center [858, 288] width 77 height 16
click at [876, 289] on div "077730000740" at bounding box center [858, 288] width 77 height 16
click at [891, 289] on img at bounding box center [891, 289] width 10 height 12
click at [797, 291] on strong "Telephone:" at bounding box center [791, 287] width 53 height 13
click at [777, 291] on strong "Telephone:" at bounding box center [791, 287] width 53 height 13
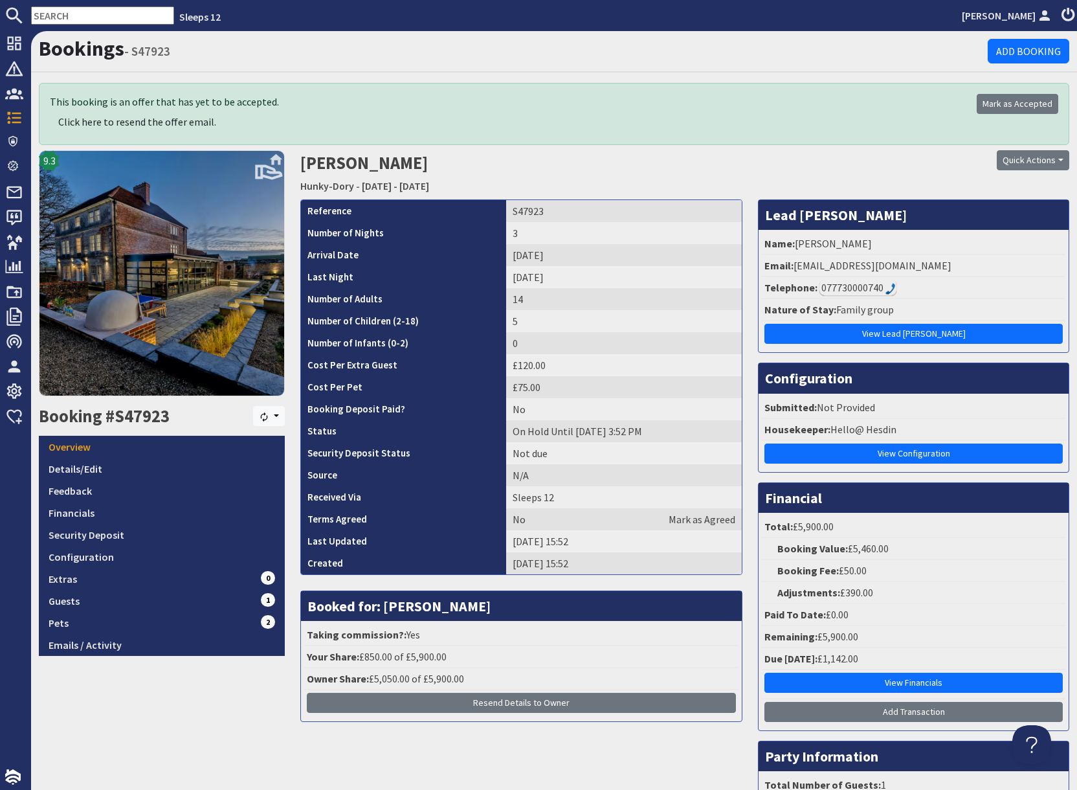
click at [875, 291] on div "077730000740" at bounding box center [858, 288] width 77 height 16
click at [877, 288] on div "077730000740" at bounding box center [858, 288] width 77 height 16
click at [842, 284] on div "077730000740" at bounding box center [858, 288] width 77 height 16
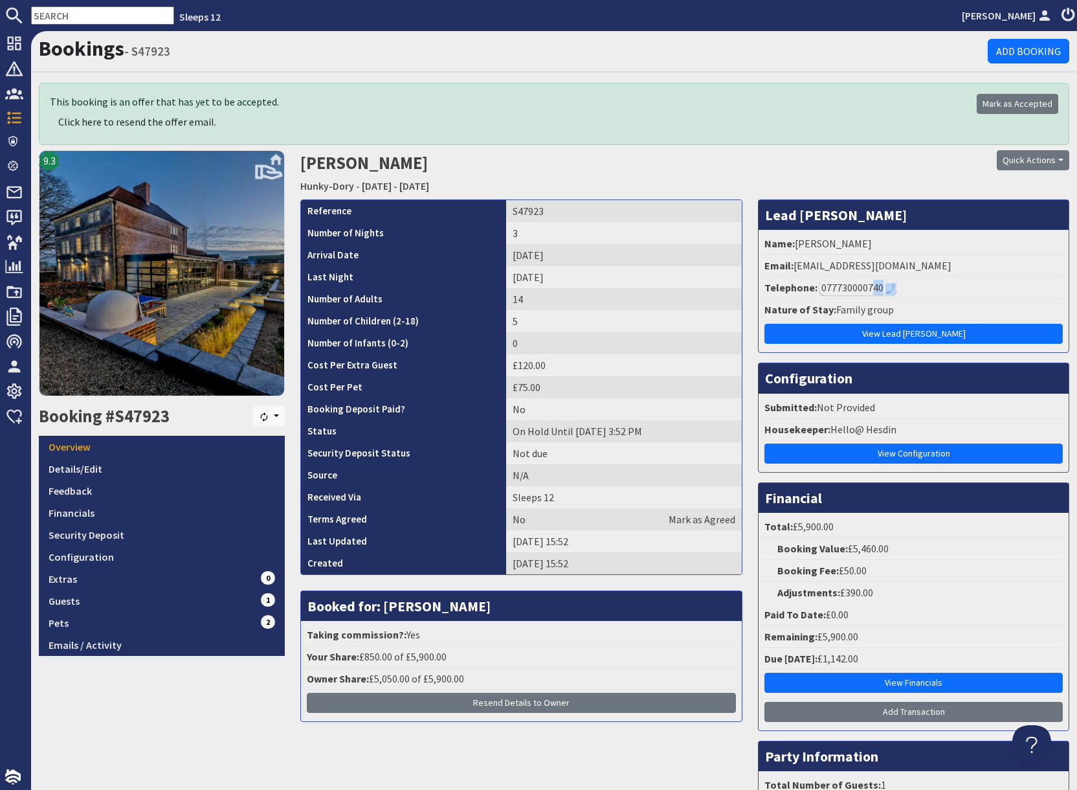
drag, startPoint x: 871, startPoint y: 290, endPoint x: 867, endPoint y: 295, distance: 6.9
click at [867, 296] on li "Telephone: 077730000740" at bounding box center [914, 288] width 304 height 22
click at [867, 291] on div "077730000740" at bounding box center [858, 288] width 77 height 16
click at [866, 289] on div "077730000740" at bounding box center [858, 288] width 77 height 16
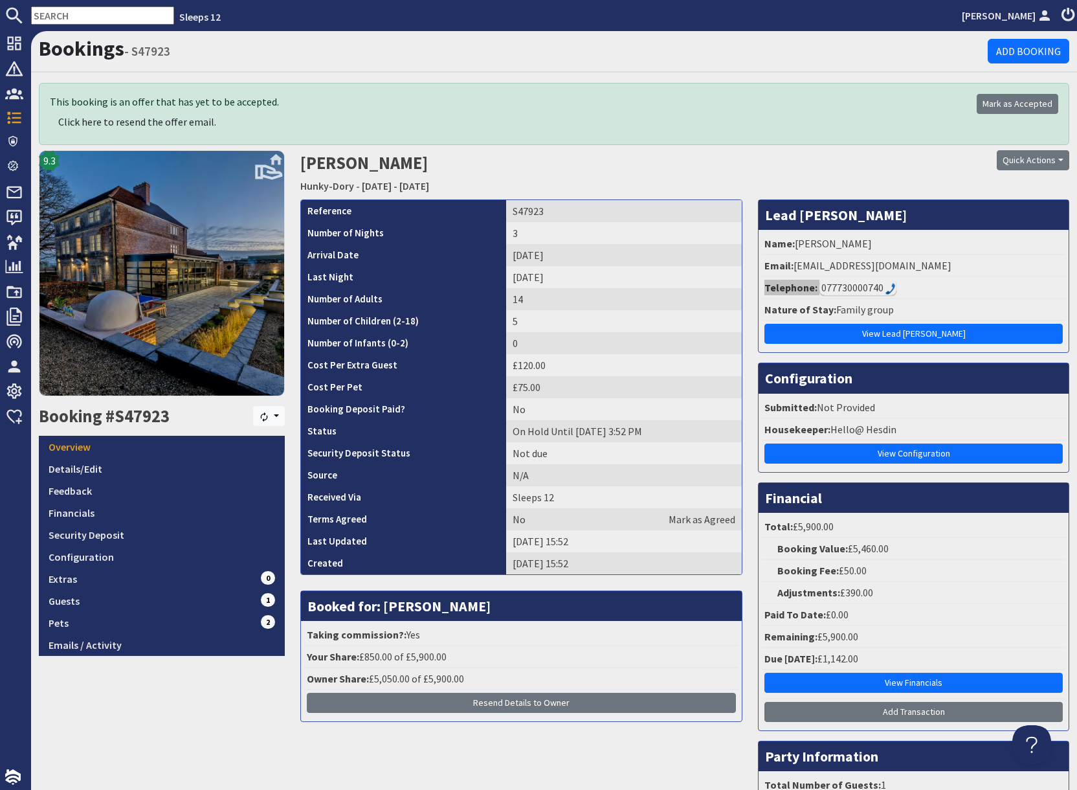
click at [866, 290] on div "077730000740" at bounding box center [858, 288] width 77 height 16
click at [866, 289] on div "077730000740" at bounding box center [858, 288] width 77 height 16
click at [908, 285] on li "Telephone: 077730000740" at bounding box center [914, 288] width 304 height 22
click at [876, 289] on div "077730000740" at bounding box center [858, 288] width 77 height 16
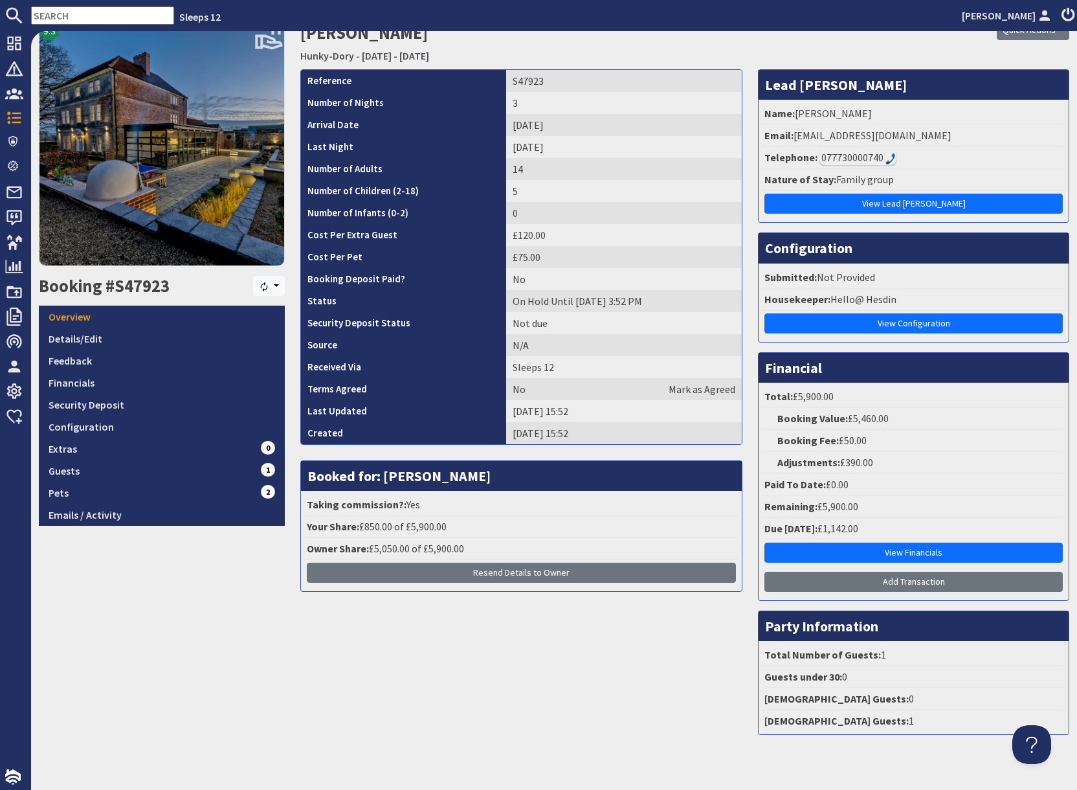
scroll to position [150, 0]
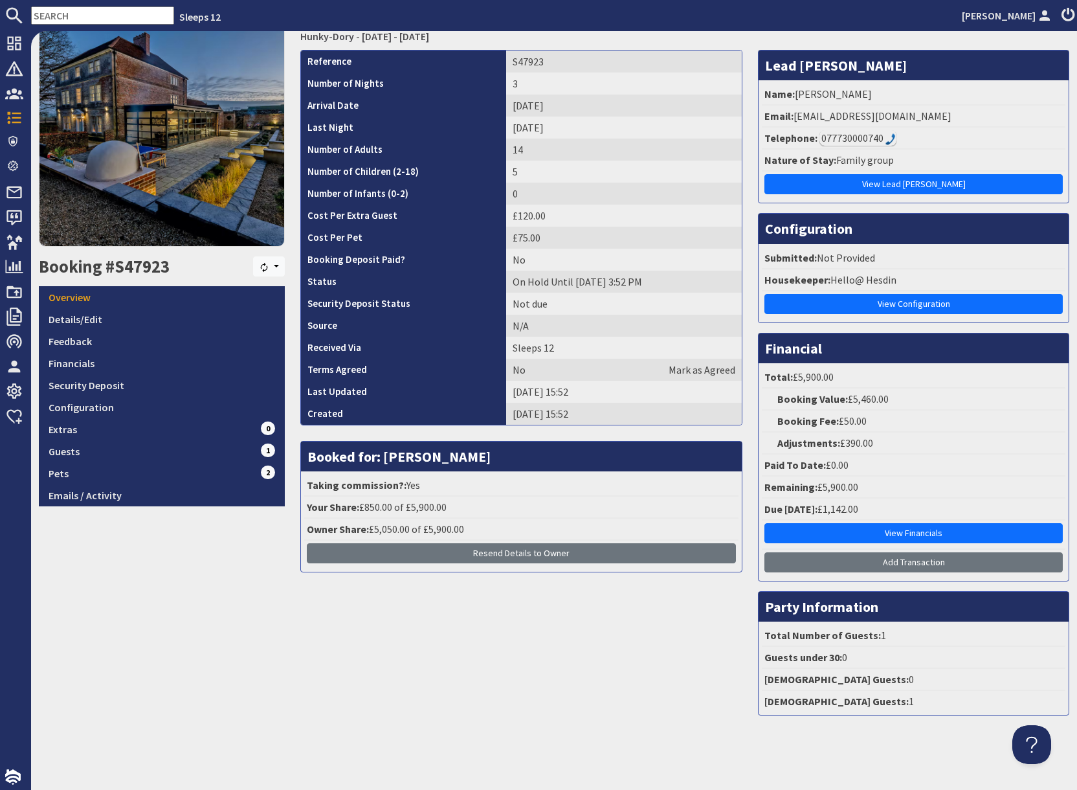
click at [878, 136] on div "077730000740" at bounding box center [858, 138] width 77 height 16
click at [880, 138] on div "077730000740" at bounding box center [858, 138] width 77 height 16
click at [880, 137] on div "077730000740" at bounding box center [858, 138] width 77 height 16
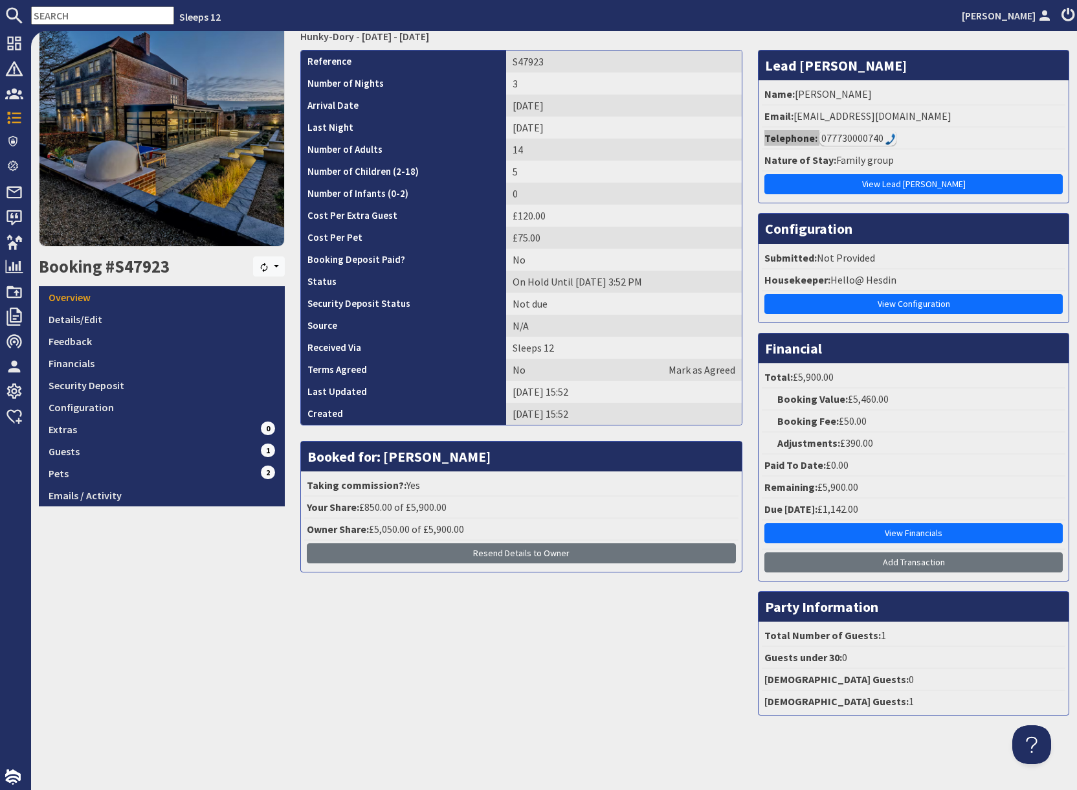
click at [880, 137] on div "077730000740" at bounding box center [858, 138] width 77 height 16
click at [889, 143] on img at bounding box center [891, 139] width 10 height 12
click at [872, 142] on div "077730000740" at bounding box center [858, 138] width 77 height 16
click at [886, 141] on img at bounding box center [891, 139] width 10 height 12
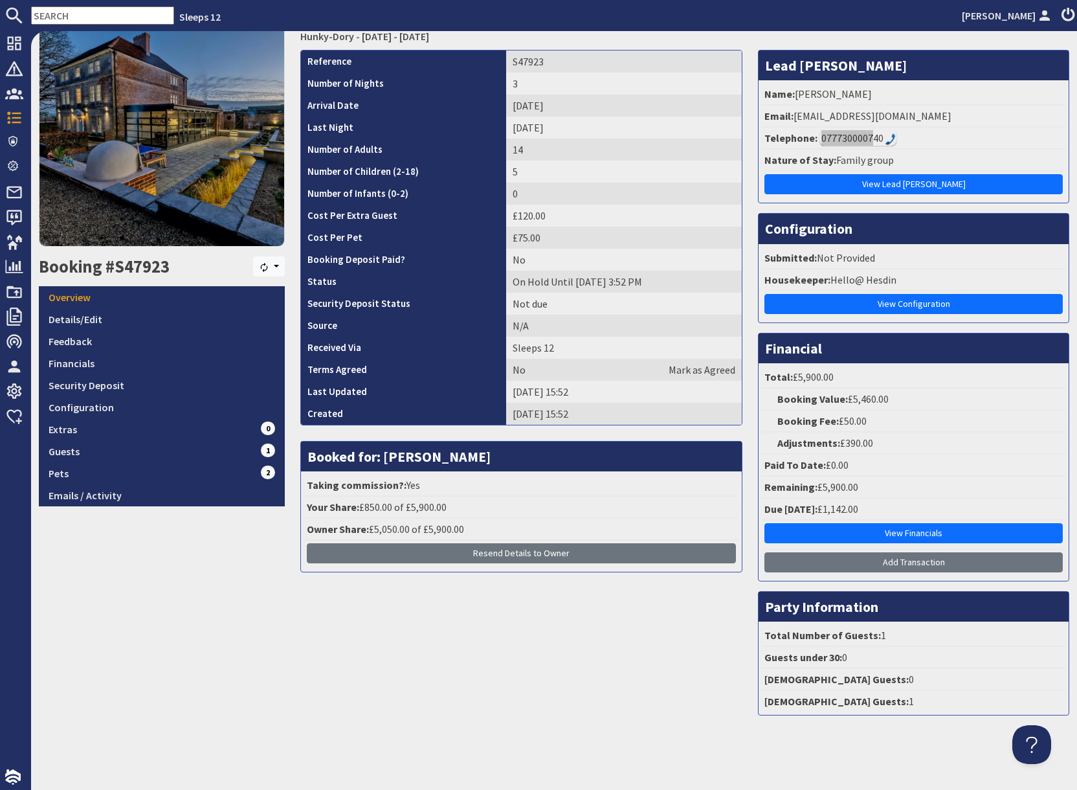
click at [886, 141] on img at bounding box center [891, 139] width 10 height 12
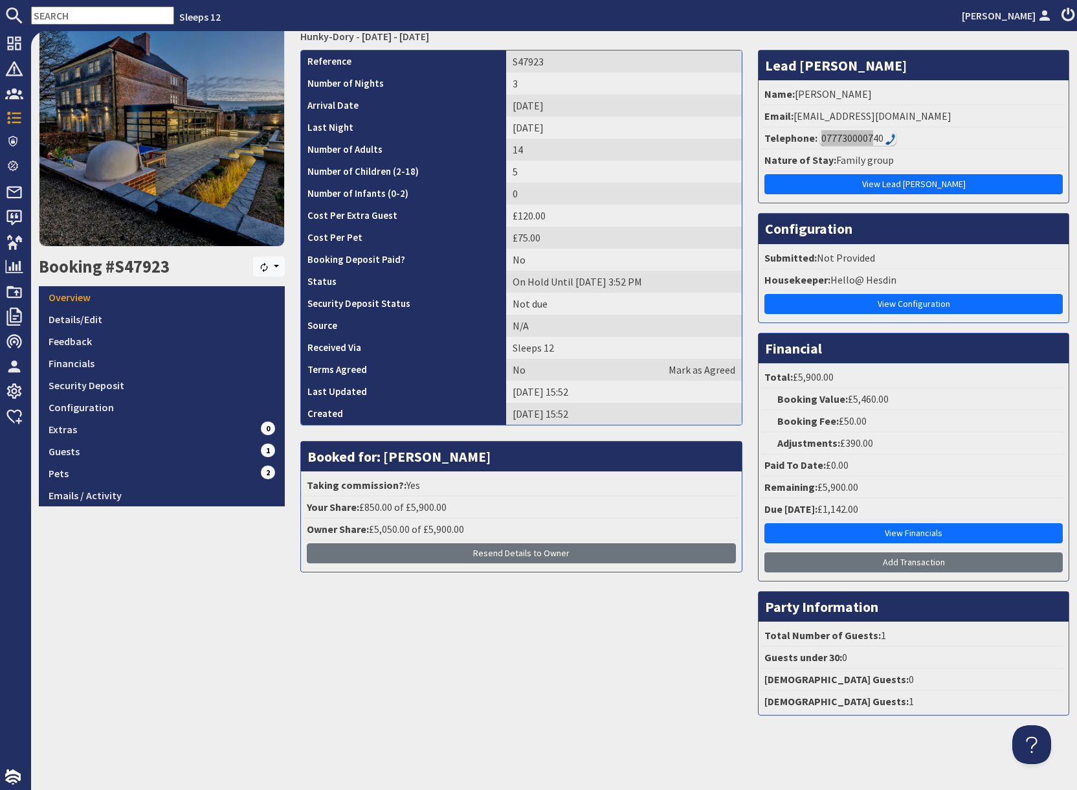
click at [886, 141] on img at bounding box center [891, 139] width 10 height 12
click at [867, 140] on div "077730000740" at bounding box center [858, 138] width 77 height 16
click at [877, 137] on div "077730000740" at bounding box center [858, 138] width 77 height 16
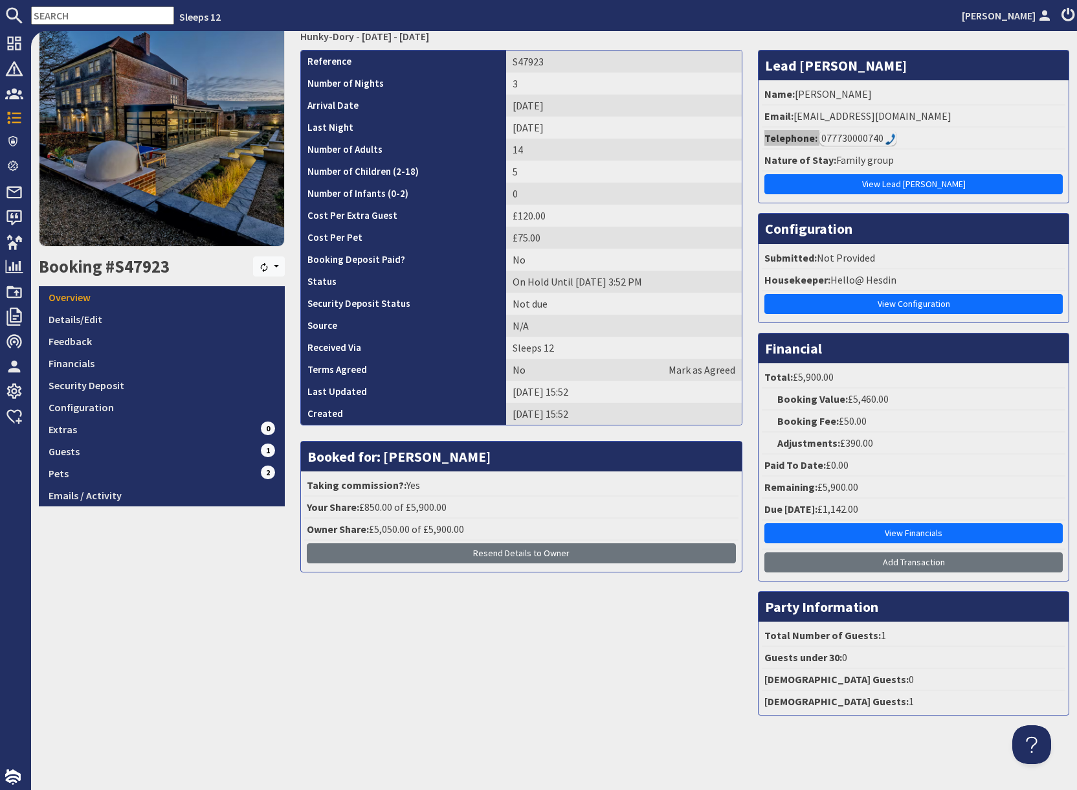
click at [877, 137] on div "077730000740" at bounding box center [858, 138] width 77 height 16
